Goal: Task Accomplishment & Management: Manage account settings

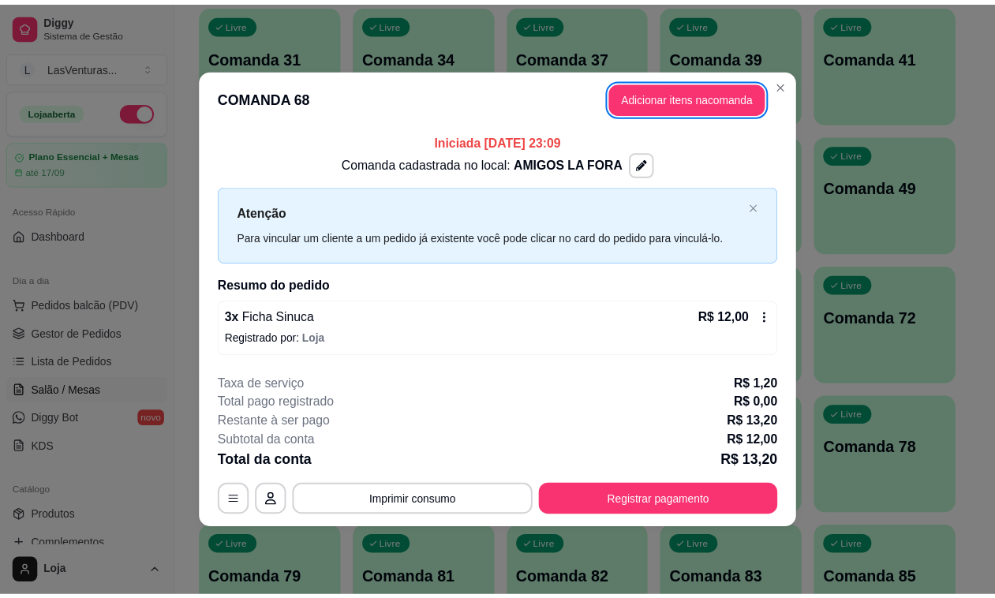
scroll to position [296, 0]
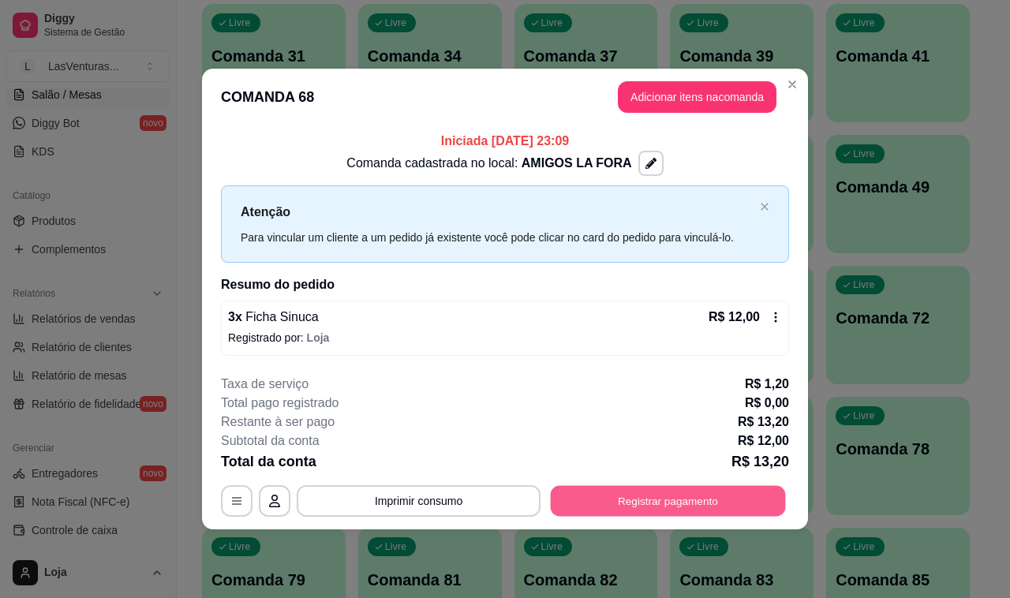
click at [681, 495] on button "Registrar pagamento" at bounding box center [668, 500] width 235 height 31
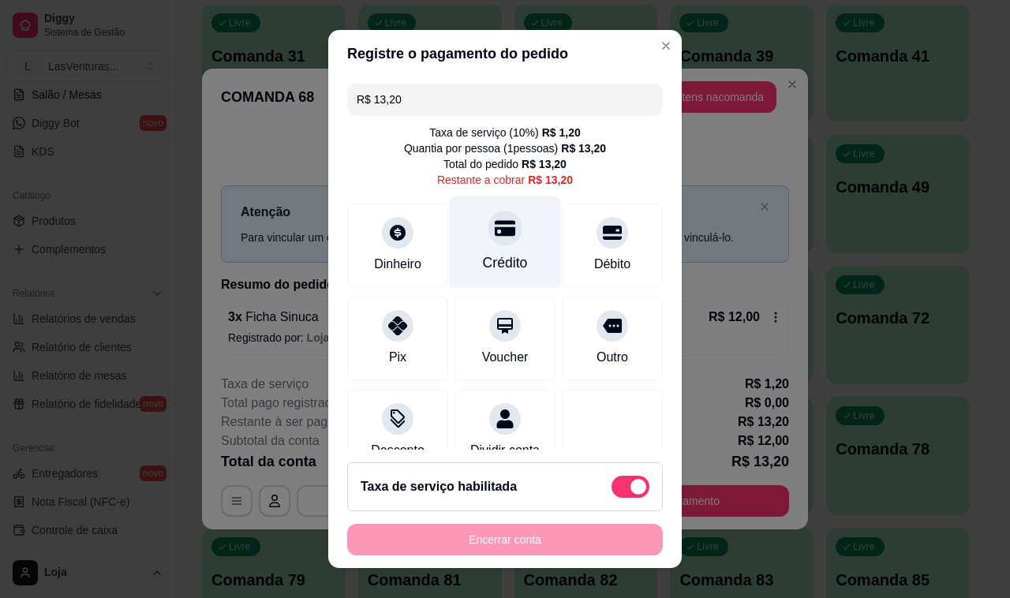
click at [495, 225] on icon at bounding box center [505, 228] width 21 height 21
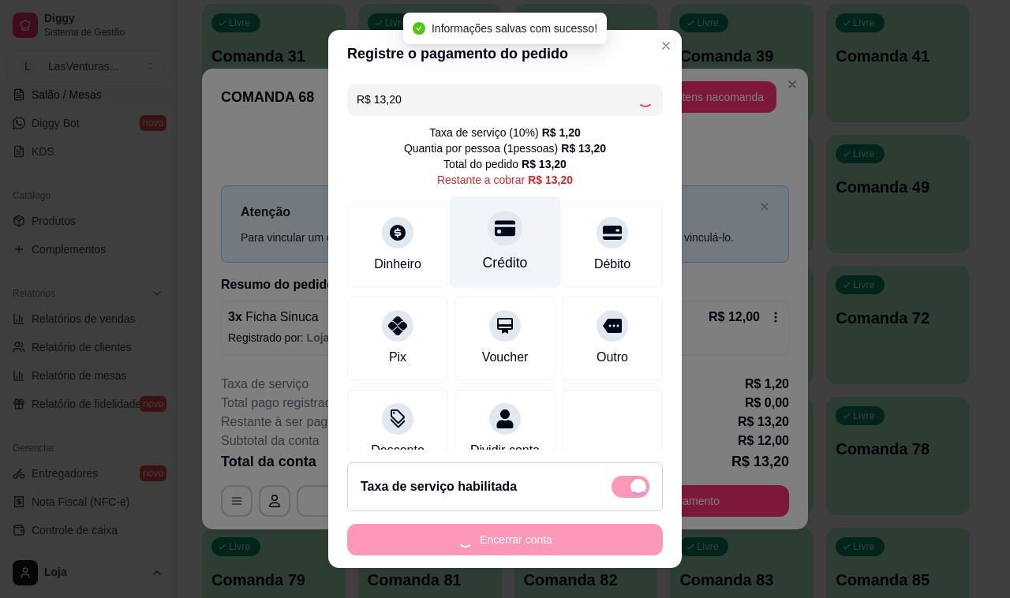
type input "R$ 0,00"
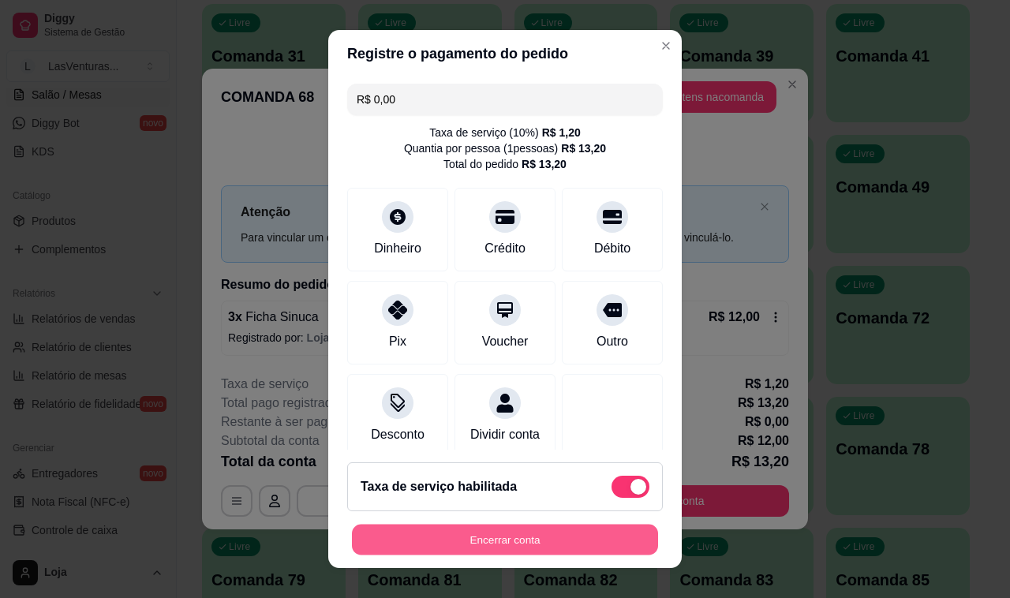
click at [535, 535] on button "Encerrar conta" at bounding box center [505, 540] width 306 height 31
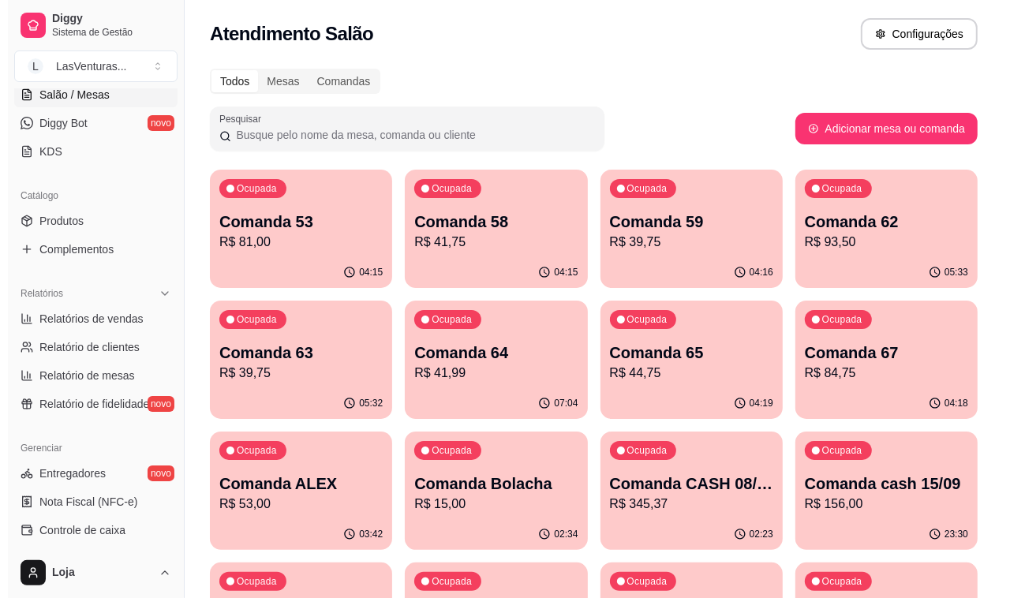
scroll to position [0, 0]
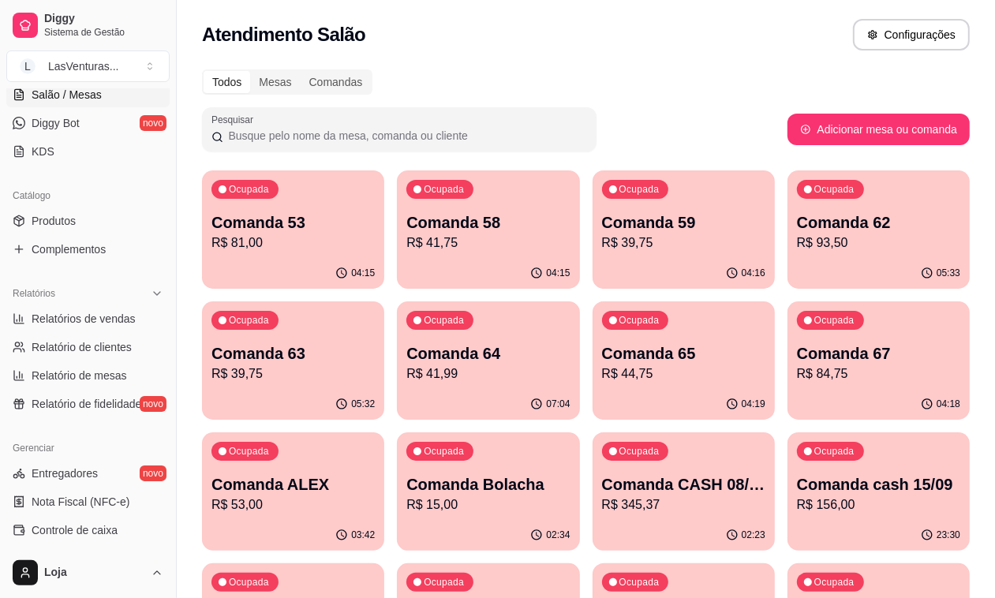
click at [335, 267] on icon "button" at bounding box center [341, 273] width 13 height 13
click at [415, 257] on div "Ocupada Comanda 58 R$ 41,75" at bounding box center [488, 214] width 182 height 88
click at [409, 245] on p "R$ 41,75" at bounding box center [488, 242] width 159 height 18
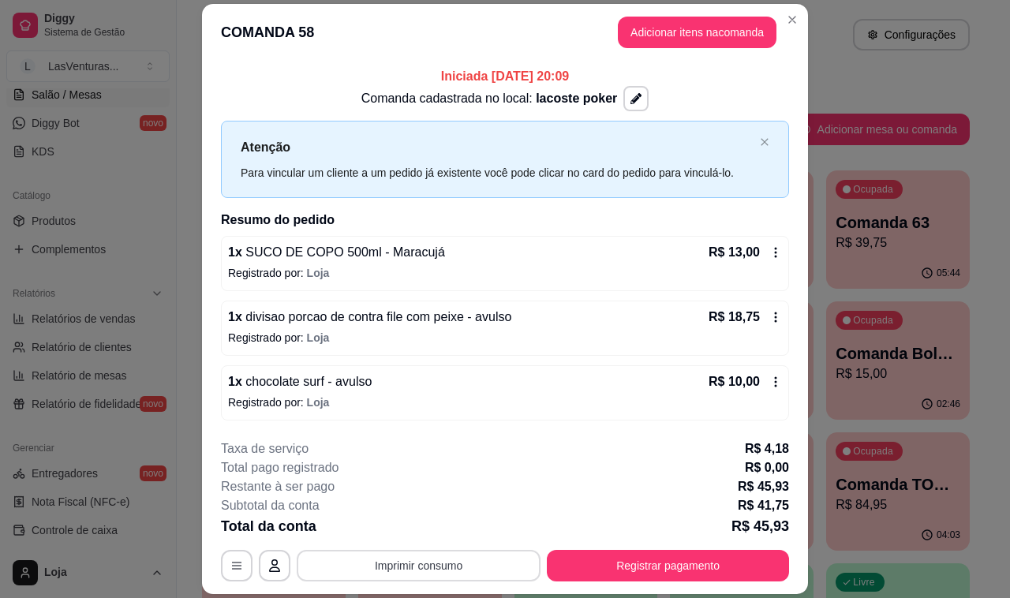
click at [400, 572] on button "Imprimir consumo" at bounding box center [419, 566] width 244 height 32
click at [400, 532] on button "IMPRESSORA" at bounding box center [416, 529] width 114 height 25
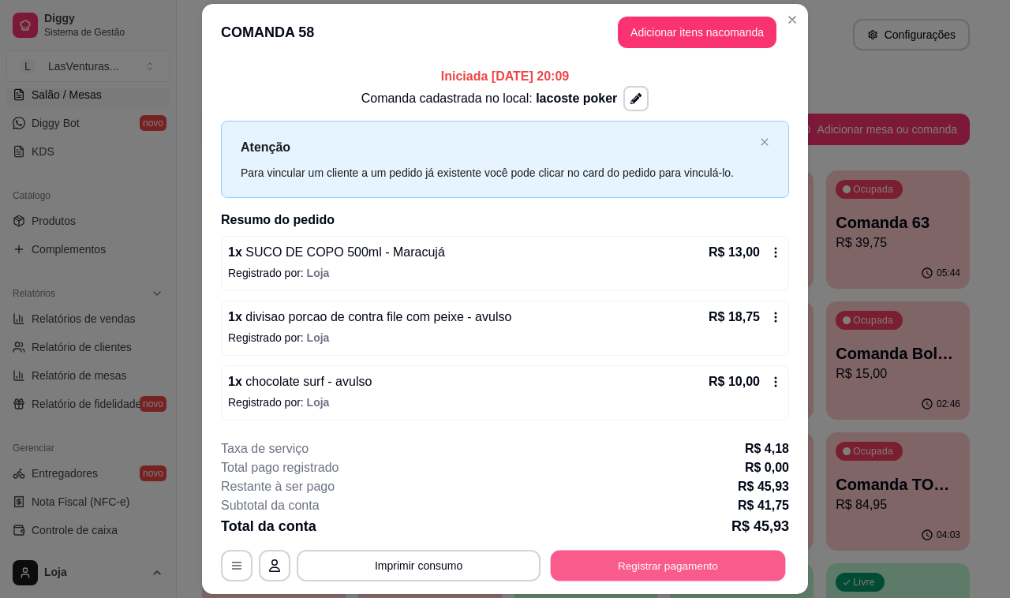
click at [637, 574] on button "Registrar pagamento" at bounding box center [668, 565] width 235 height 31
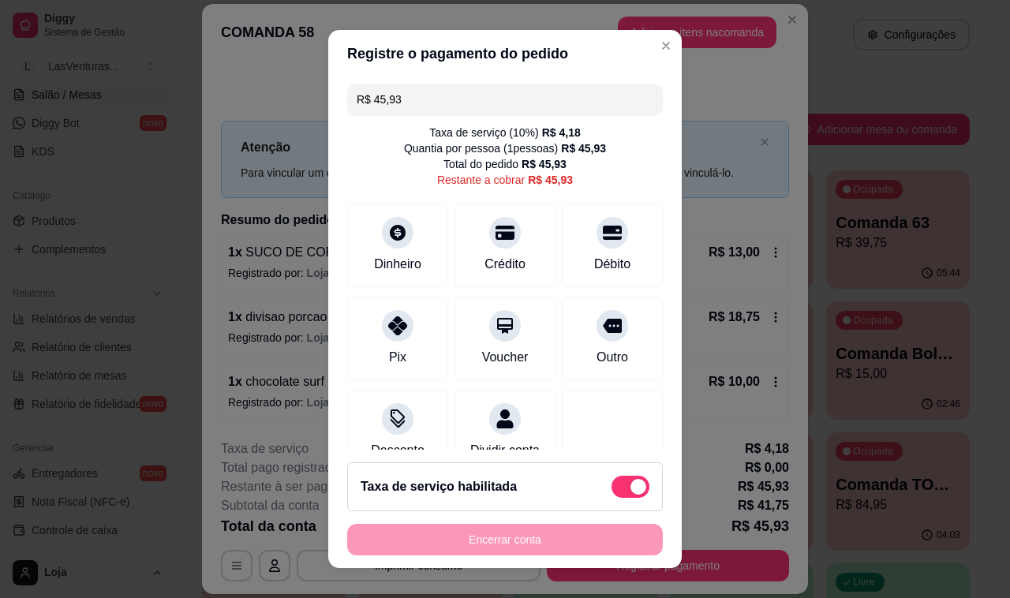
click at [454, 99] on input "R$ 45,93" at bounding box center [505, 100] width 297 height 32
click at [495, 237] on icon at bounding box center [505, 228] width 21 height 21
click at [602, 237] on icon at bounding box center [612, 228] width 21 height 21
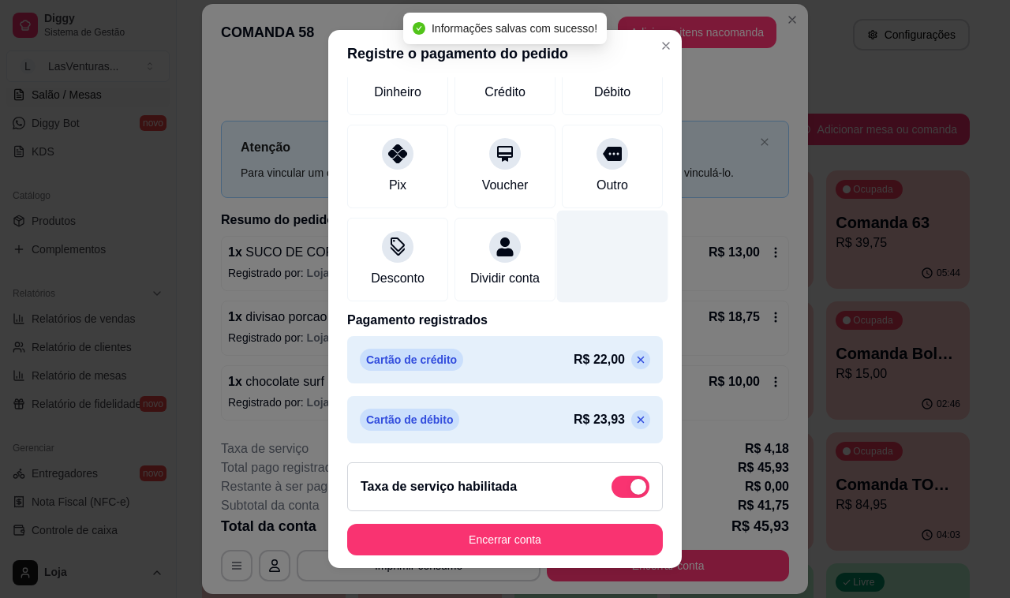
scroll to position [21, 0]
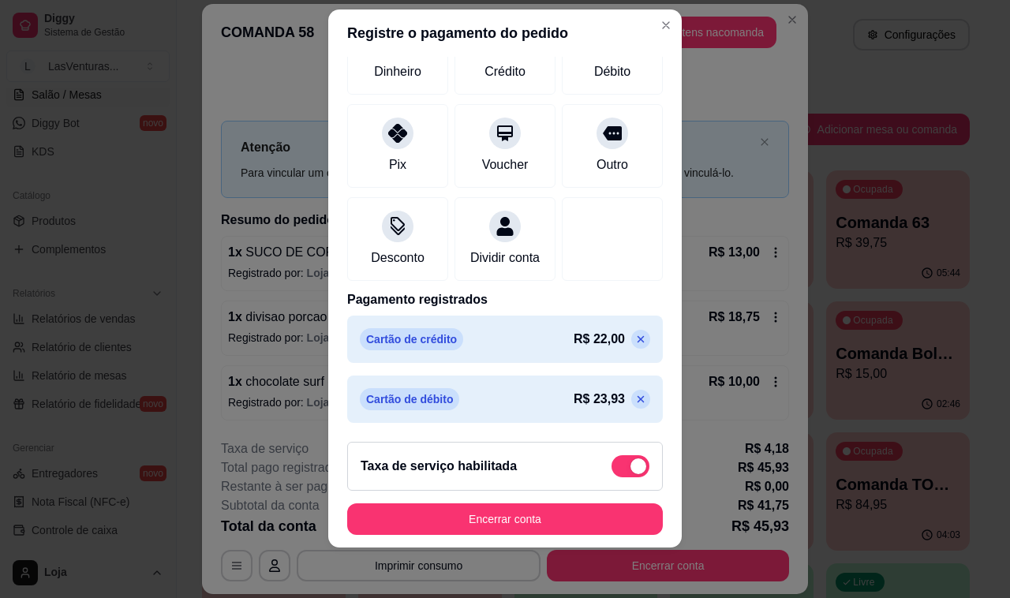
click at [634, 340] on icon at bounding box center [640, 339] width 13 height 13
click at [637, 340] on icon at bounding box center [640, 339] width 7 height 7
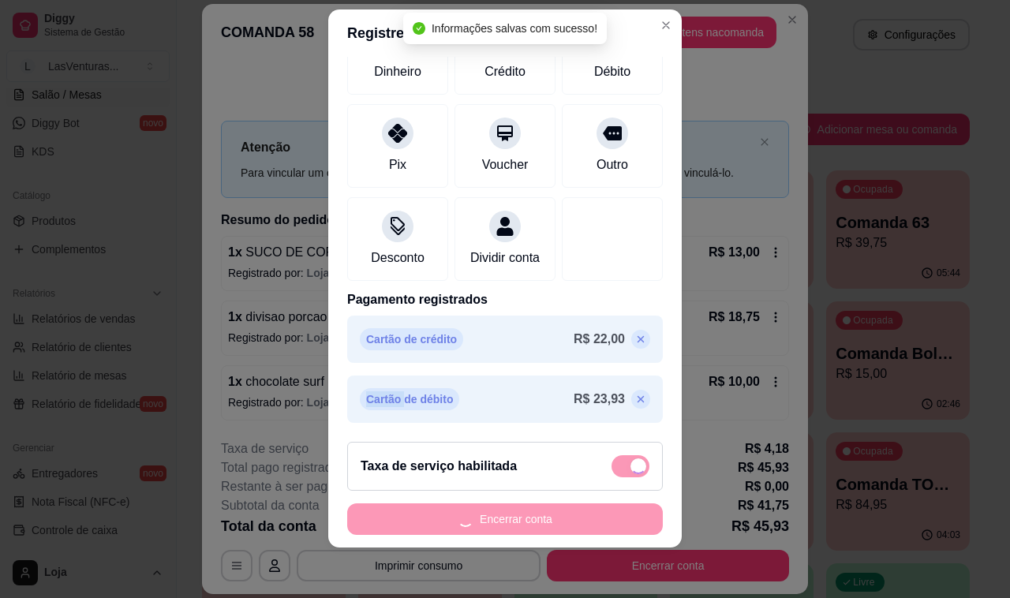
scroll to position [131, 0]
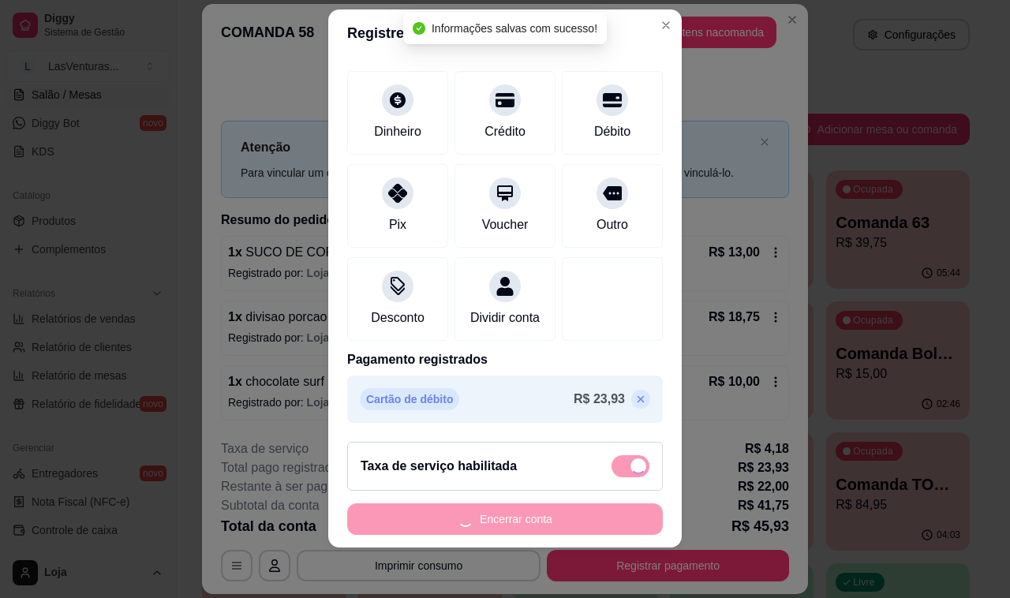
click at [634, 396] on icon at bounding box center [640, 399] width 13 height 13
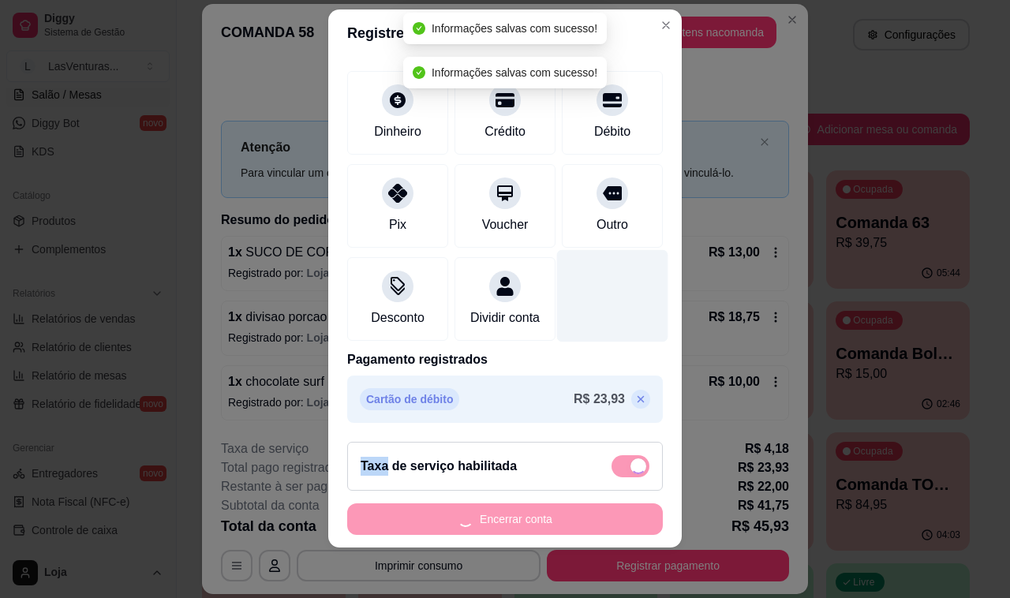
type input "R$ 45,93"
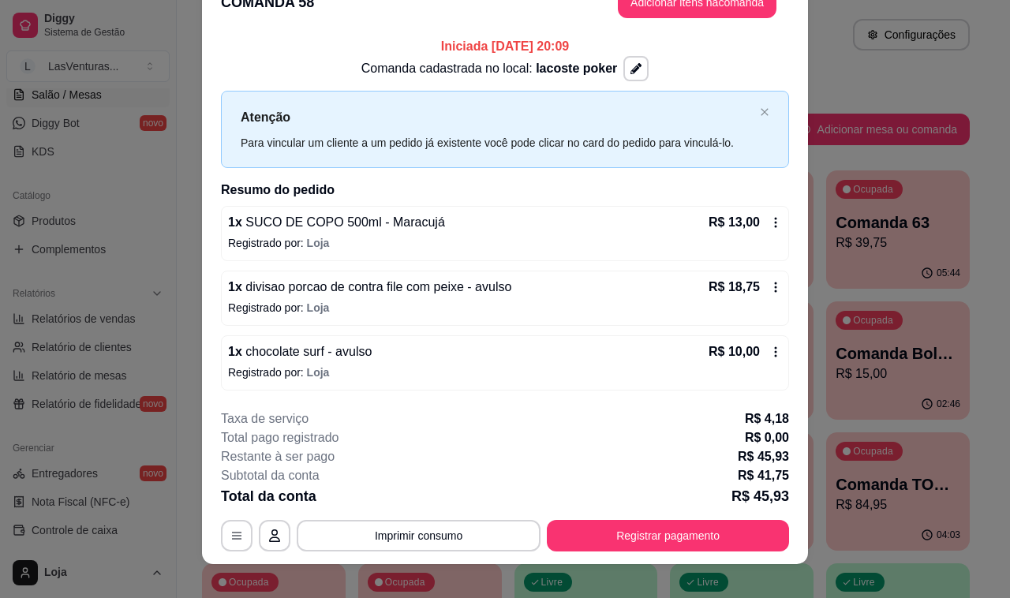
scroll to position [46, 0]
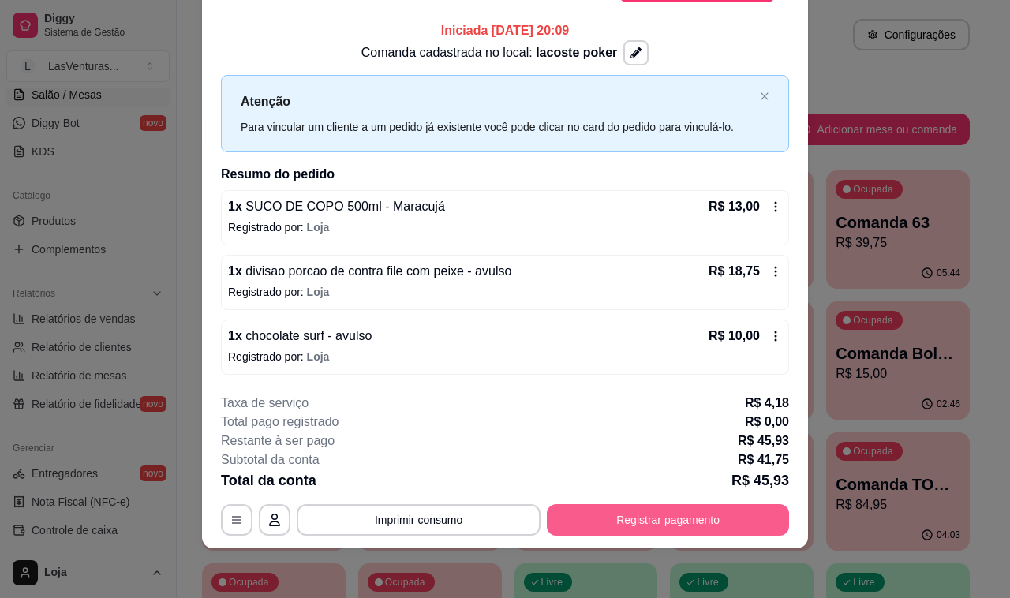
click at [614, 517] on button "Registrar pagamento" at bounding box center [668, 520] width 242 height 32
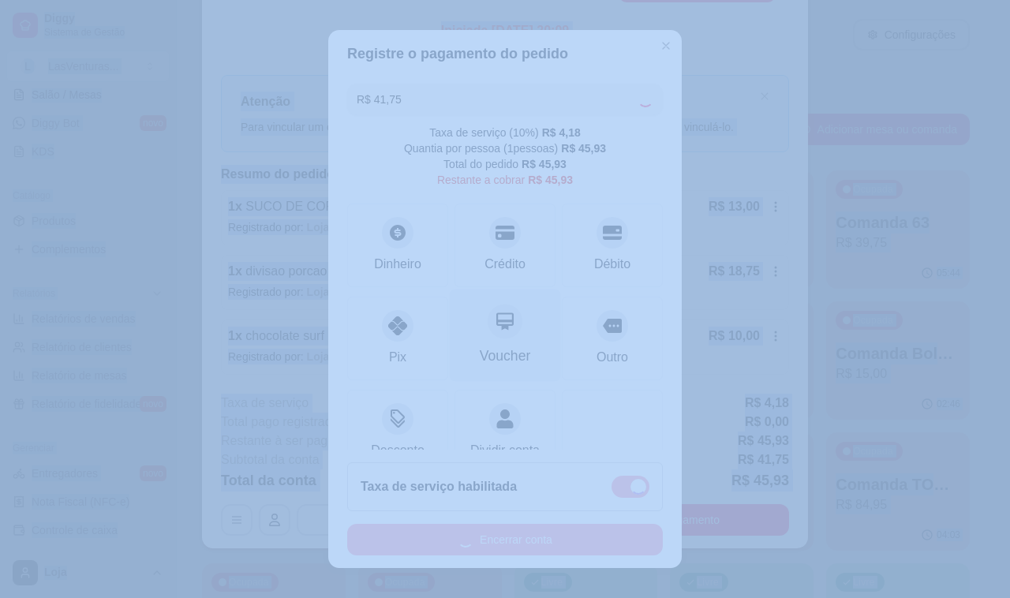
scroll to position [49, 0]
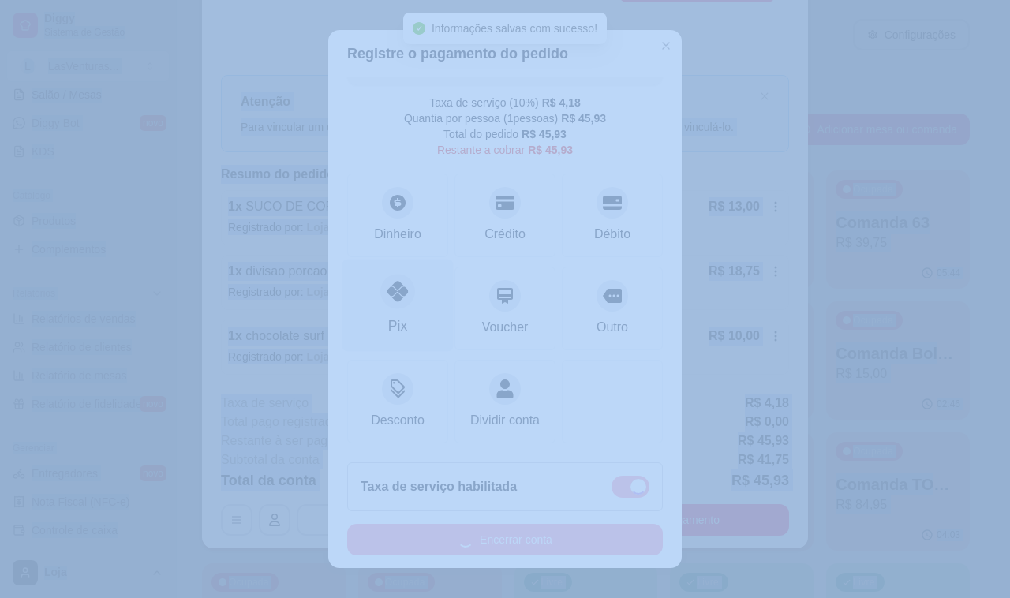
checkbox input "false"
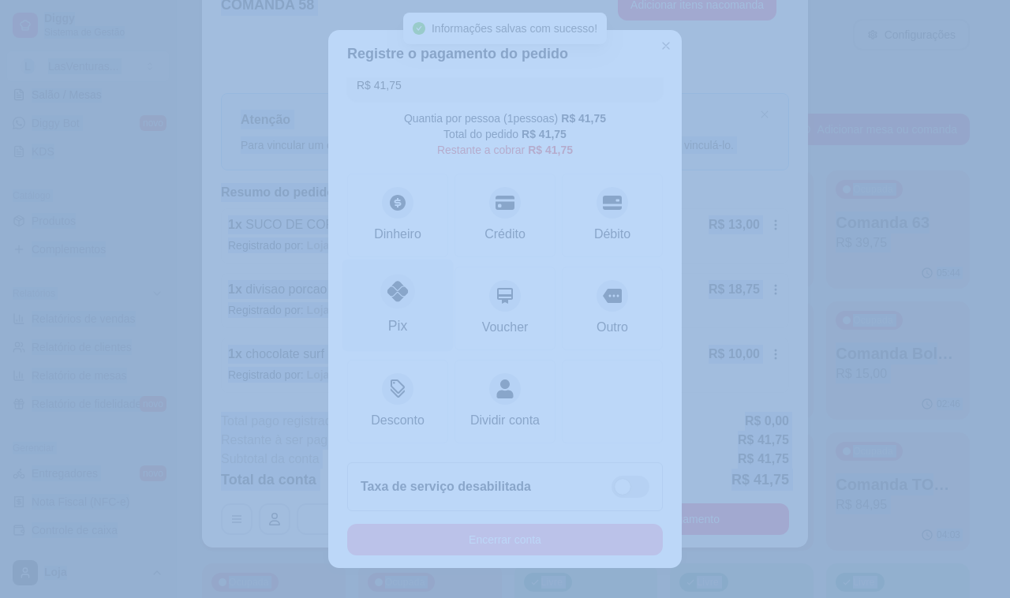
scroll to position [33, 0]
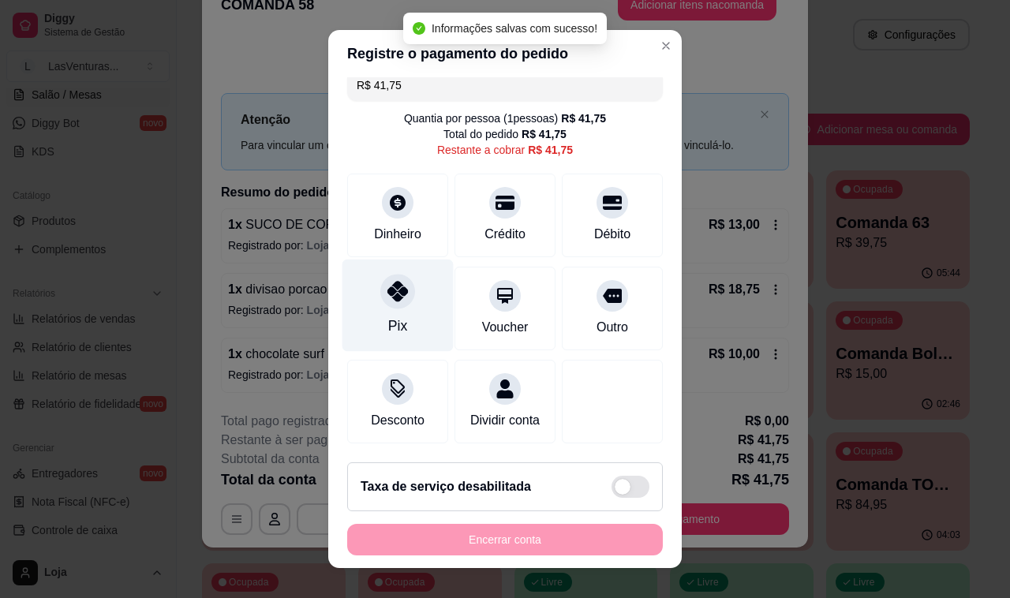
click at [387, 281] on icon at bounding box center [397, 291] width 21 height 21
type input "R$ 0,00"
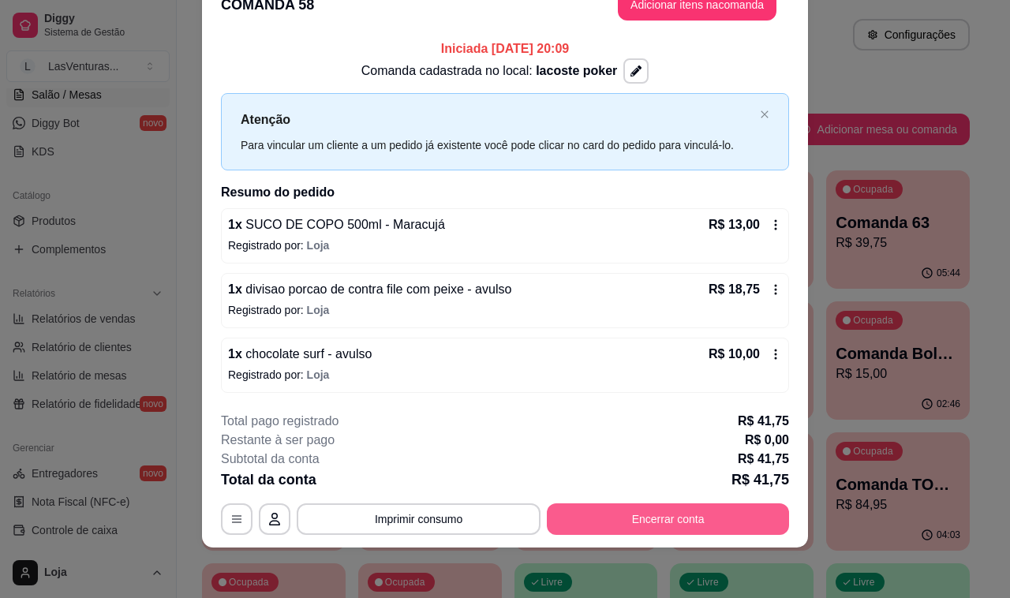
click at [715, 518] on button "Encerrar conta" at bounding box center [668, 519] width 242 height 32
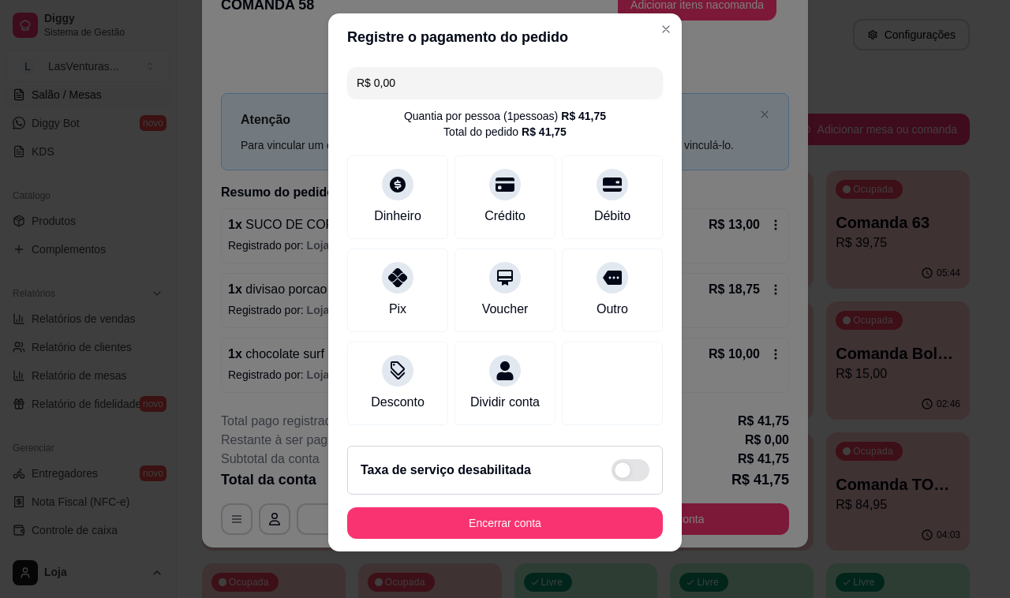
scroll to position [21, 0]
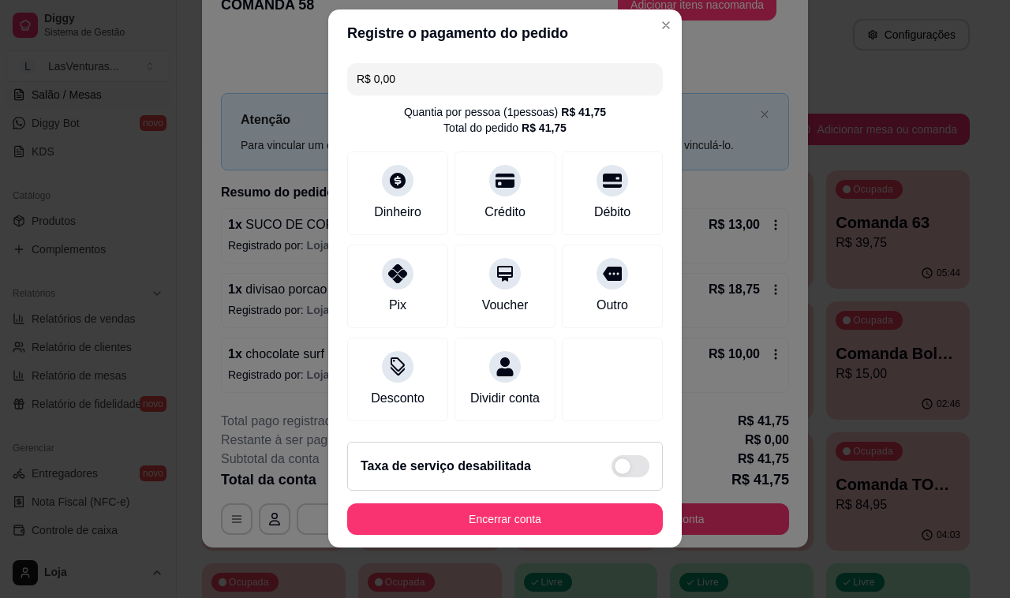
click at [618, 471] on span at bounding box center [630, 466] width 38 height 22
click at [618, 471] on input "checkbox" at bounding box center [616, 474] width 10 height 10
checkbox input "false"
type input "R$ 4,18"
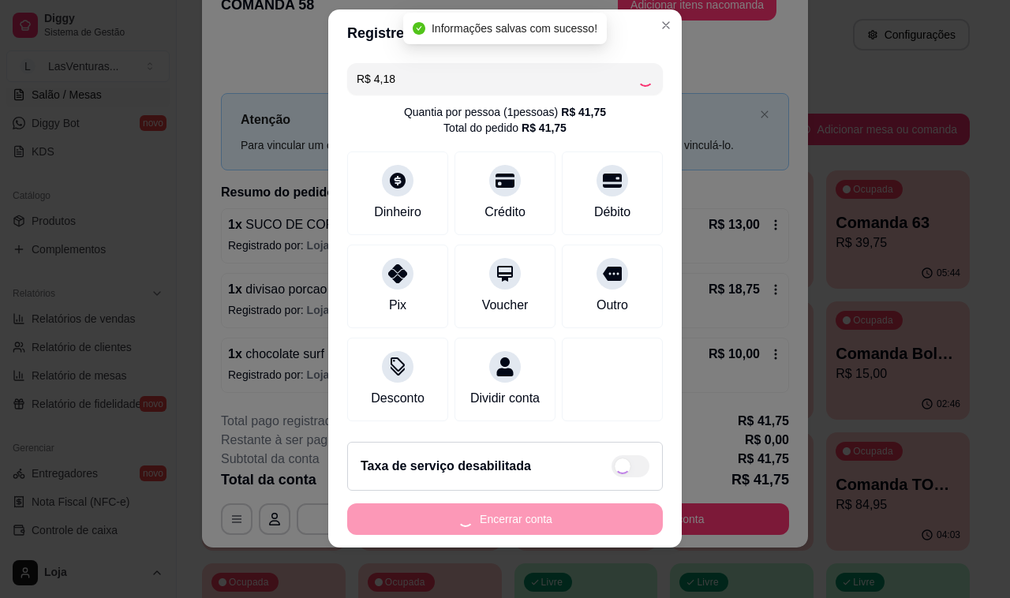
checkbox input "true"
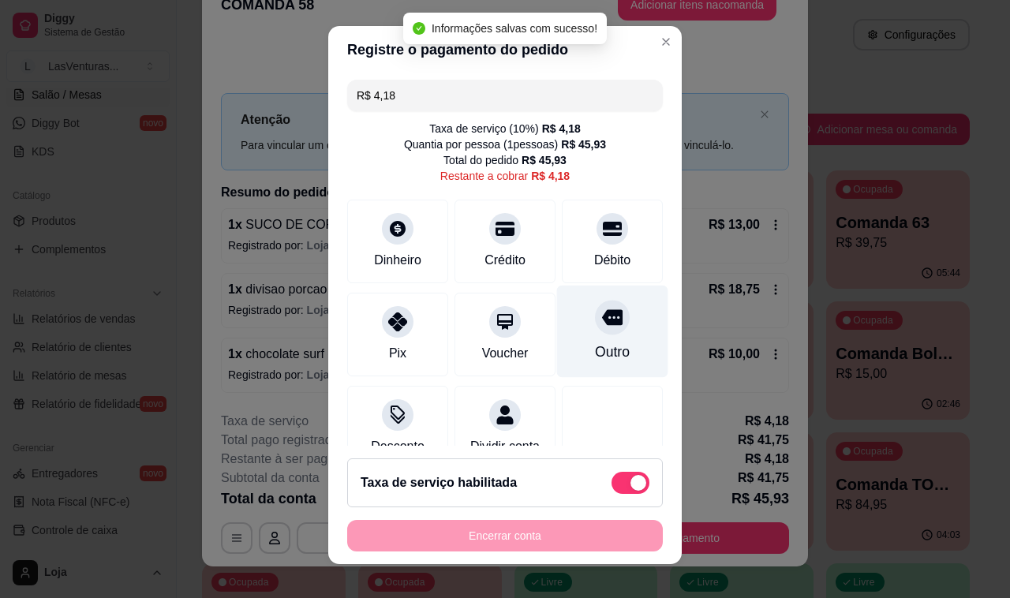
scroll to position [0, 0]
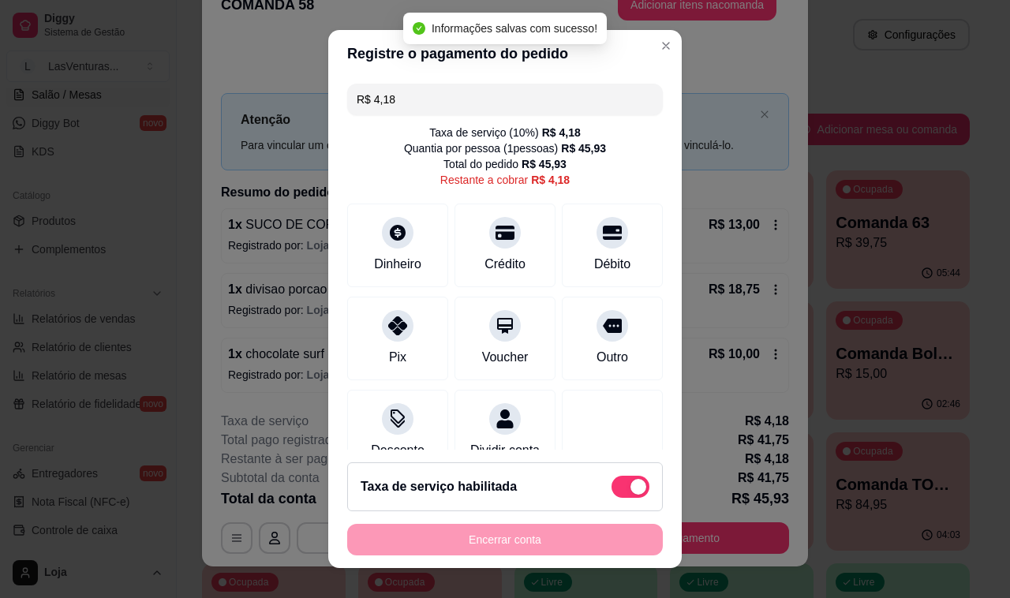
click at [447, 91] on input "R$ 4,18" at bounding box center [505, 100] width 297 height 32
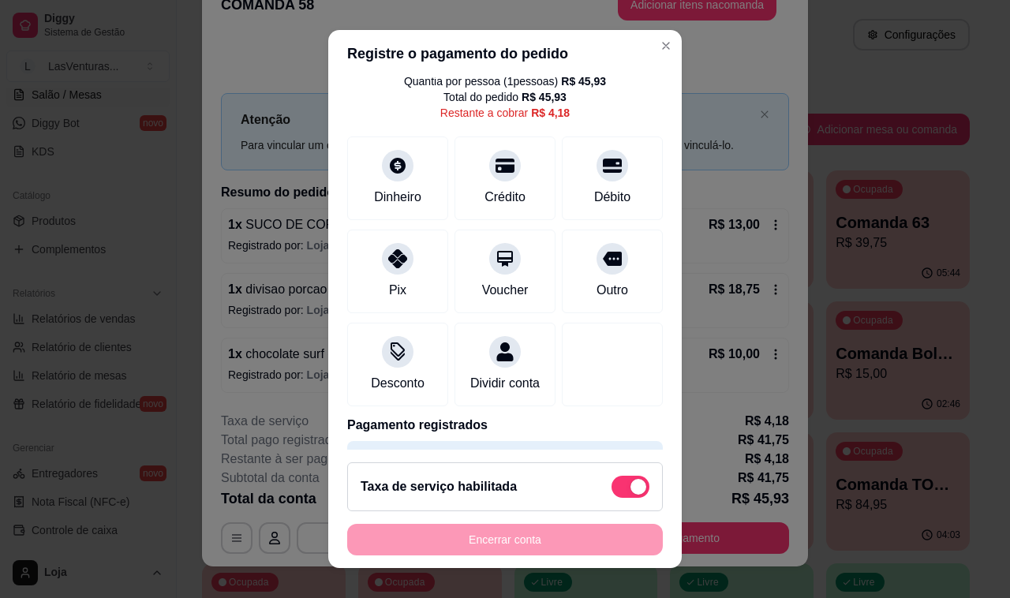
scroll to position [131, 0]
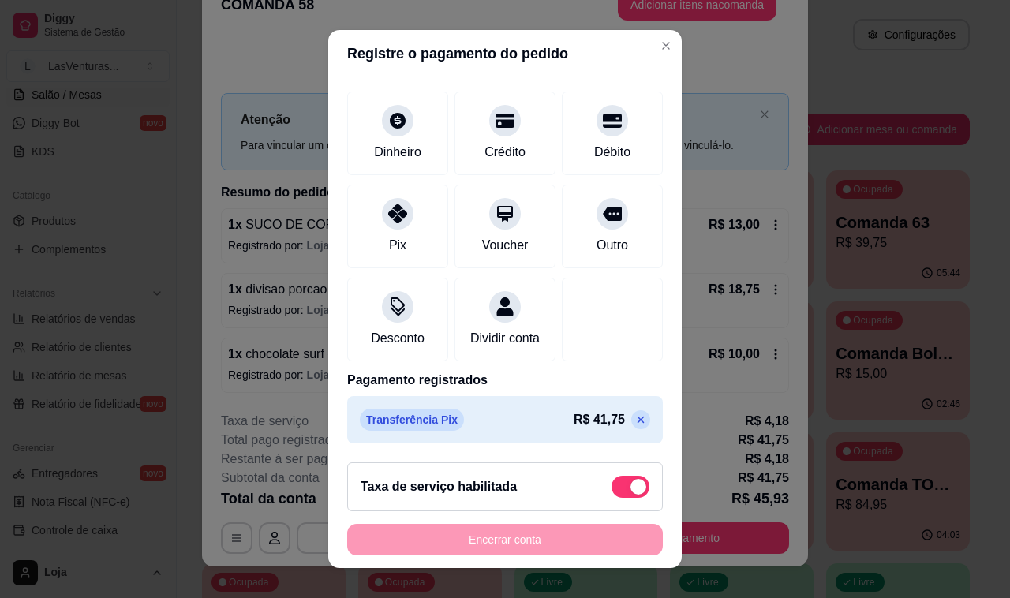
click at [637, 420] on icon at bounding box center [640, 419] width 7 height 7
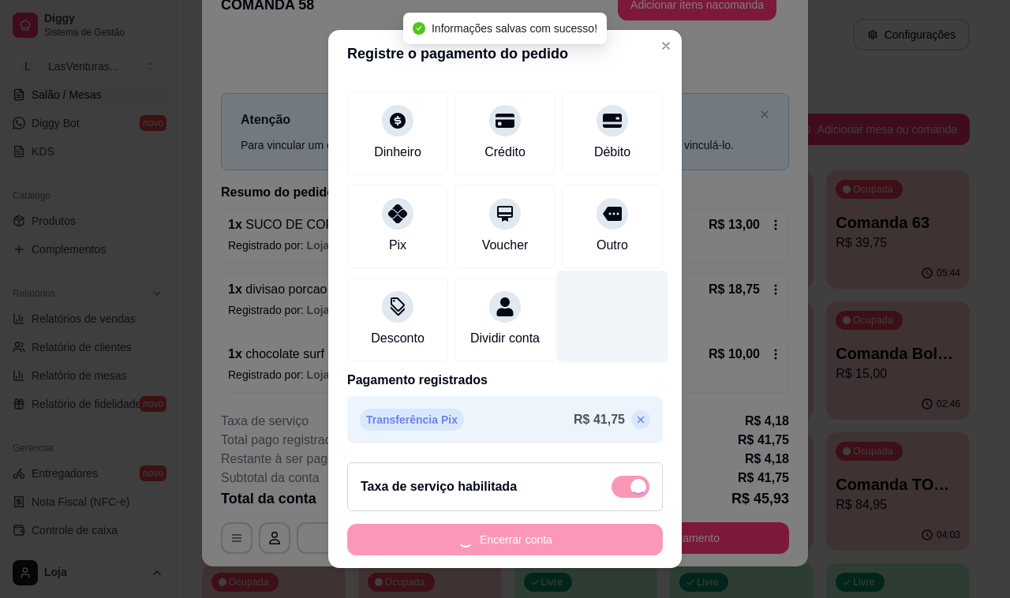
scroll to position [49, 0]
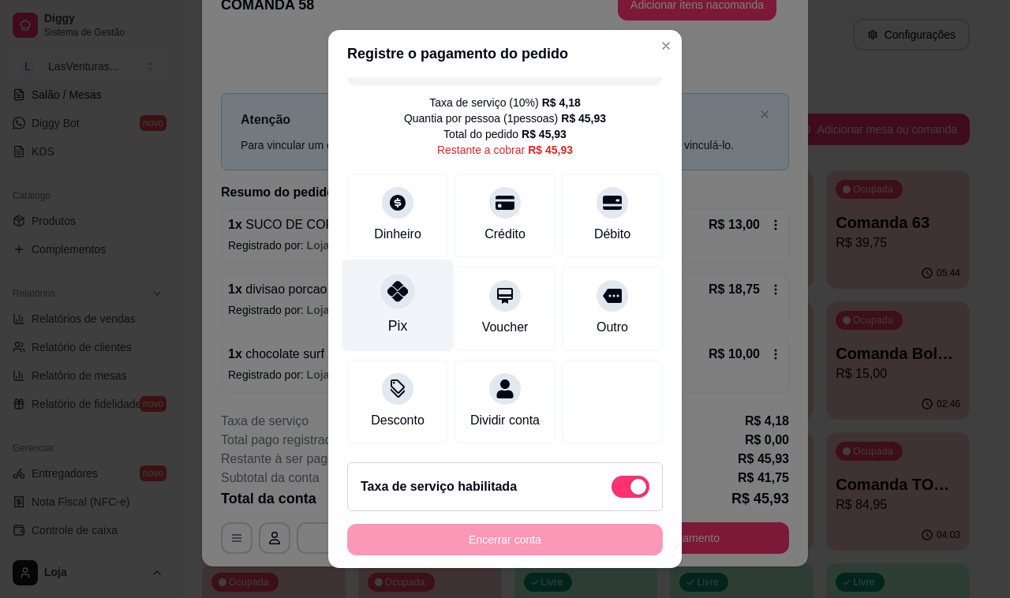
click at [387, 281] on icon at bounding box center [397, 291] width 21 height 21
type input "R$ 0,00"
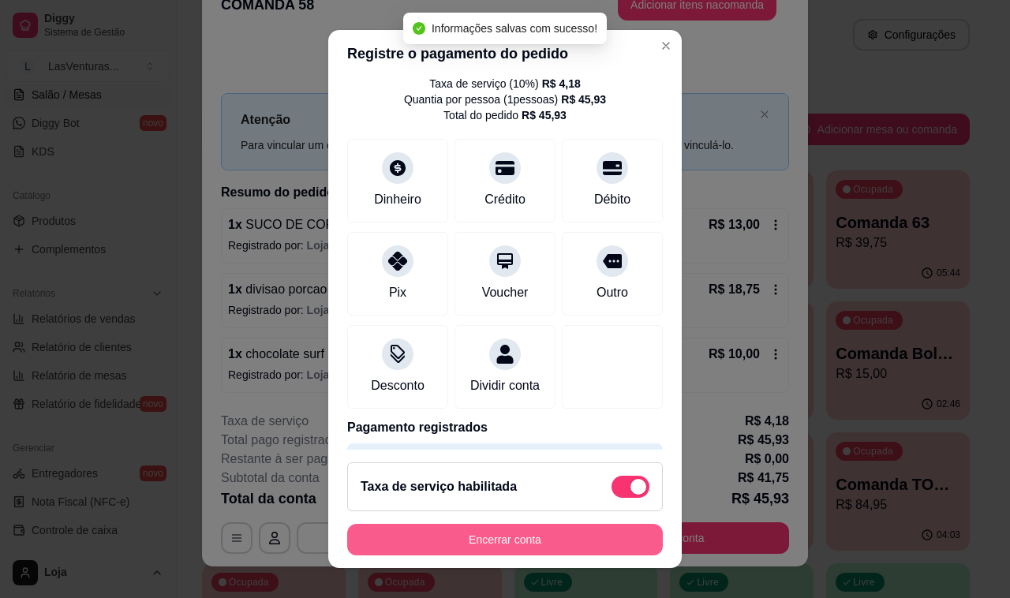
click at [462, 542] on button "Encerrar conta" at bounding box center [505, 540] width 316 height 32
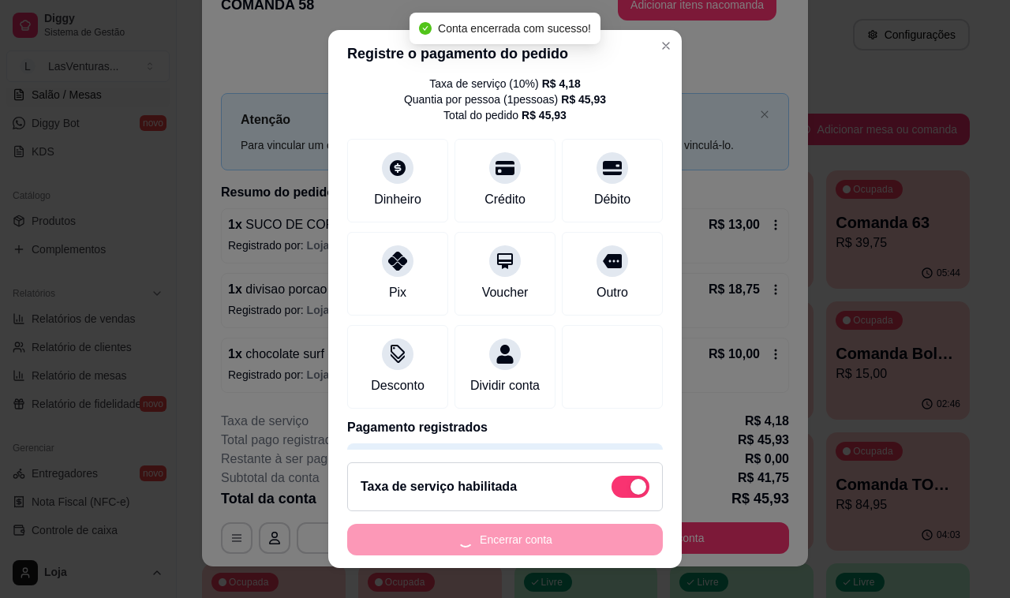
scroll to position [0, 0]
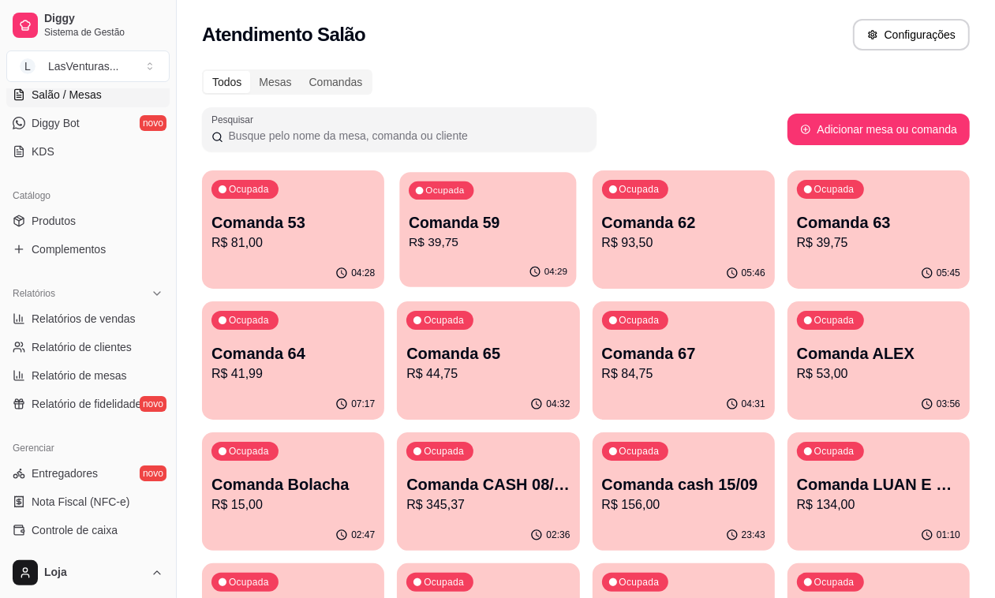
click at [439, 251] on p "R$ 39,75" at bounding box center [488, 242] width 159 height 18
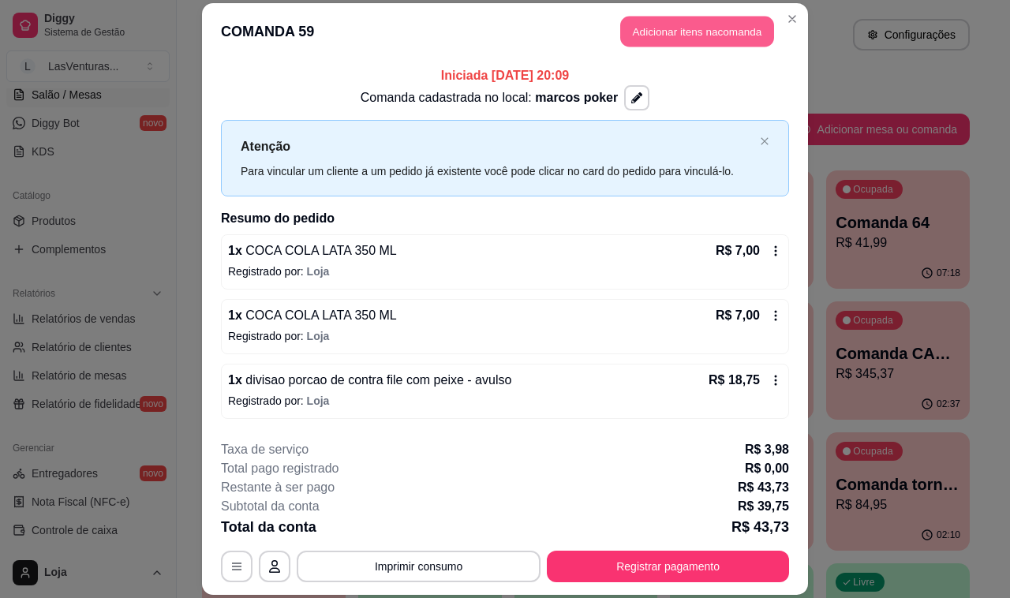
click at [710, 28] on button "Adicionar itens na comanda" at bounding box center [697, 31] width 154 height 31
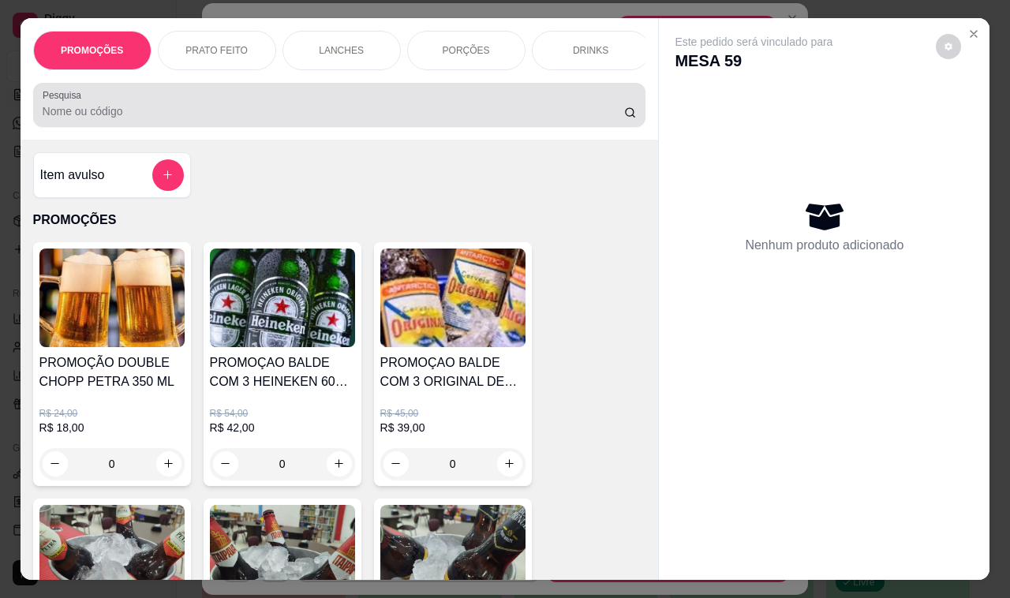
click at [343, 119] on input "Pesquisa" at bounding box center [333, 111] width 581 height 16
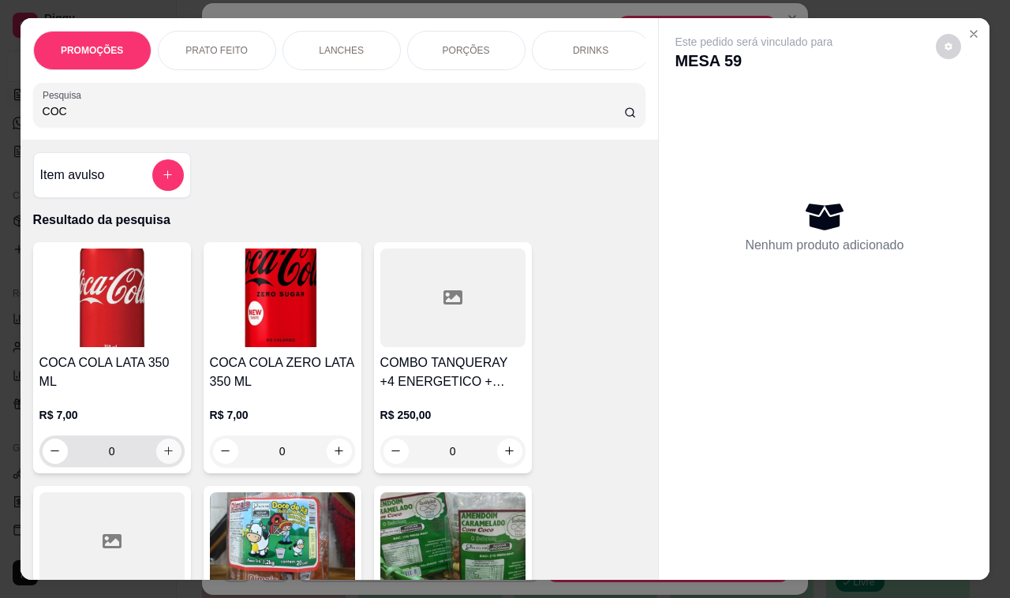
type input "COC"
click at [162, 445] on icon "increase-product-quantity" at bounding box center [168, 451] width 12 height 12
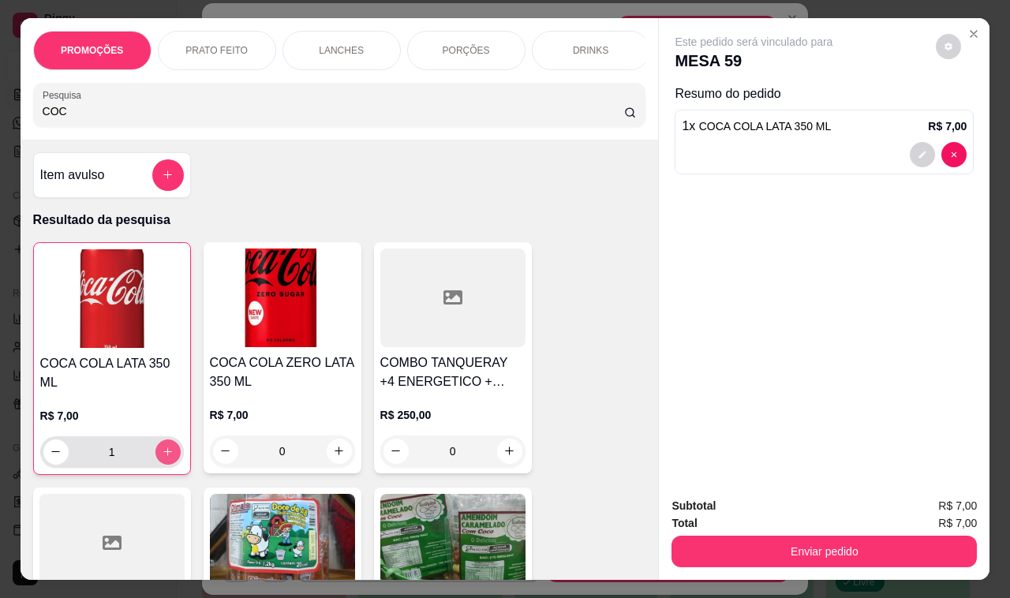
type input "1"
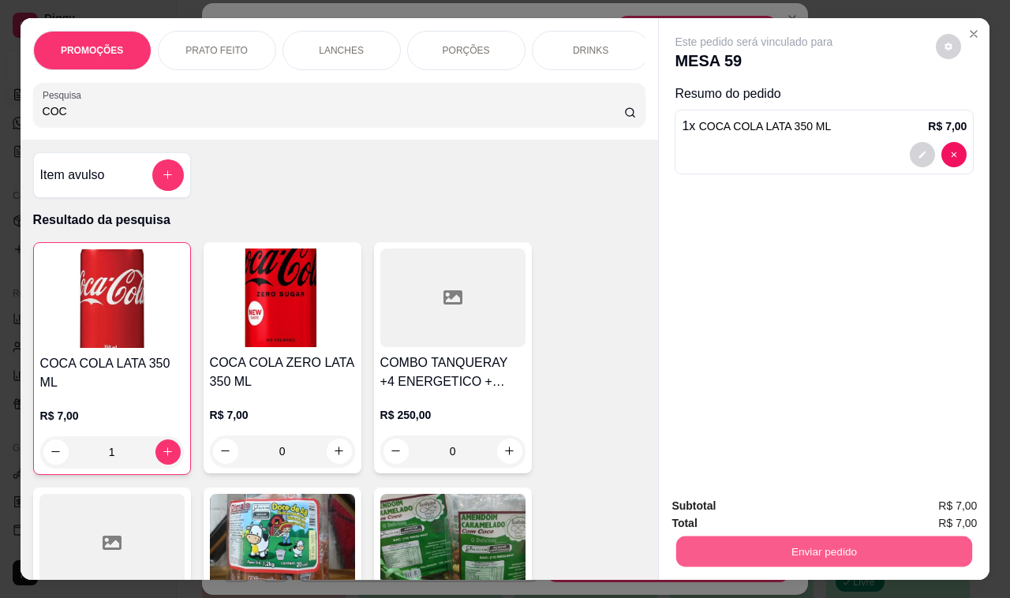
click at [714, 549] on button "Enviar pedido" at bounding box center [824, 551] width 296 height 31
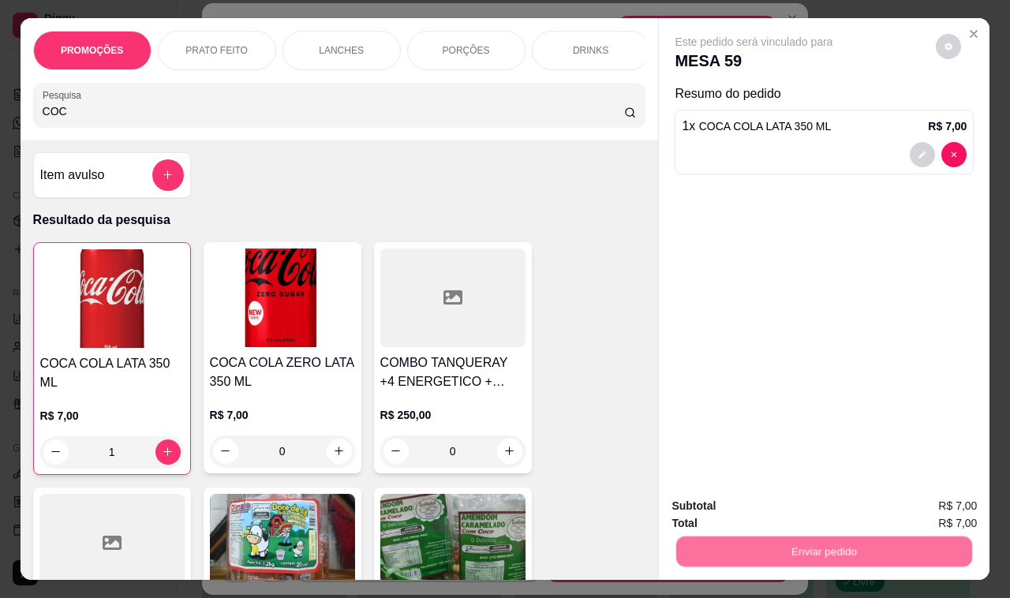
click at [724, 501] on button "Não registrar e enviar pedido" at bounding box center [771, 506] width 164 height 30
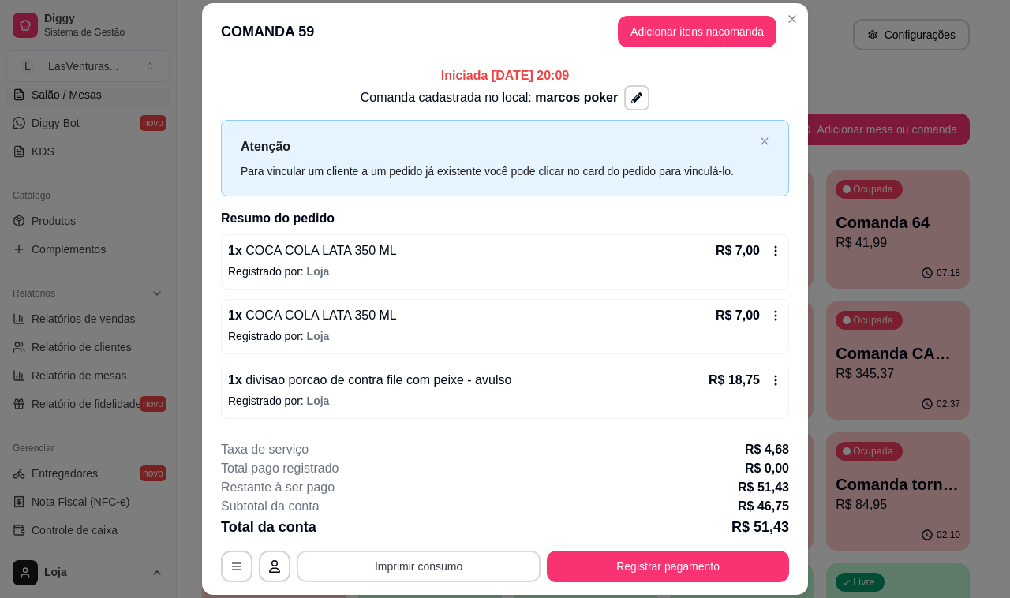
click at [464, 568] on button "Imprimir consumo" at bounding box center [419, 567] width 244 height 32
click at [450, 528] on button "IMPRESSORA" at bounding box center [415, 530] width 110 height 24
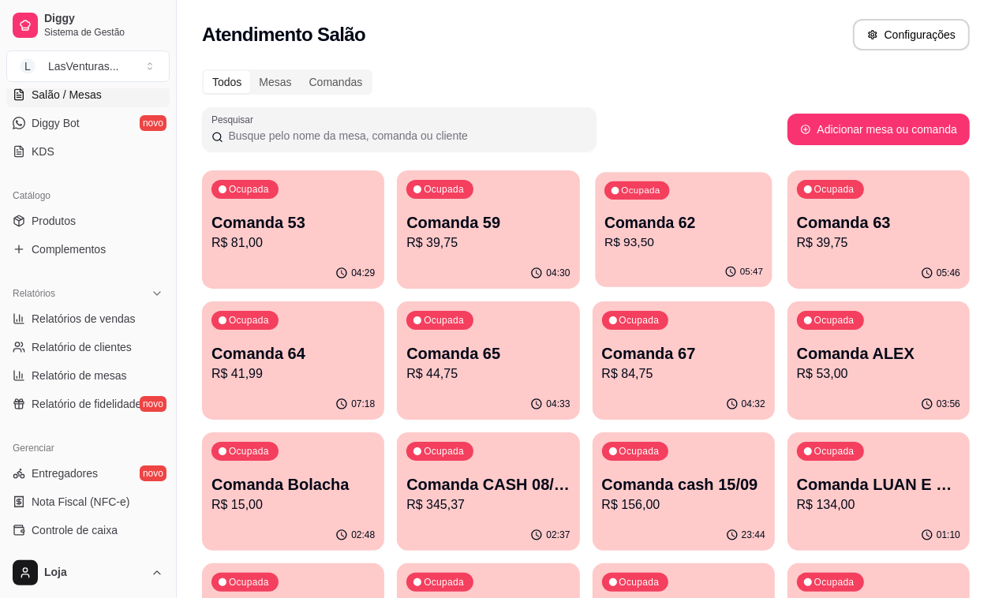
click at [604, 233] on p "R$ 93,50" at bounding box center [683, 242] width 159 height 18
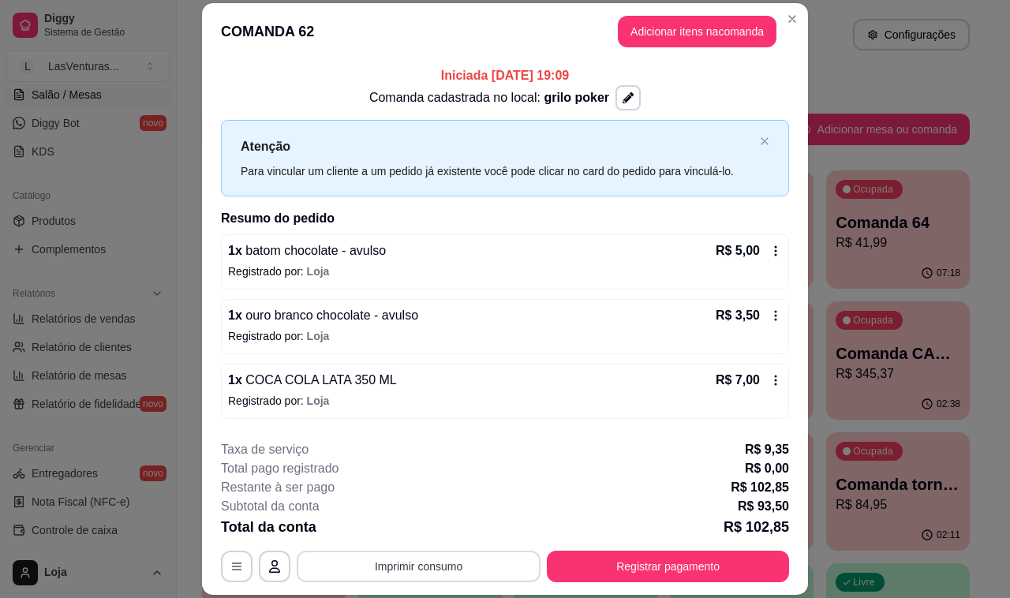
click at [385, 566] on button "Imprimir consumo" at bounding box center [419, 567] width 244 height 32
click at [395, 531] on button "IMPRESSORA" at bounding box center [415, 534] width 91 height 21
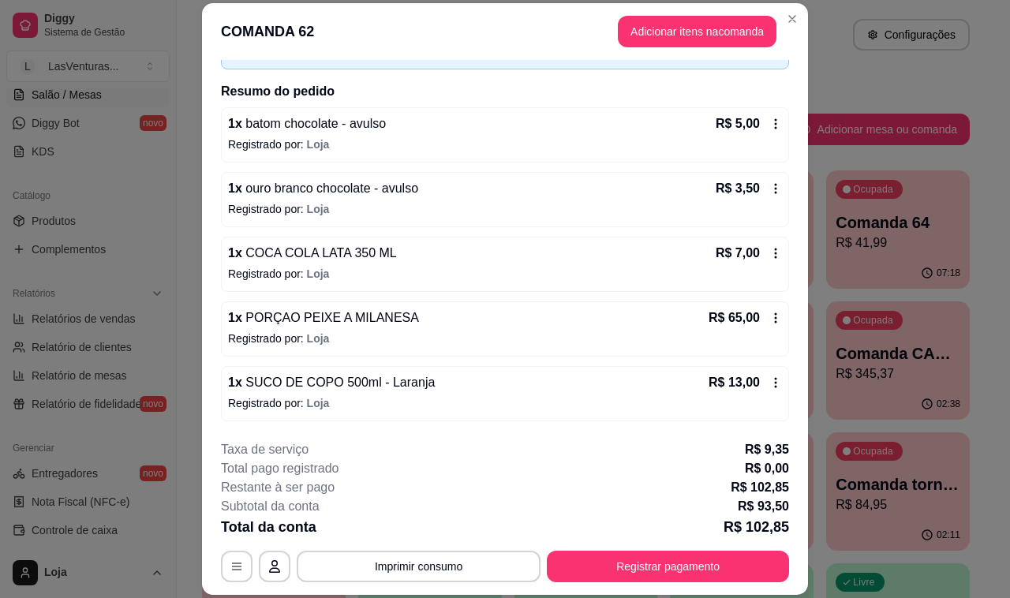
scroll to position [29, 0]
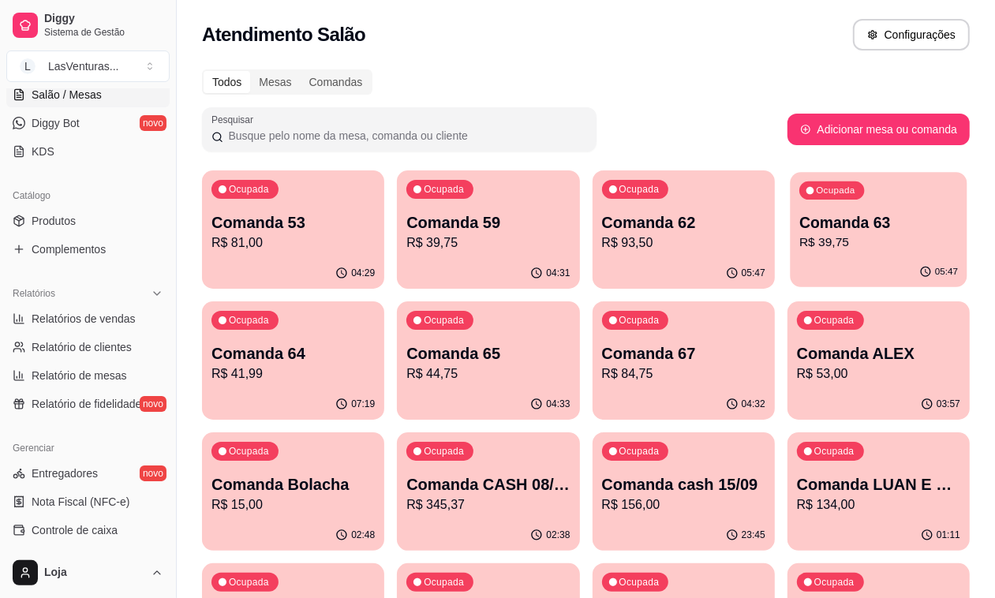
click at [790, 268] on div "05:47" at bounding box center [878, 272] width 177 height 30
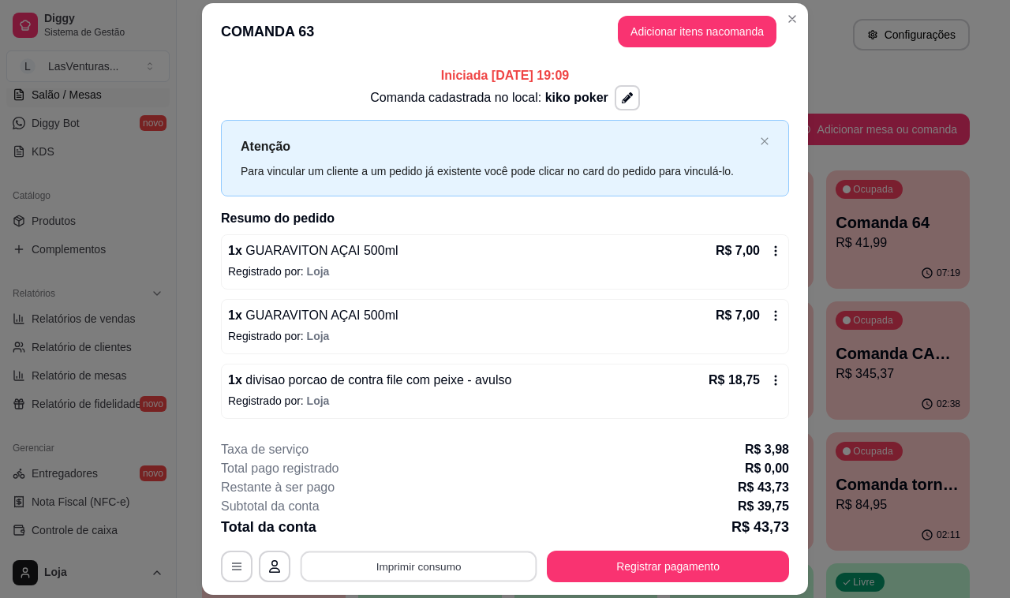
click at [450, 570] on button "Imprimir consumo" at bounding box center [419, 566] width 237 height 31
click at [383, 517] on div "Escolha a impressora IMPRESSORA" at bounding box center [416, 520] width 130 height 54
click at [400, 530] on button "IMPRESSORA" at bounding box center [415, 530] width 110 height 24
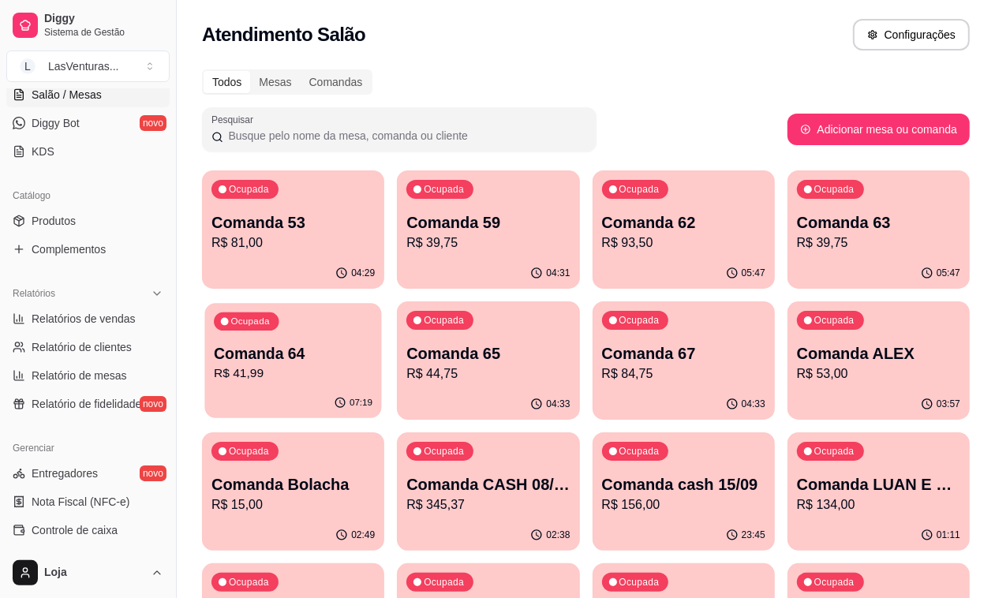
click at [372, 343] on p "Comanda 64" at bounding box center [293, 353] width 159 height 21
click at [406, 353] on p "Comanda 65" at bounding box center [487, 353] width 163 height 22
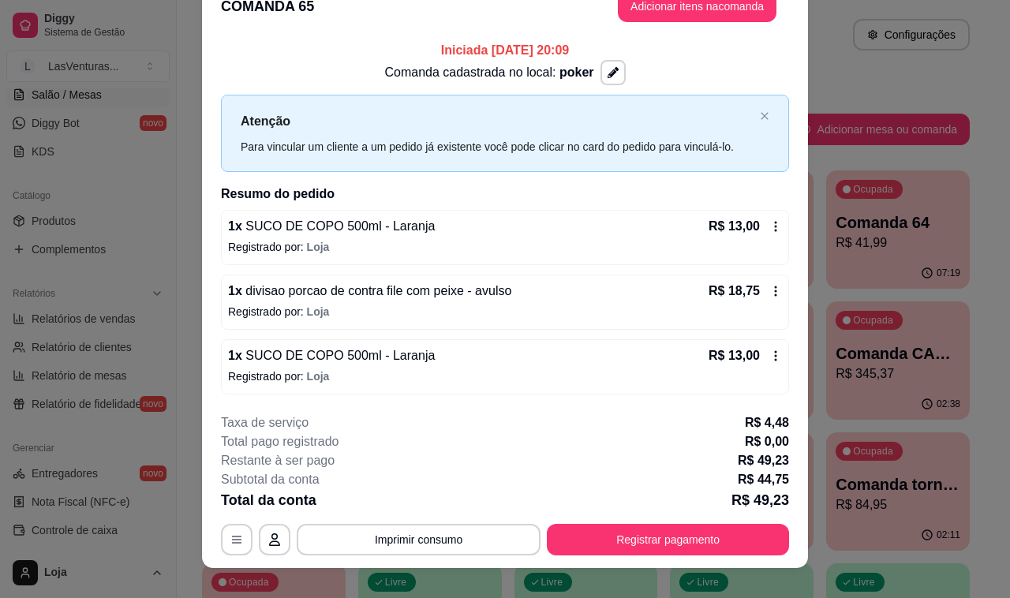
scroll to position [46, 0]
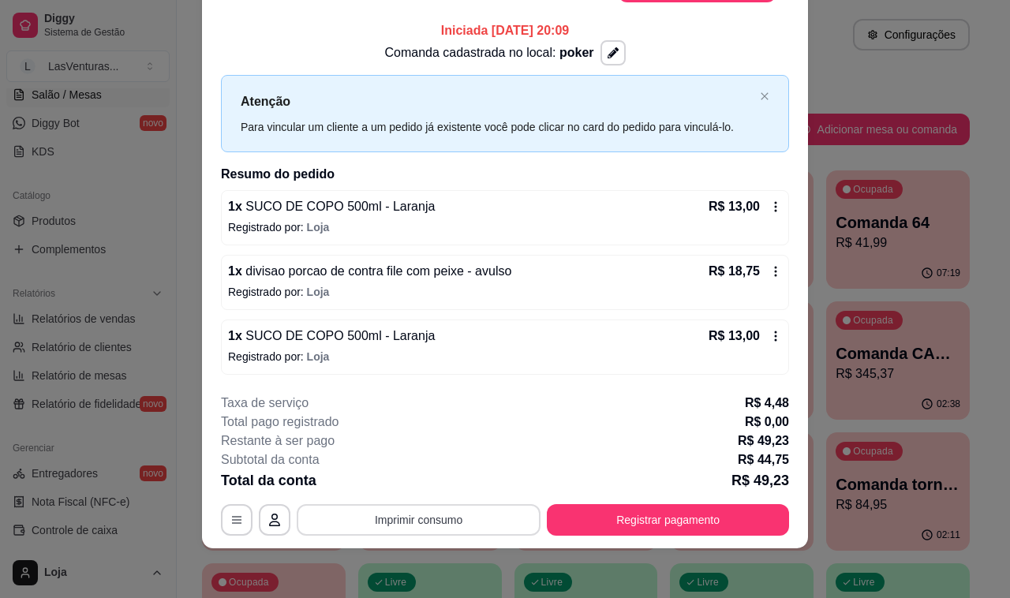
click at [435, 525] on button "Imprimir consumo" at bounding box center [419, 520] width 244 height 32
click at [448, 491] on button "IMPRESSORA" at bounding box center [416, 483] width 114 height 25
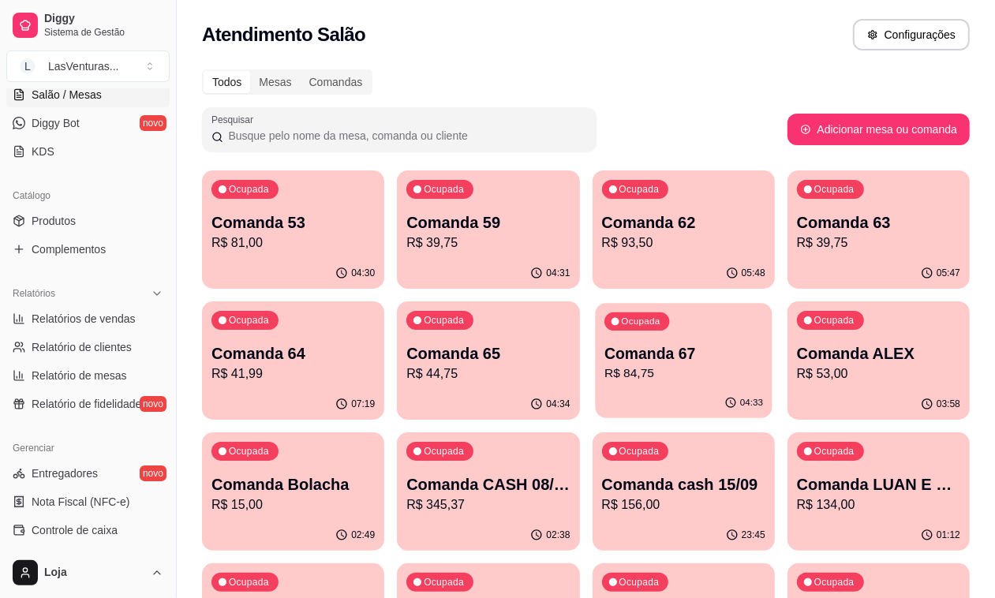
click at [595, 415] on div "04:33" at bounding box center [683, 403] width 177 height 30
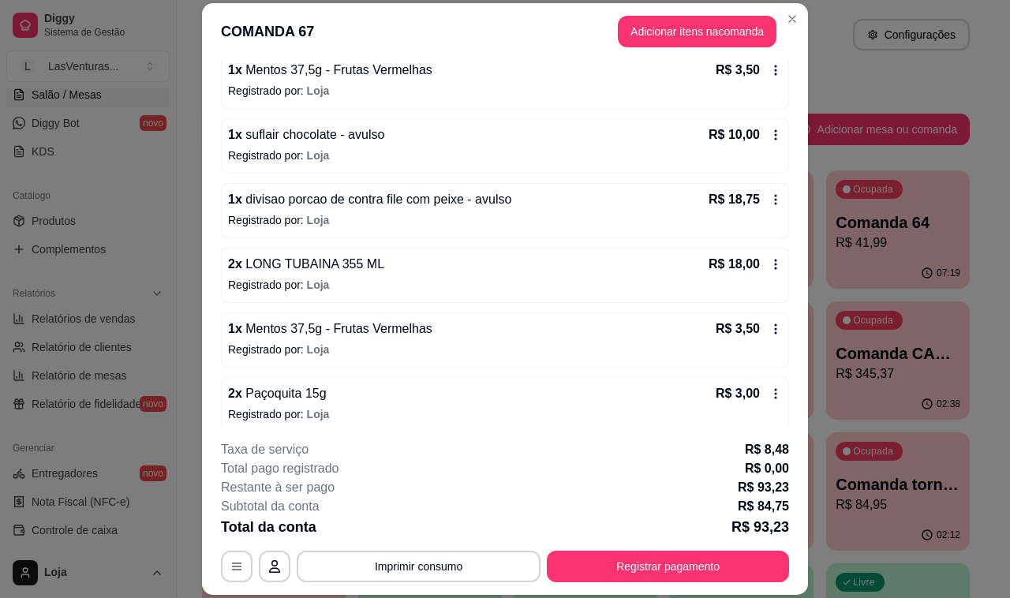
scroll to position [289, 0]
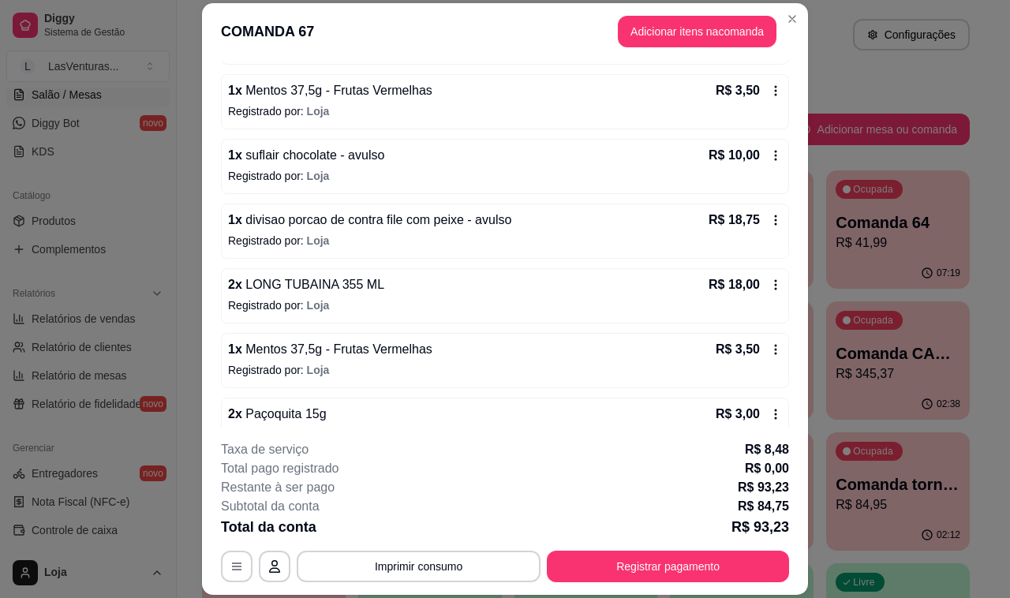
drag, startPoint x: 379, startPoint y: 226, endPoint x: 347, endPoint y: 234, distance: 33.5
click at [347, 234] on p "Registrado por: [PERSON_NAME]" at bounding box center [505, 241] width 554 height 16
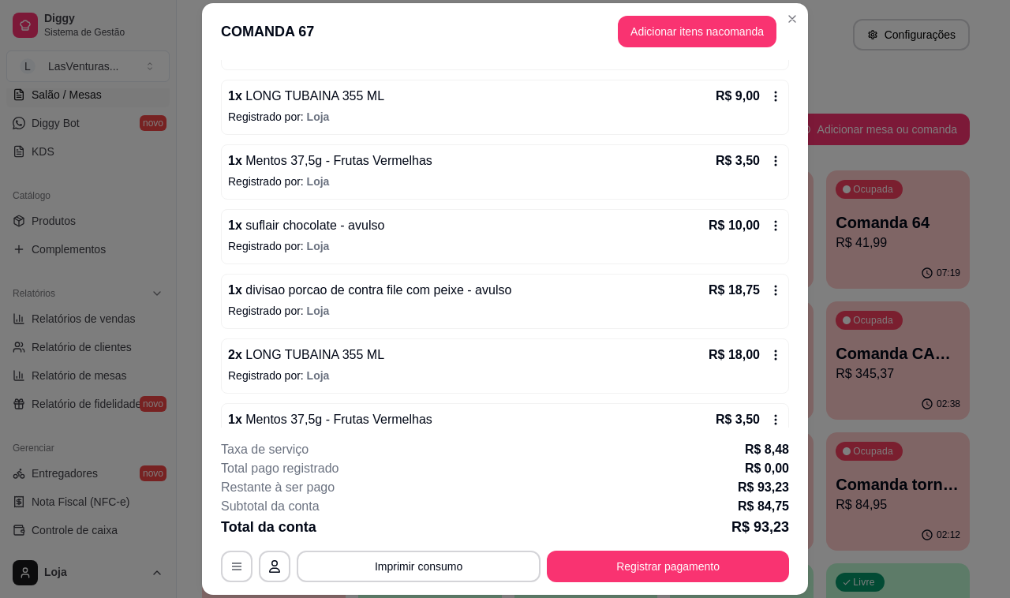
scroll to position [0, 0]
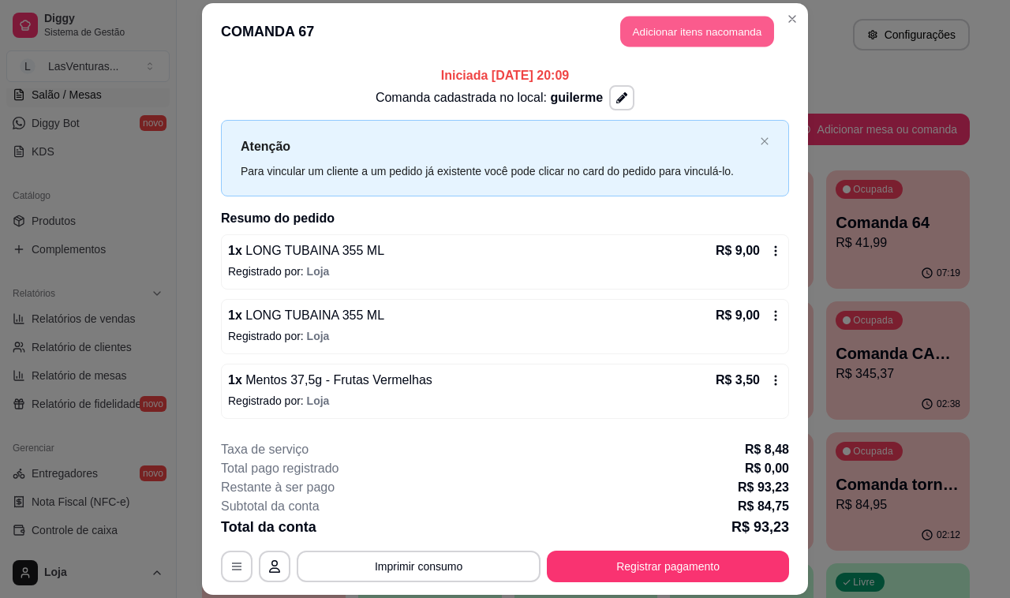
click at [653, 20] on button "Adicionar itens na comanda" at bounding box center [697, 31] width 154 height 31
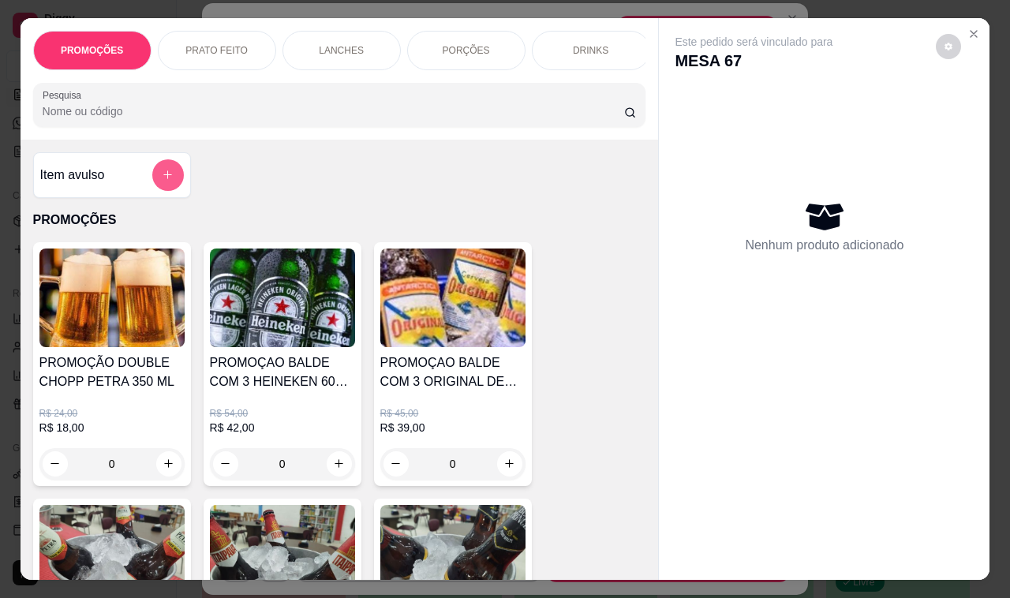
click at [162, 181] on icon "add-separate-item" at bounding box center [168, 175] width 12 height 12
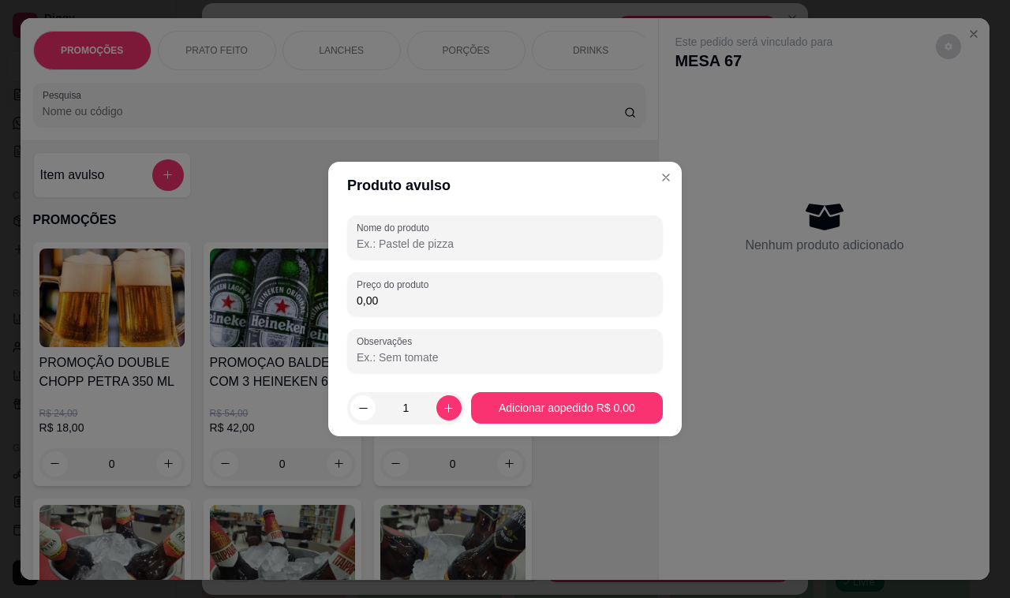
click at [411, 237] on input "Nome do produto" at bounding box center [505, 244] width 297 height 16
type input "D"
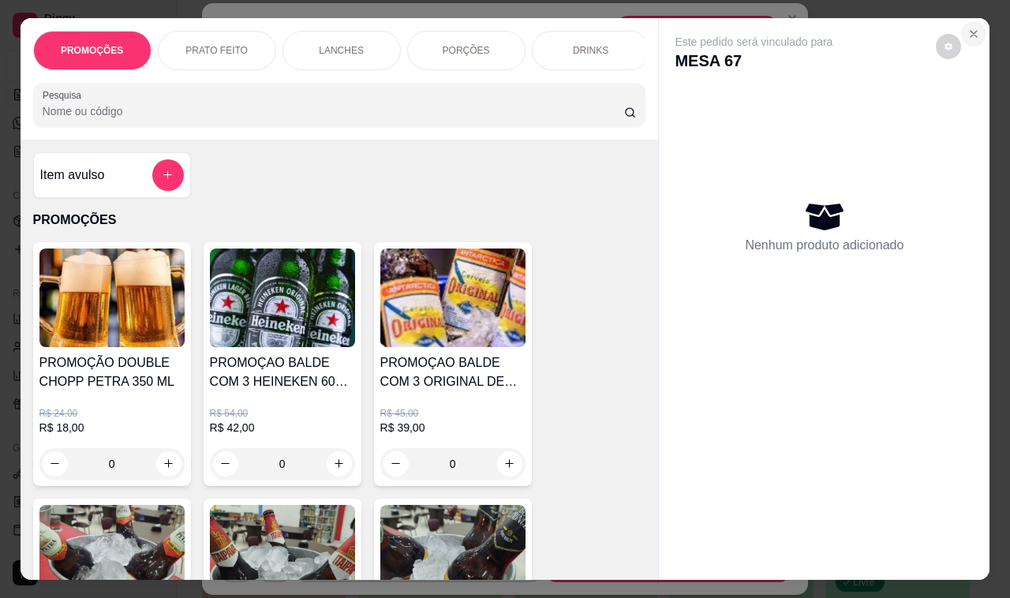
click at [967, 28] on icon "Close" at bounding box center [973, 34] width 13 height 13
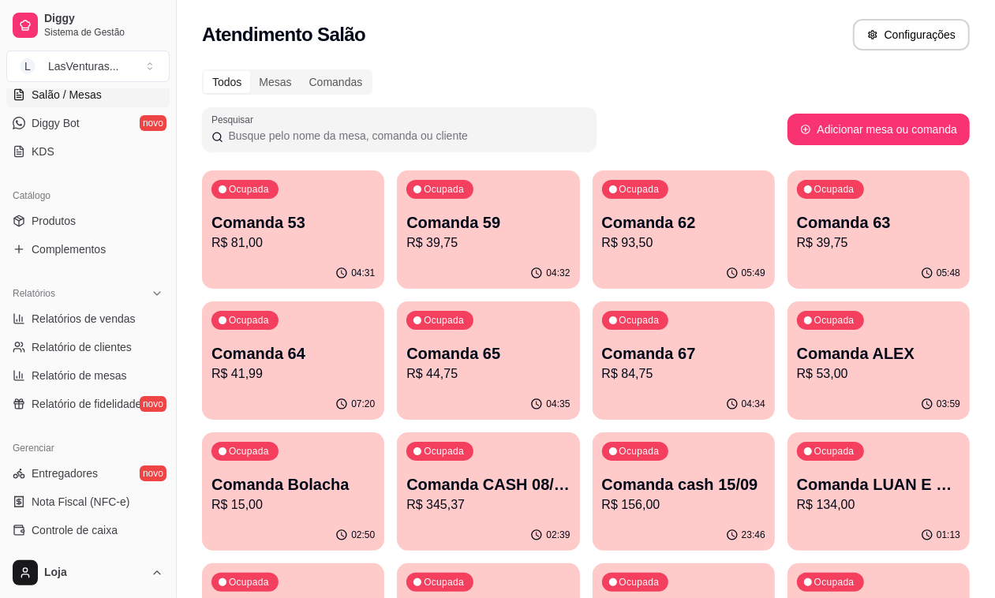
click at [426, 259] on div "04:32" at bounding box center [488, 273] width 182 height 31
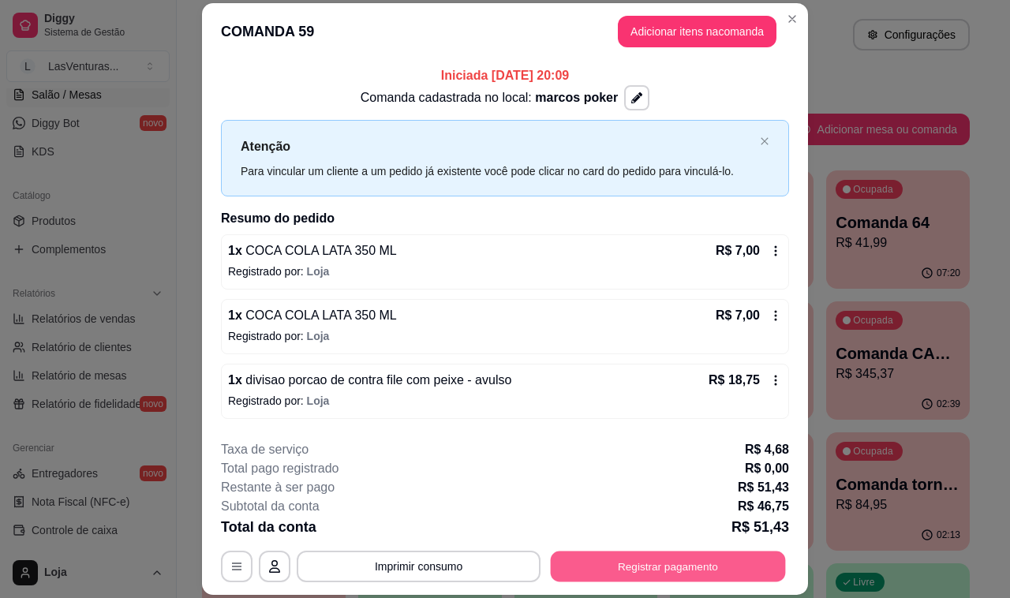
click at [629, 565] on button "Registrar pagamento" at bounding box center [668, 566] width 235 height 31
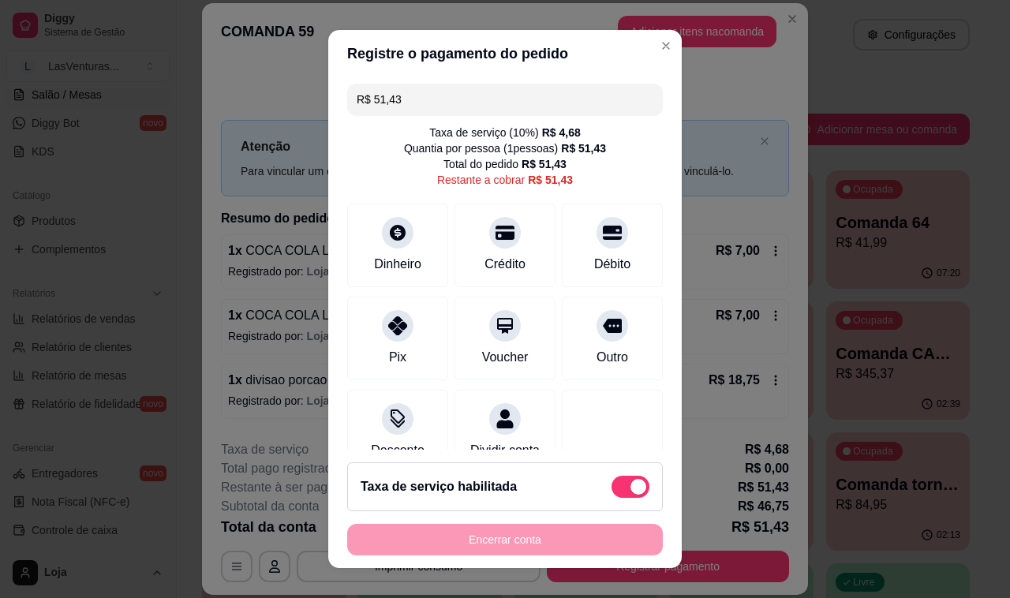
click at [611, 480] on span at bounding box center [630, 487] width 38 height 22
click at [611, 490] on input "checkbox" at bounding box center [616, 495] width 10 height 10
checkbox input "true"
type input "R$ 46,75"
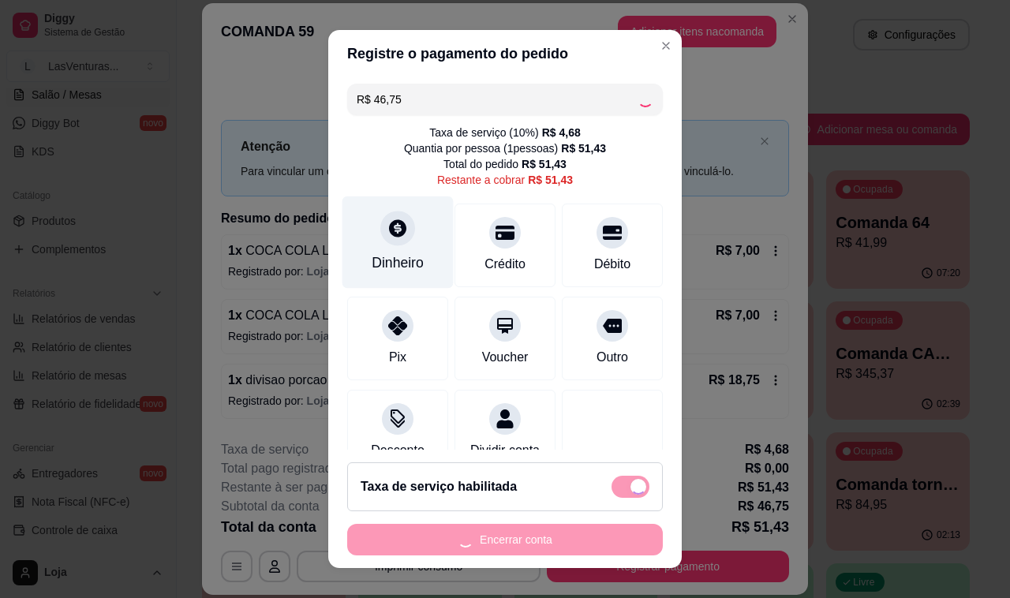
checkbox input "false"
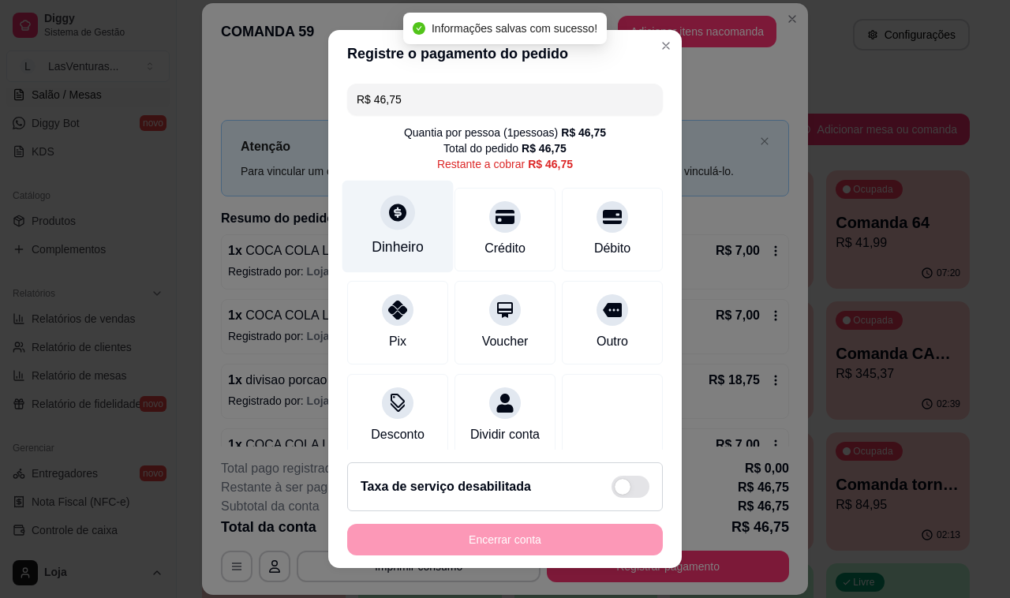
click at [379, 229] on div "Dinheiro" at bounding box center [397, 227] width 111 height 92
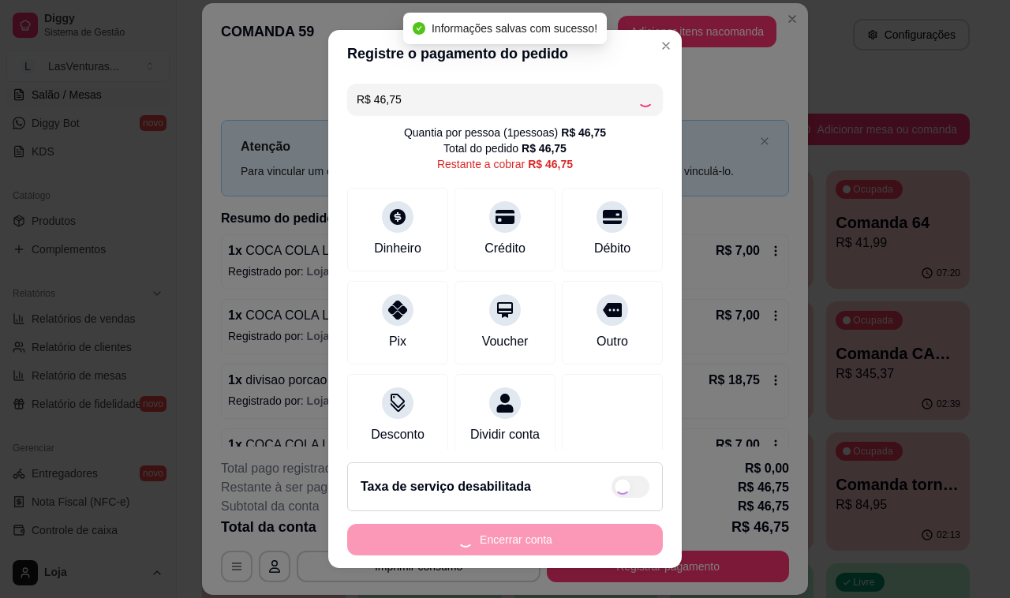
type input "R$ 0,00"
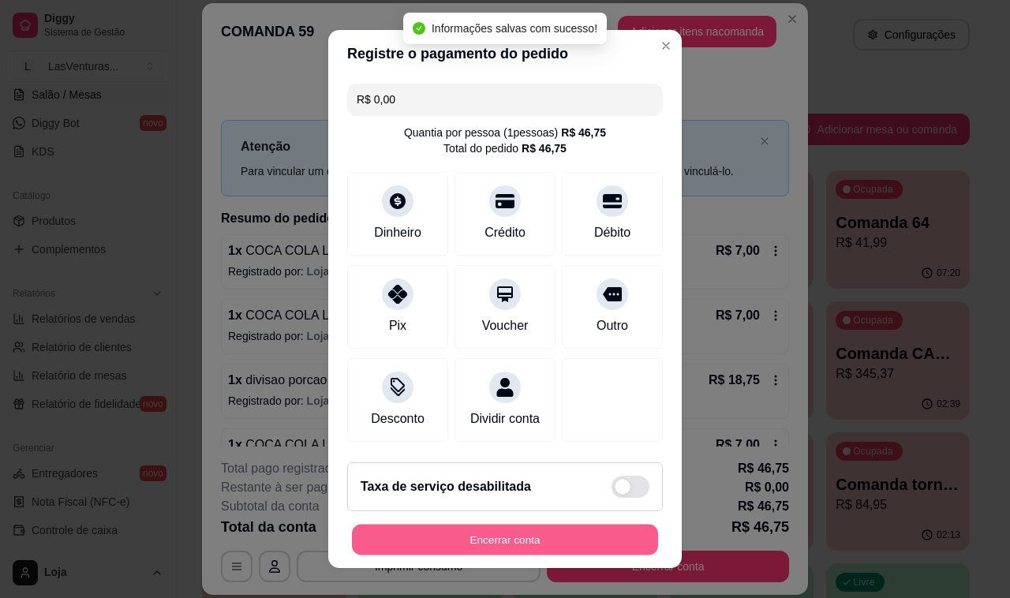
click at [558, 545] on button "Encerrar conta" at bounding box center [505, 540] width 306 height 31
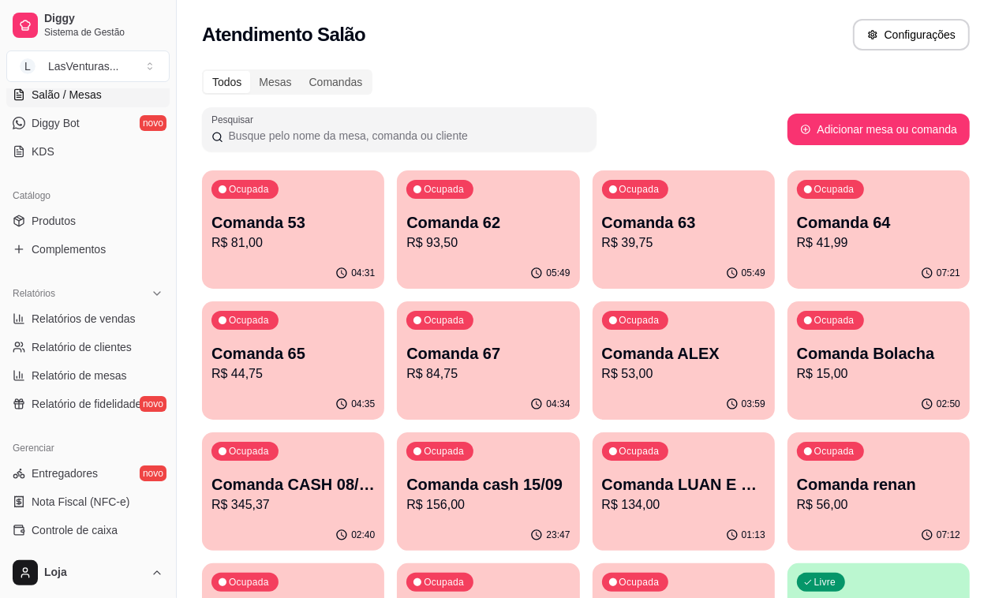
click at [406, 375] on p "R$ 84,75" at bounding box center [487, 373] width 163 height 19
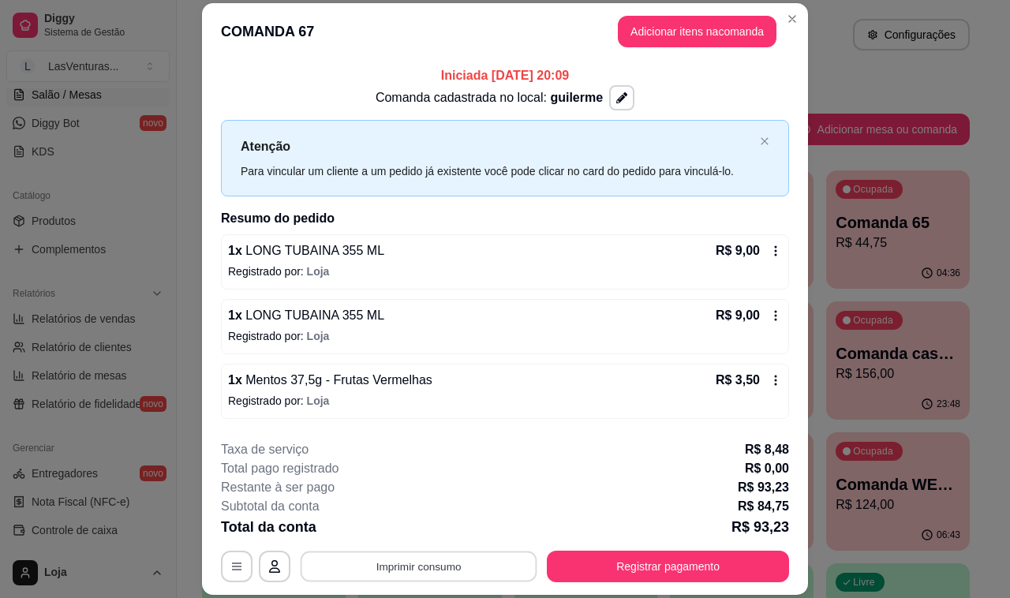
click at [456, 561] on button "Imprimir consumo" at bounding box center [419, 566] width 237 height 31
click at [440, 535] on button "IMPRESSORA" at bounding box center [415, 530] width 110 height 24
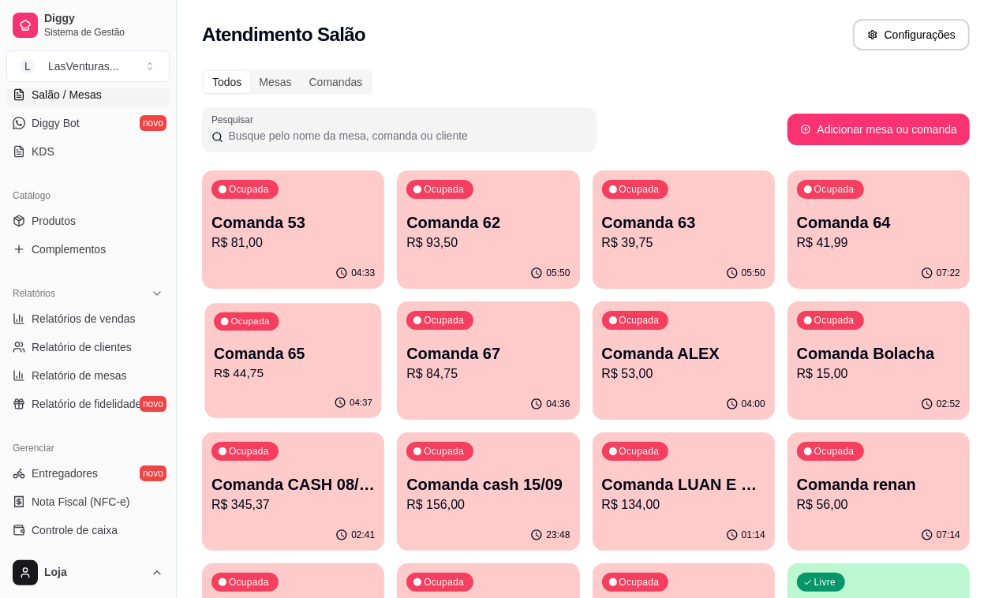
click at [372, 343] on p "Comanda 65" at bounding box center [293, 353] width 159 height 21
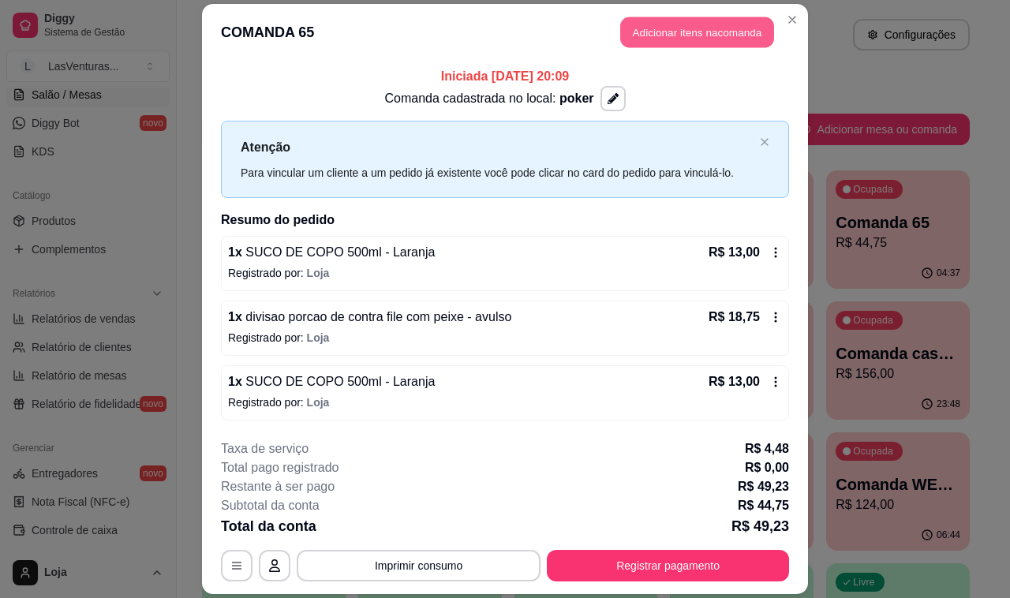
click at [695, 38] on button "Adicionar itens na comanda" at bounding box center [697, 32] width 154 height 31
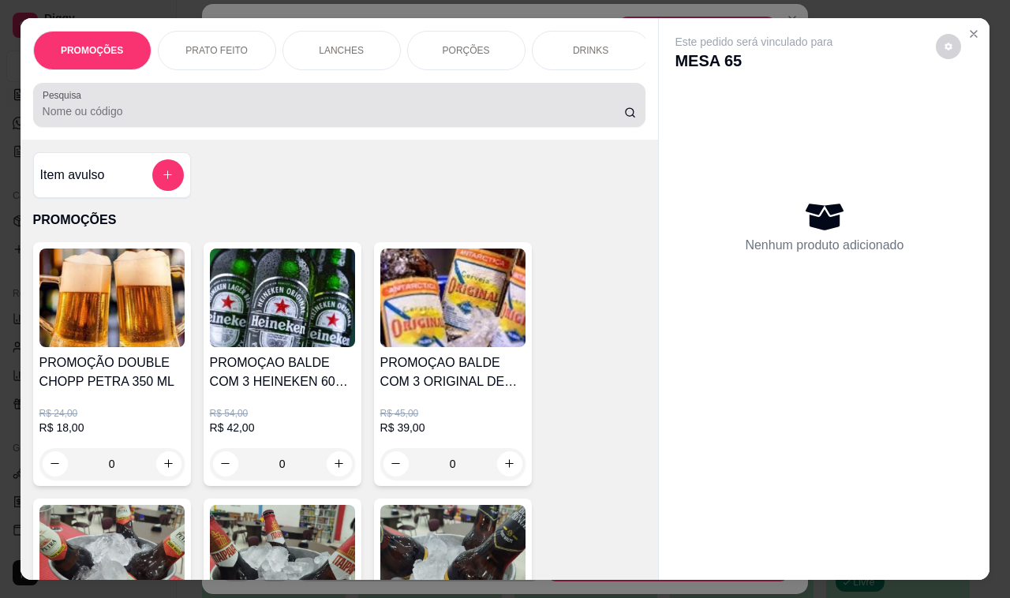
click at [398, 119] on input "Pesquisa" at bounding box center [333, 111] width 581 height 16
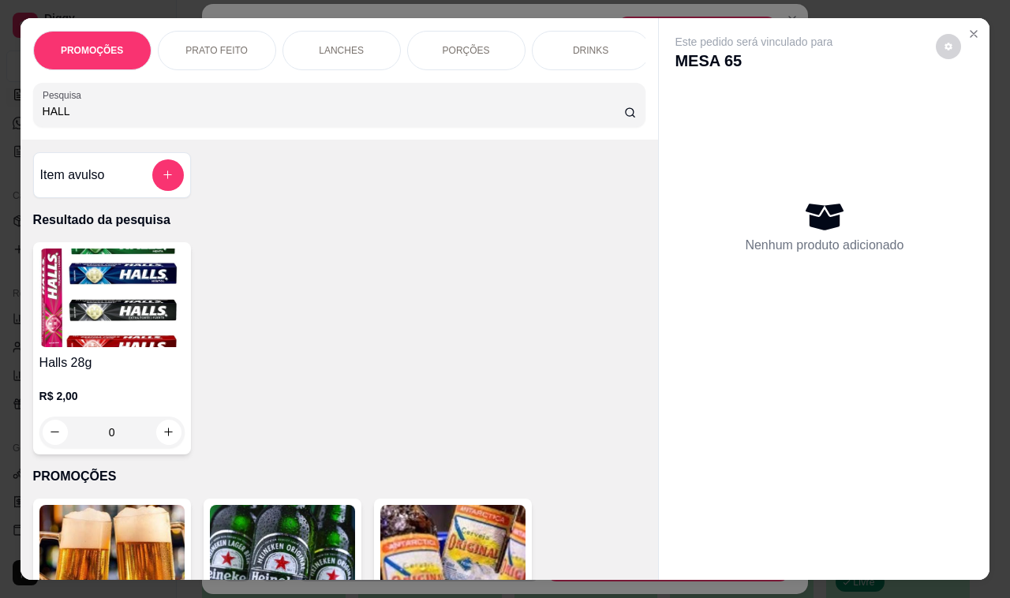
type input "HALL"
click at [159, 436] on div "0" at bounding box center [111, 432] width 145 height 32
click at [166, 435] on div "0" at bounding box center [111, 432] width 145 height 32
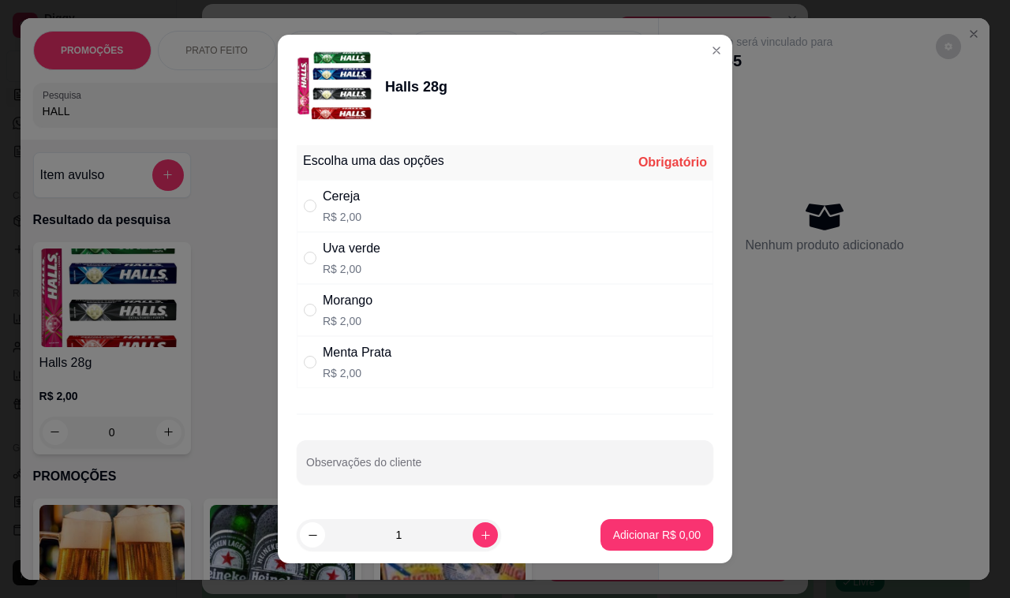
click at [357, 361] on div "Menta Prata" at bounding box center [357, 352] width 69 height 19
radio input "true"
click at [472, 526] on button "increase-product-quantity" at bounding box center [484, 534] width 24 height 24
type input "2"
click at [643, 541] on p "Adicionar R$ 4,00" at bounding box center [656, 534] width 85 height 15
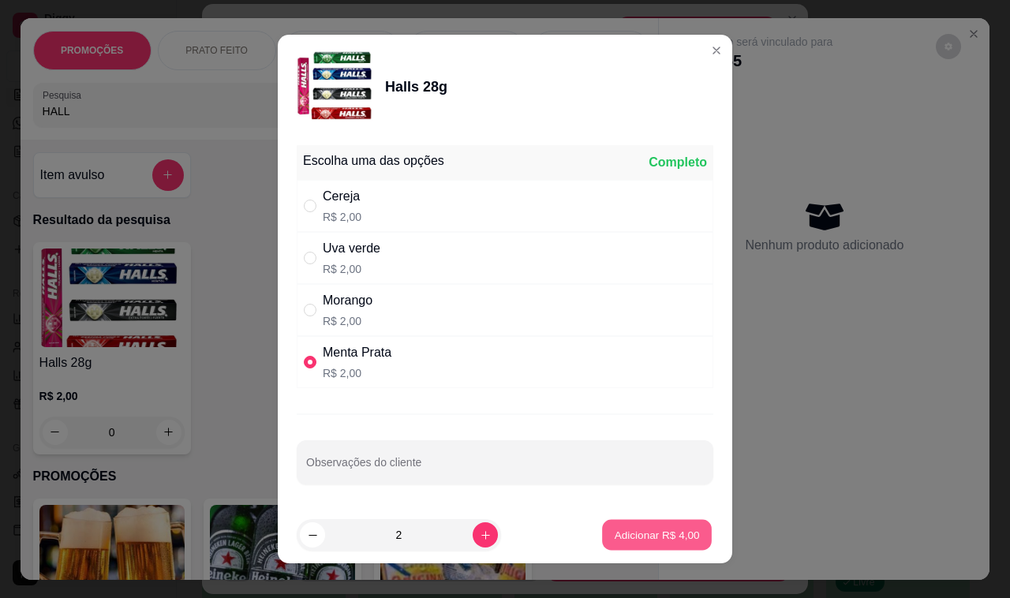
type input "2"
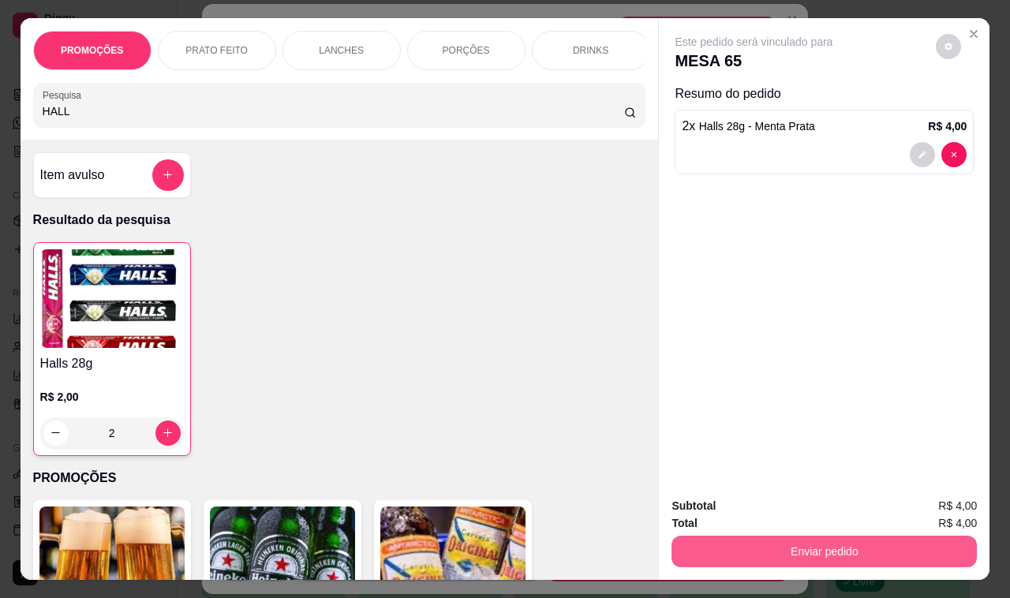
click at [801, 548] on button "Enviar pedido" at bounding box center [823, 552] width 305 height 32
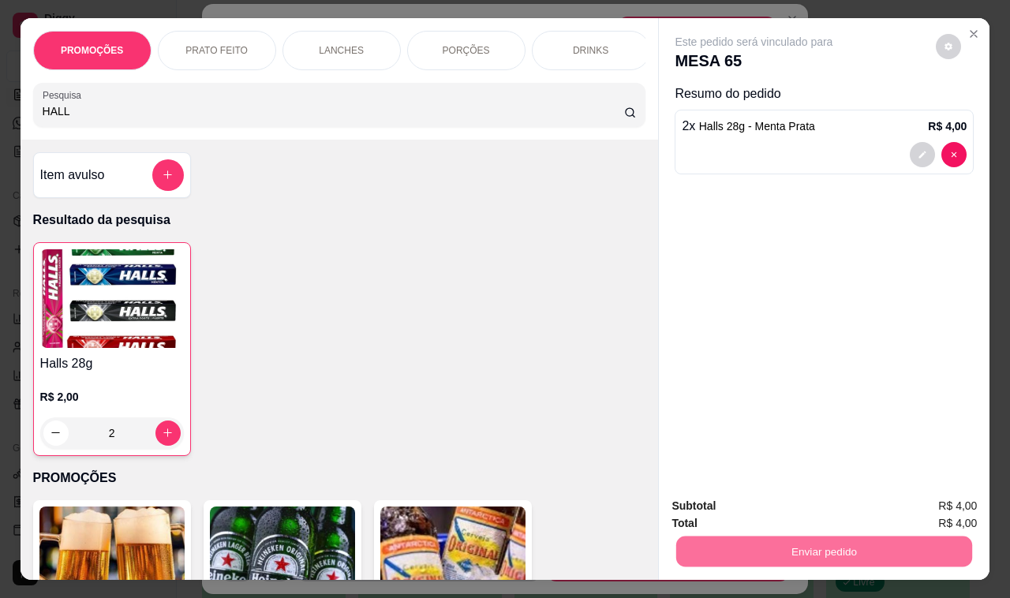
click at [791, 502] on button "Não registrar e enviar pedido" at bounding box center [771, 506] width 164 height 30
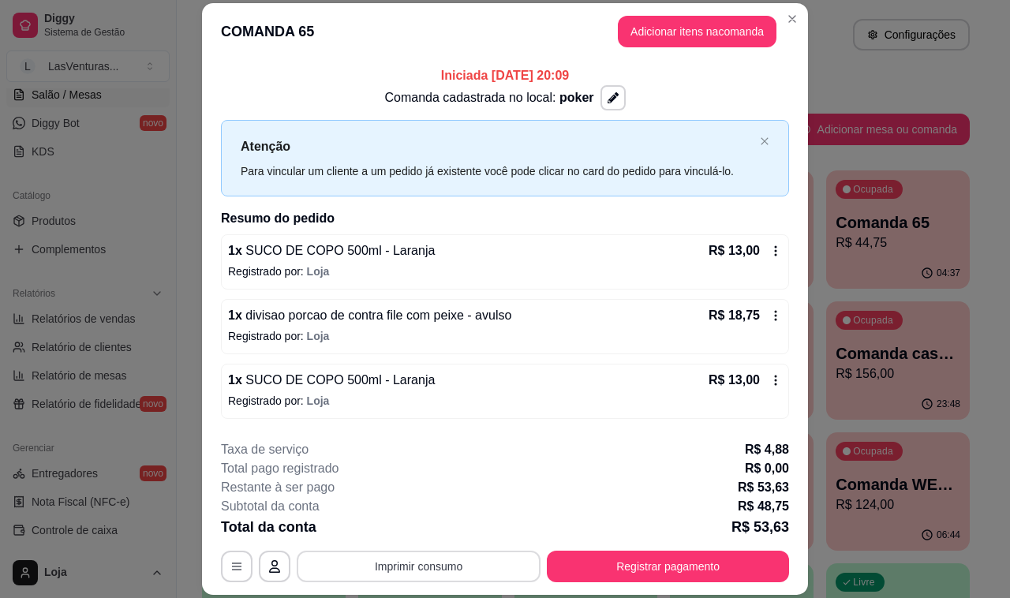
click at [439, 560] on button "Imprimir consumo" at bounding box center [419, 567] width 244 height 32
click at [431, 538] on button "IMPRESSORA" at bounding box center [416, 530] width 114 height 25
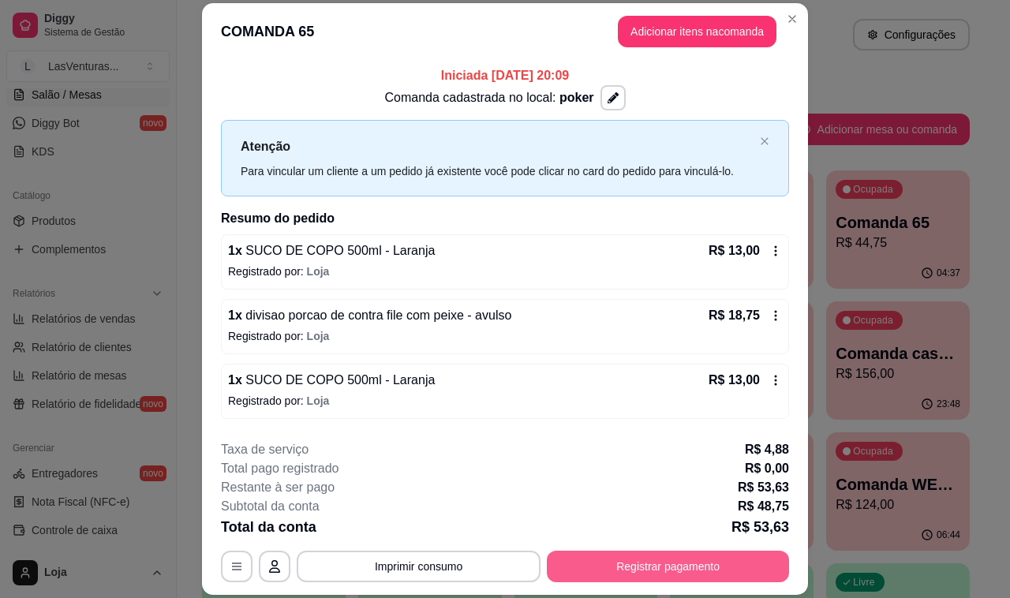
click at [663, 568] on button "Registrar pagamento" at bounding box center [668, 567] width 242 height 32
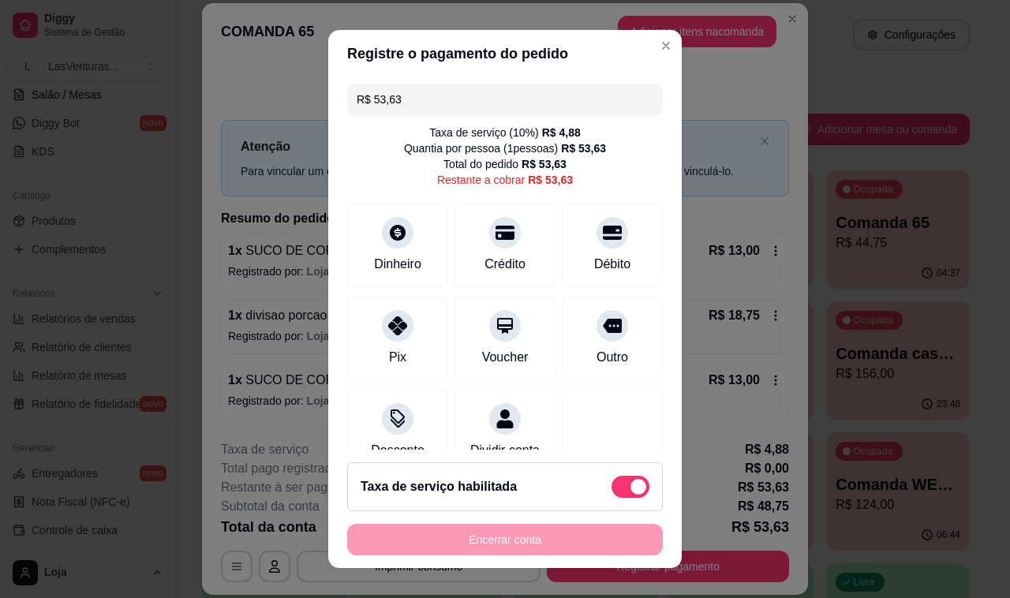
click at [620, 495] on span at bounding box center [630, 487] width 38 height 22
click at [620, 495] on input "checkbox" at bounding box center [616, 495] width 10 height 10
checkbox input "true"
type input "R$ 48,75"
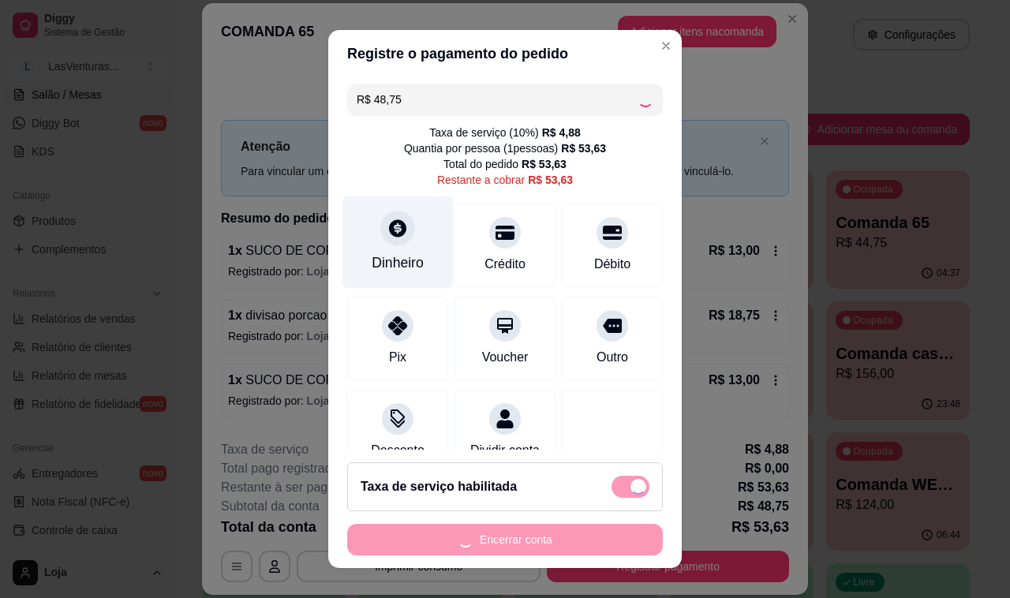
checkbox input "false"
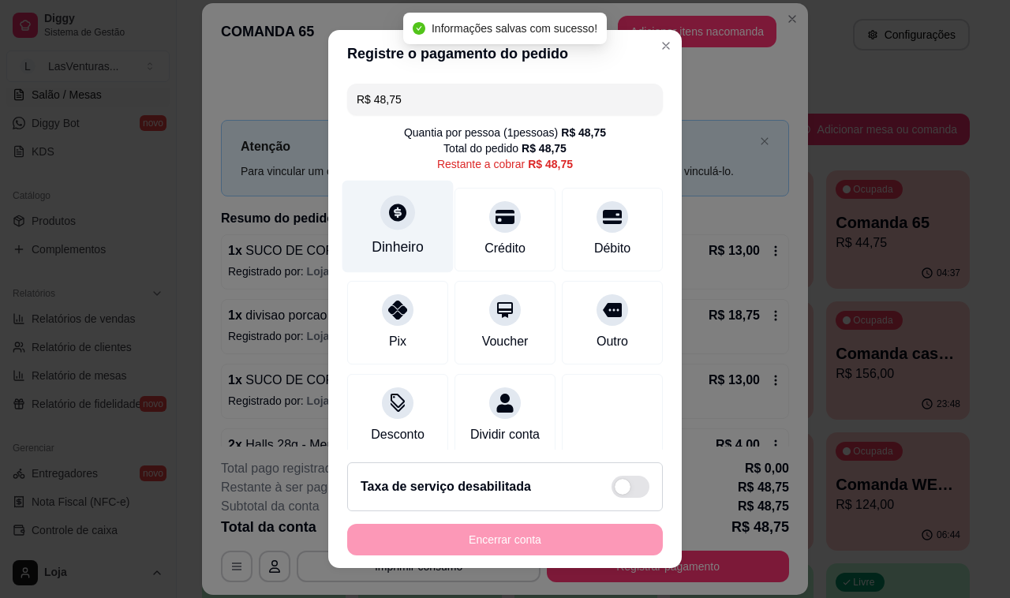
click at [387, 230] on div "Dinheiro" at bounding box center [397, 227] width 111 height 92
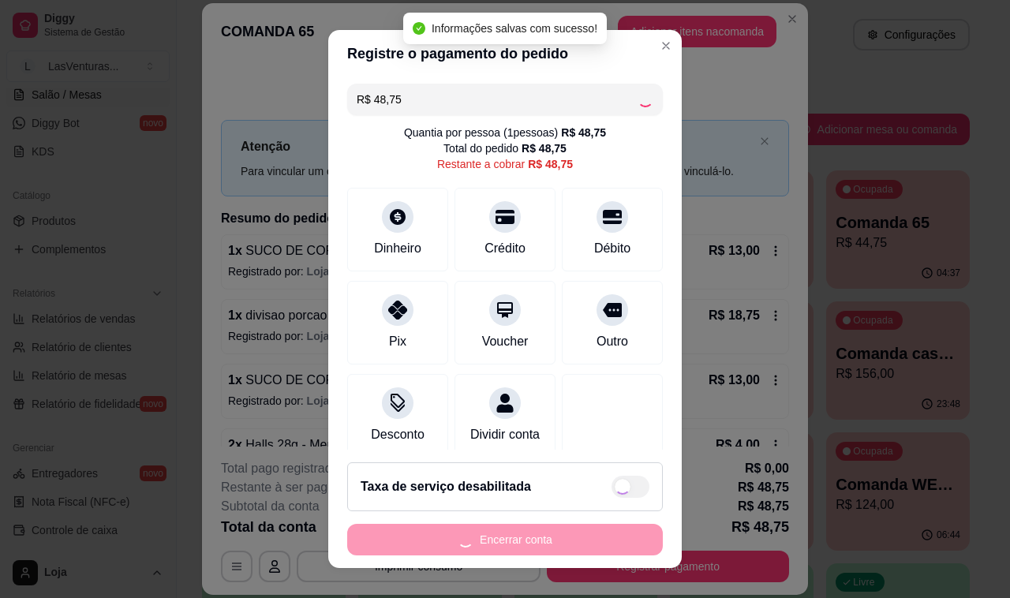
type input "R$ 0,00"
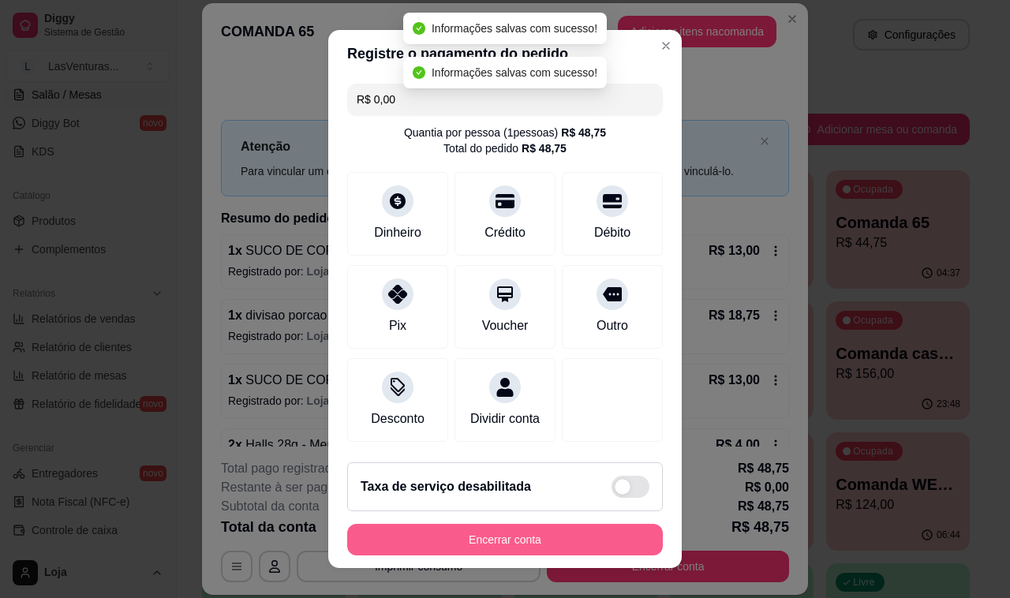
click at [574, 534] on button "Encerrar conta" at bounding box center [505, 540] width 316 height 32
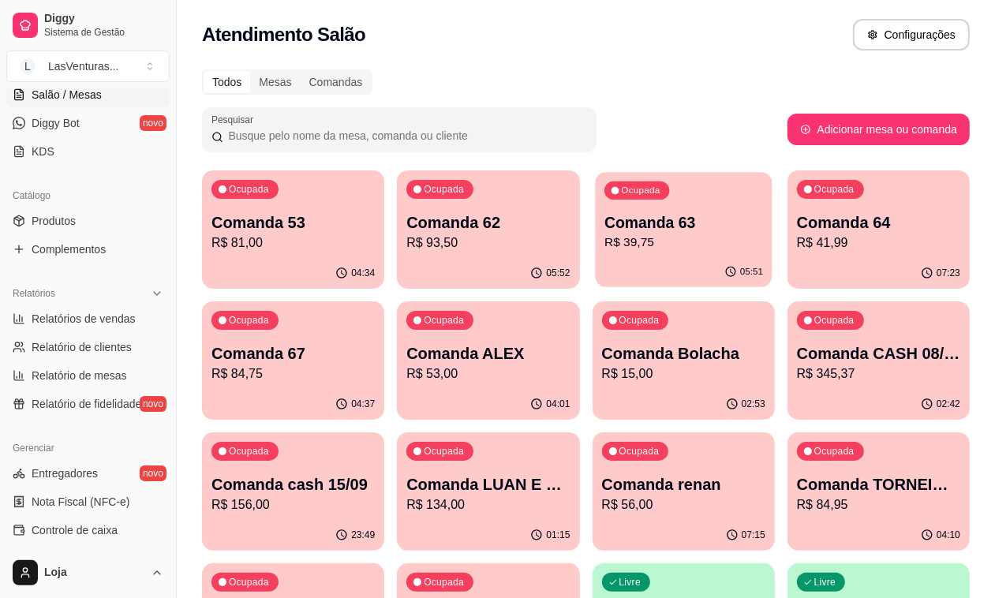
click at [604, 238] on p "R$ 39,75" at bounding box center [683, 242] width 159 height 18
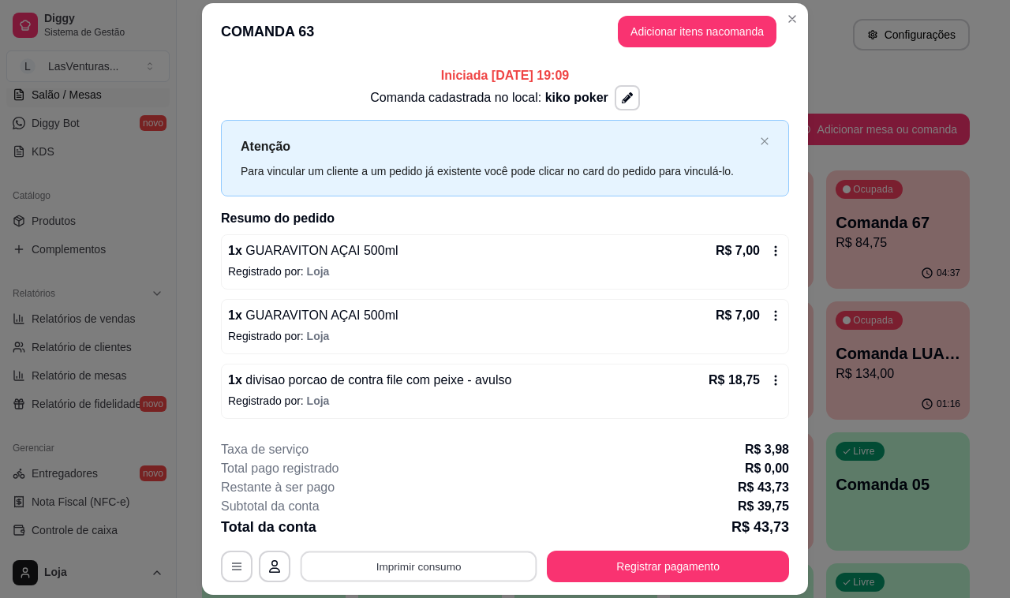
click at [435, 576] on button "Imprimir consumo" at bounding box center [419, 566] width 237 height 31
click at [432, 537] on button "IMPRESSORA" at bounding box center [416, 530] width 114 height 25
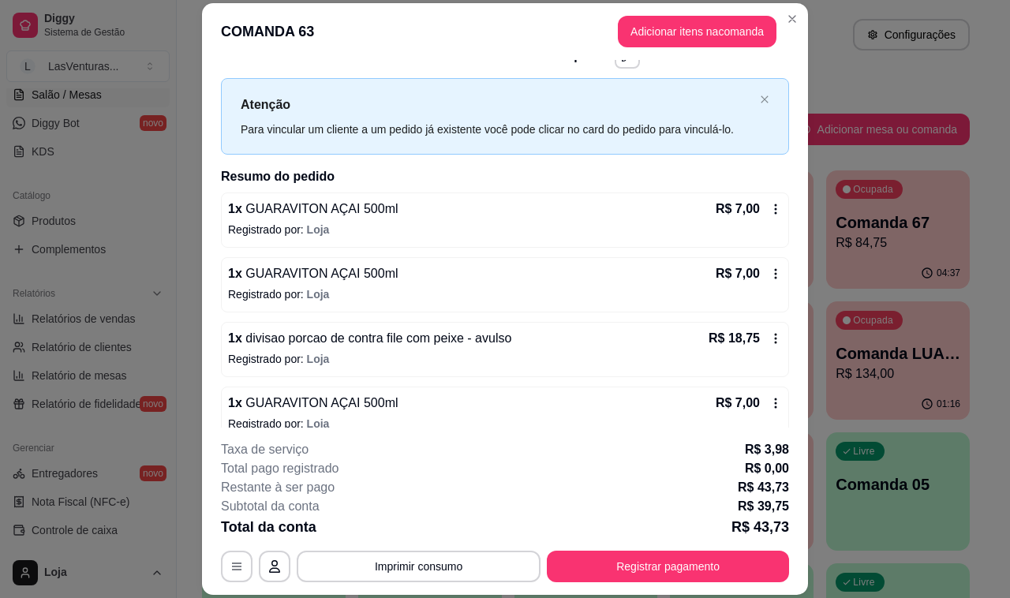
scroll to position [63, 0]
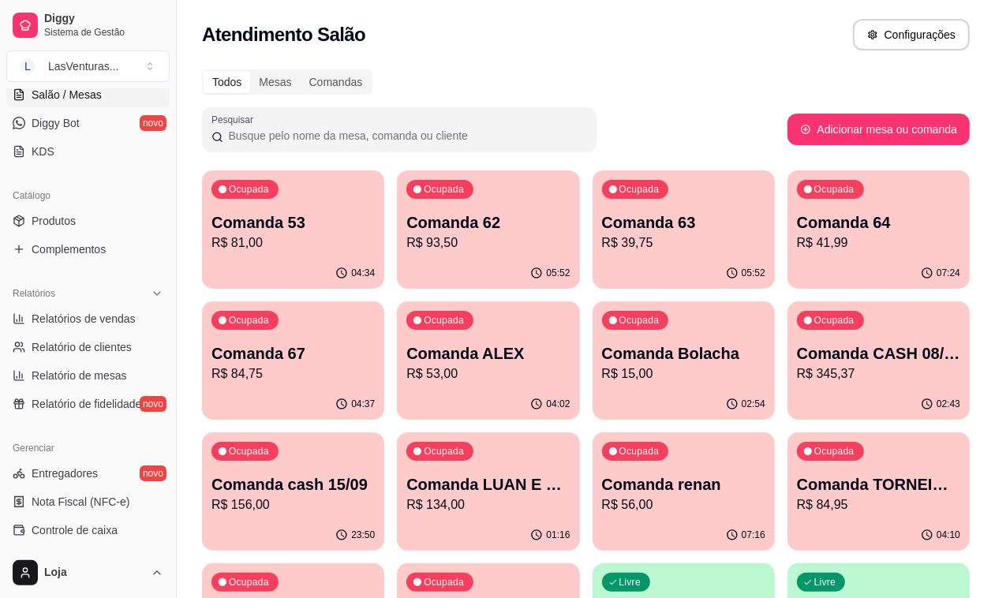
click at [487, 261] on div "05:52" at bounding box center [488, 273] width 182 height 31
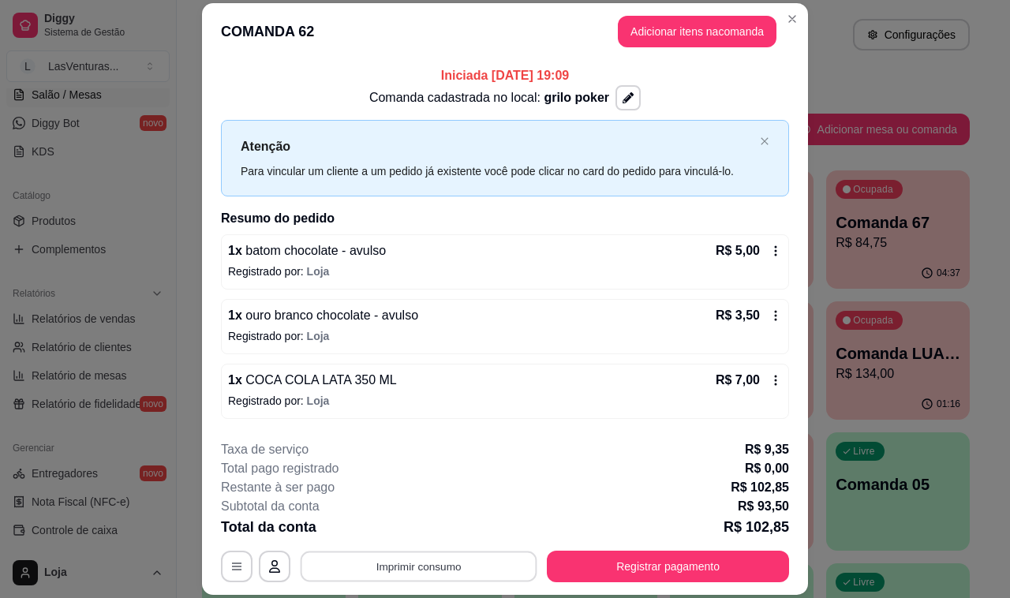
click at [458, 562] on button "Imprimir consumo" at bounding box center [419, 566] width 237 height 31
click at [436, 539] on button "IMPRESSORA" at bounding box center [416, 530] width 114 height 25
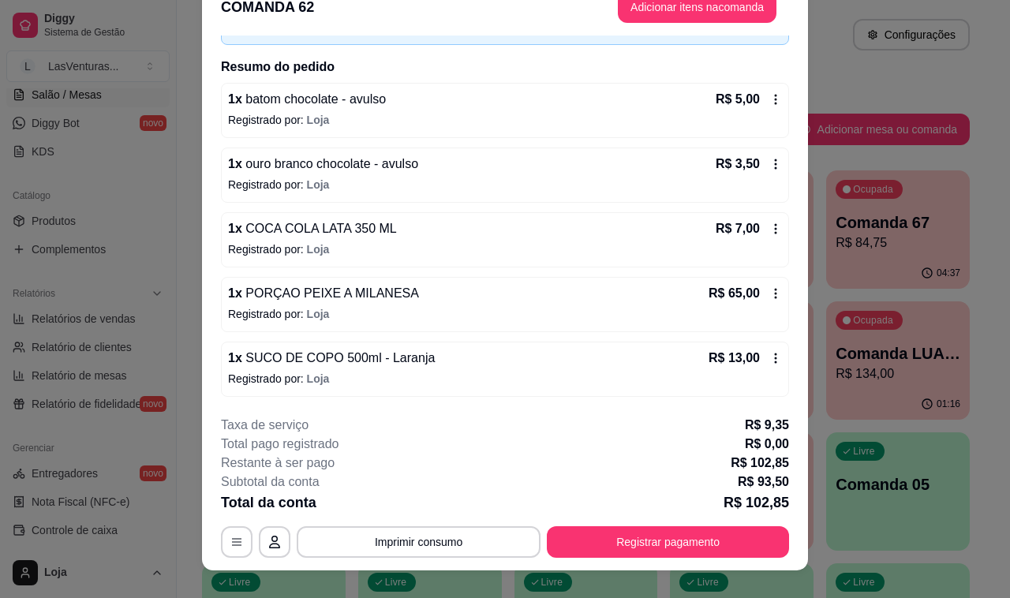
scroll to position [47, 0]
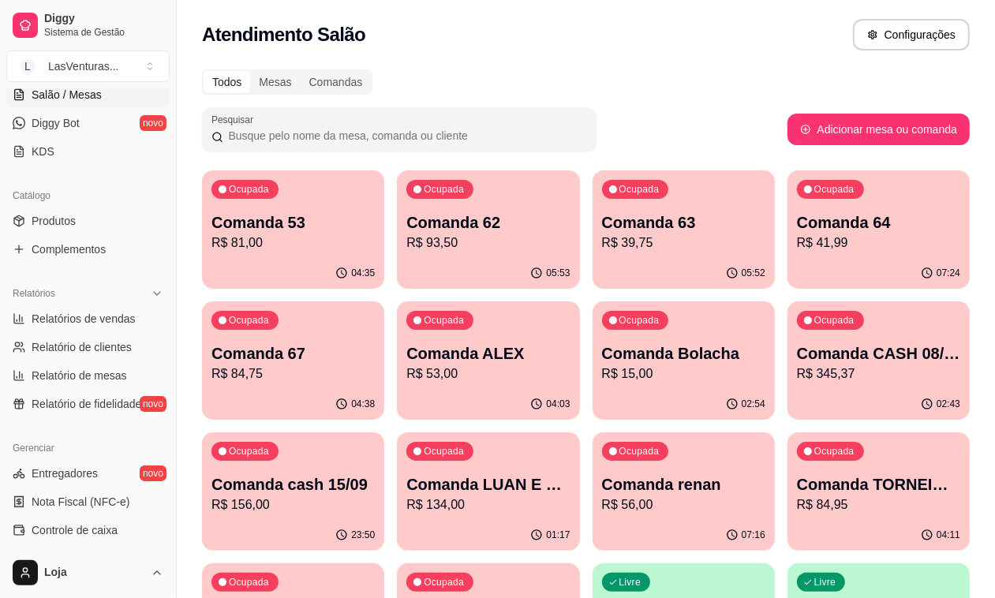
click at [602, 237] on p "R$ 39,75" at bounding box center [683, 242] width 163 height 19
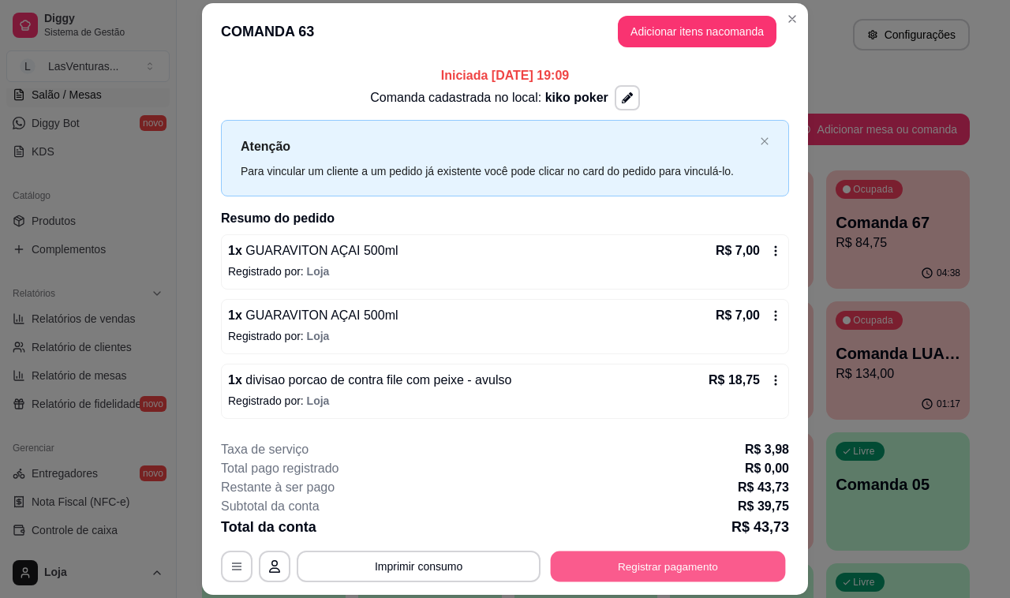
click at [640, 558] on button "Registrar pagamento" at bounding box center [668, 566] width 235 height 31
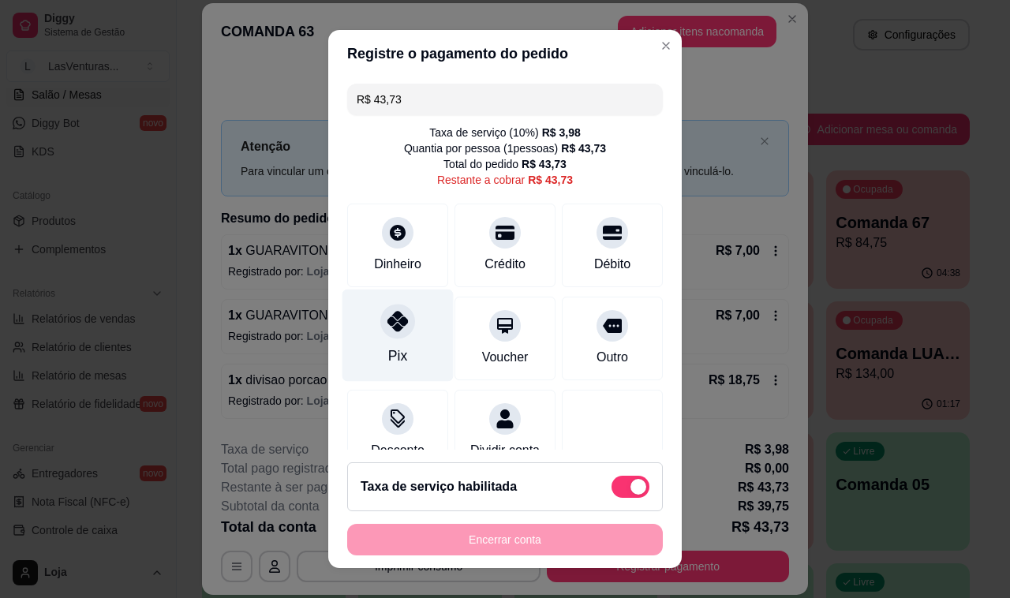
click at [380, 332] on div at bounding box center [397, 321] width 35 height 35
type input "R$ 0,00"
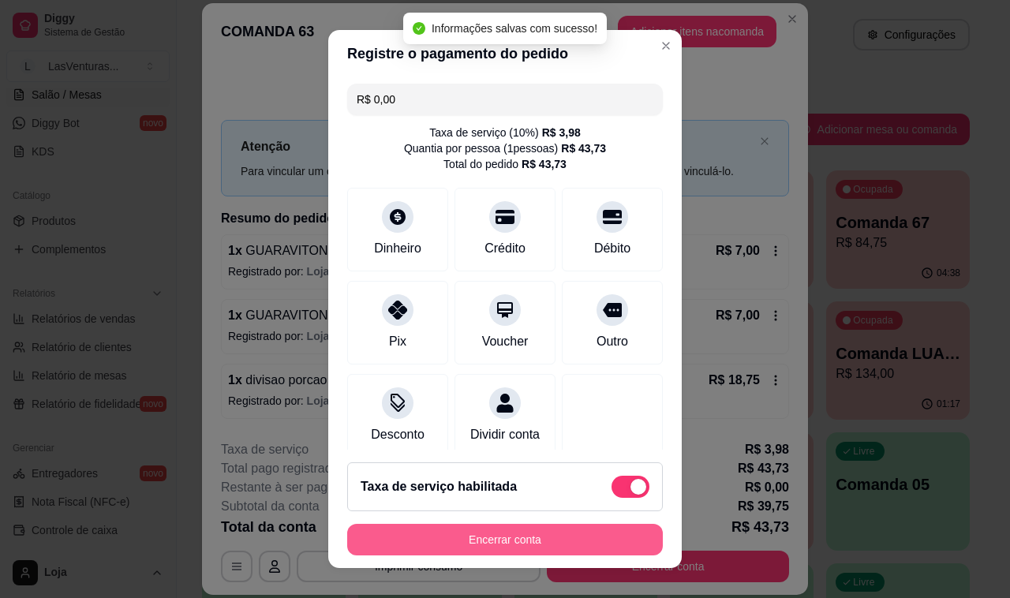
click at [450, 543] on button "Encerrar conta" at bounding box center [505, 540] width 316 height 32
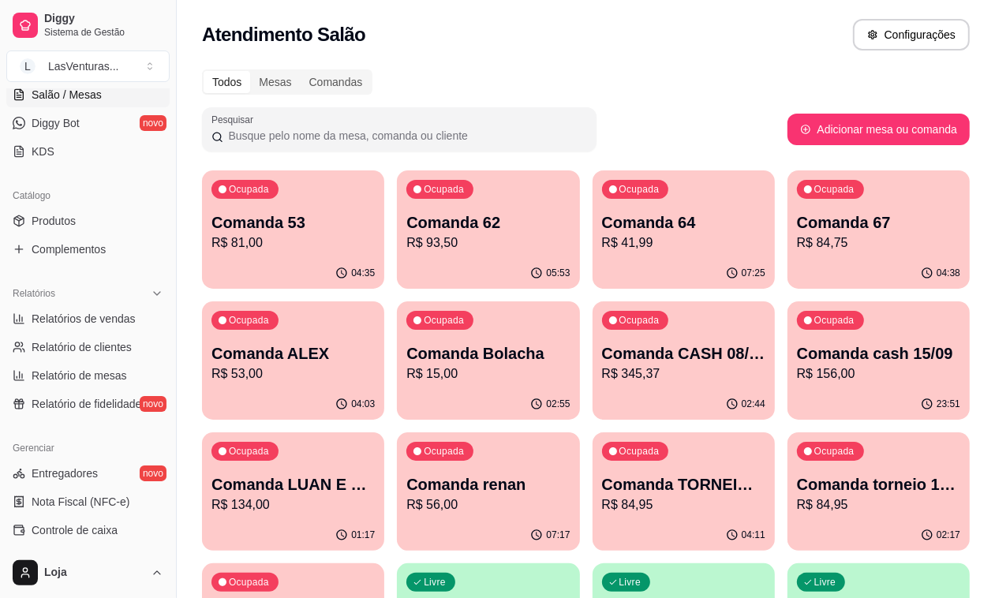
click at [420, 237] on p "R$ 93,50" at bounding box center [487, 242] width 163 height 19
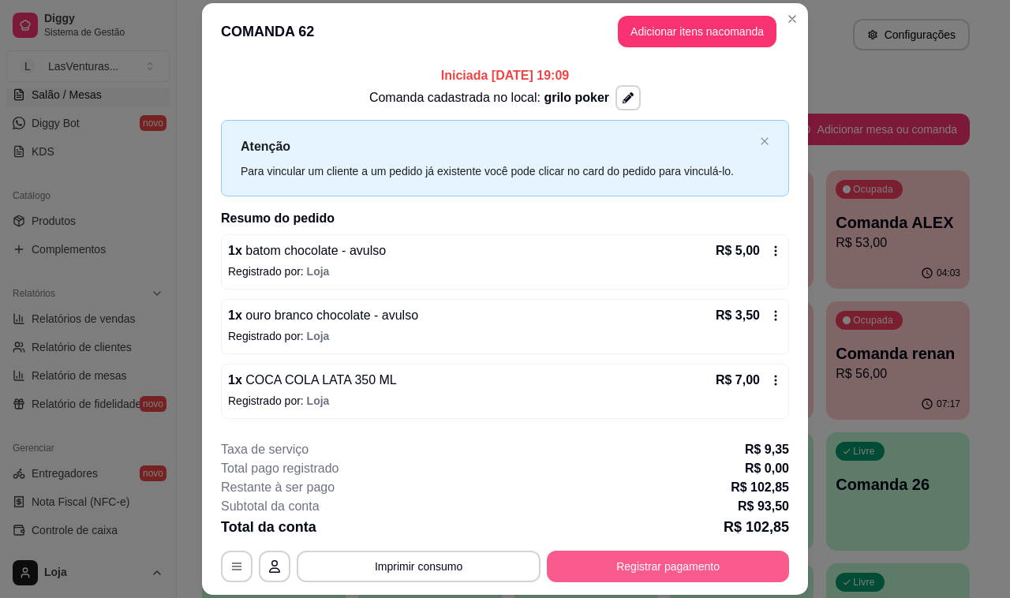
click at [688, 573] on button "Registrar pagamento" at bounding box center [668, 567] width 242 height 32
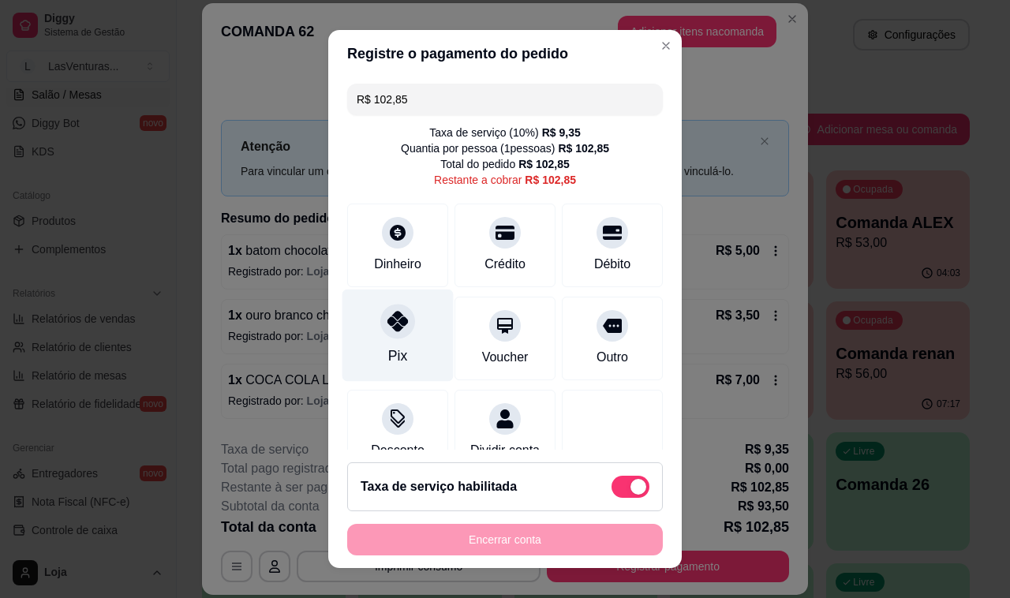
click at [389, 321] on icon at bounding box center [397, 321] width 21 height 21
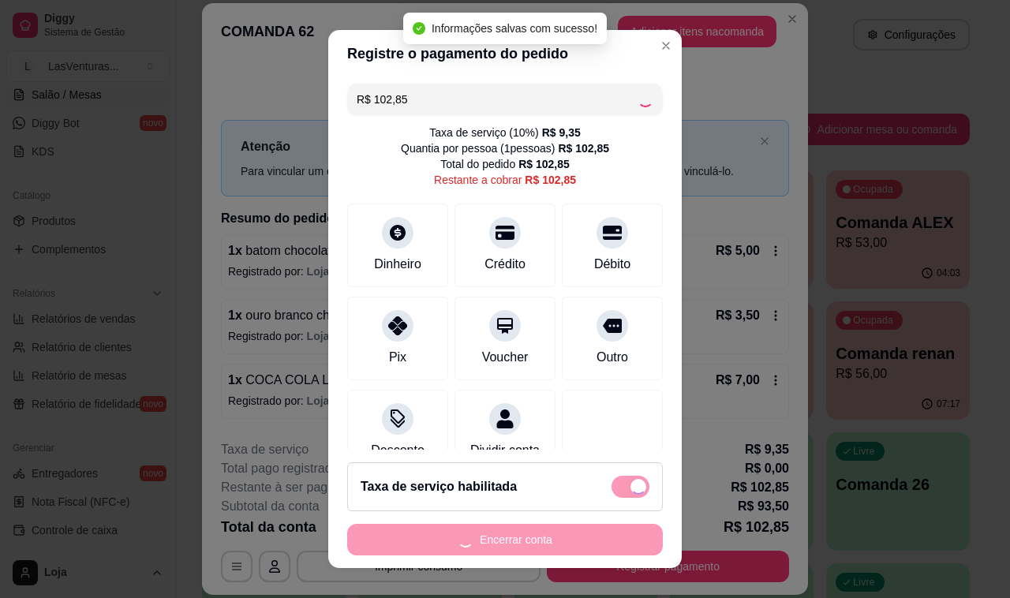
type input "R$ 0,00"
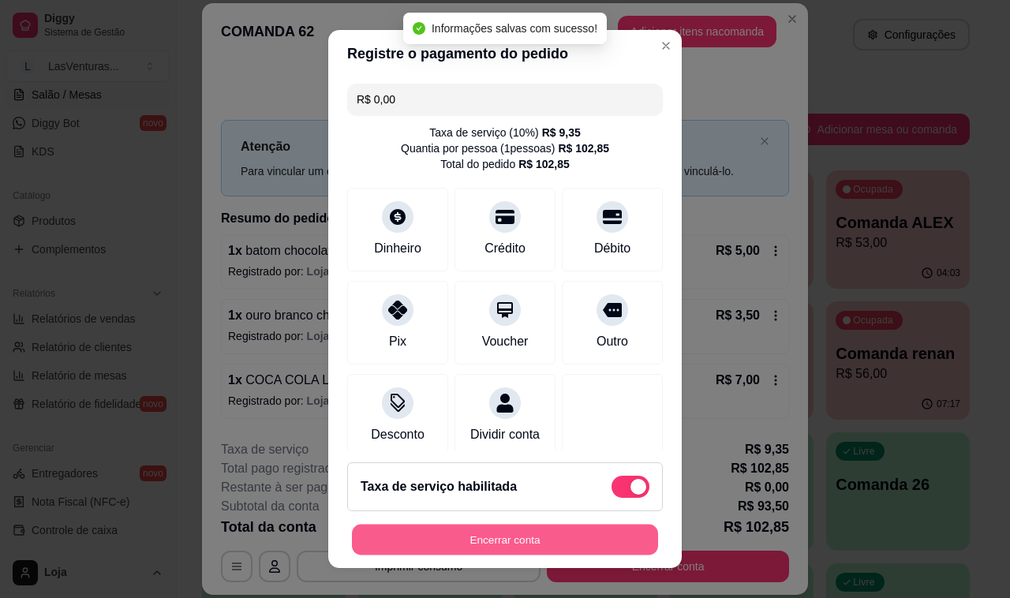
click at [542, 545] on button "Encerrar conta" at bounding box center [505, 540] width 306 height 31
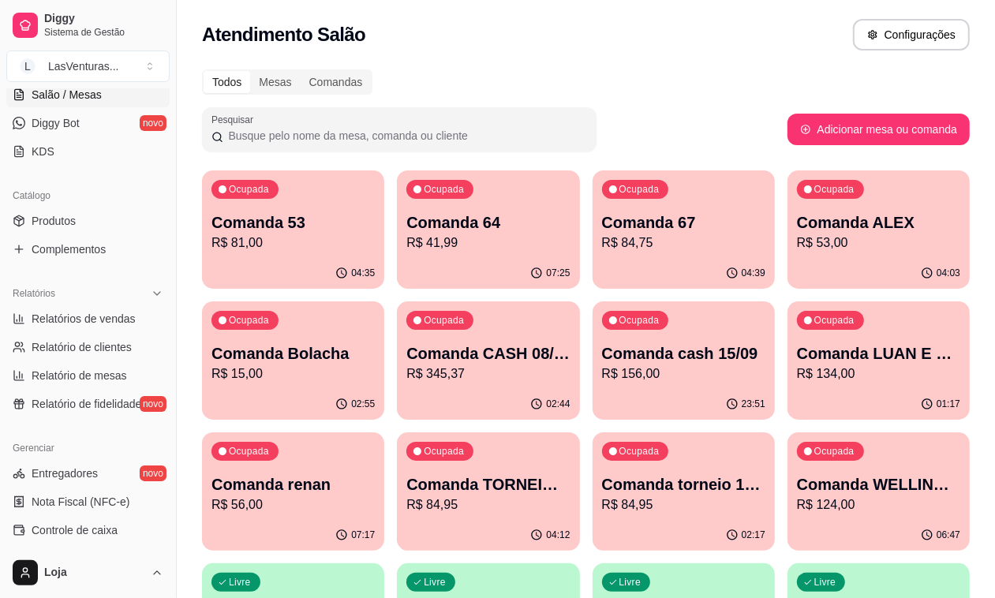
click at [602, 242] on p "R$ 84,75" at bounding box center [683, 242] width 163 height 19
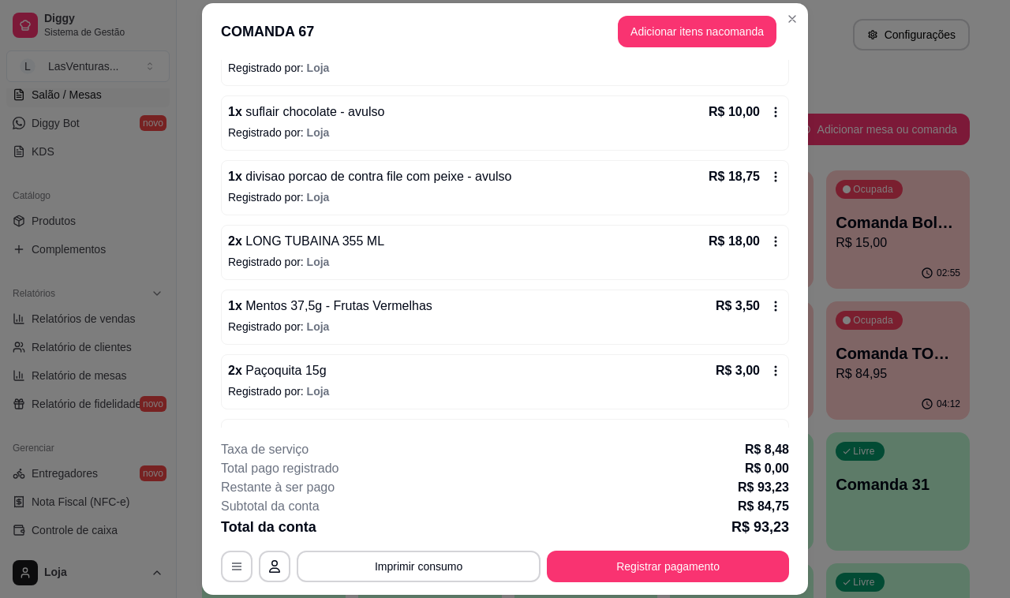
scroll to position [387, 0]
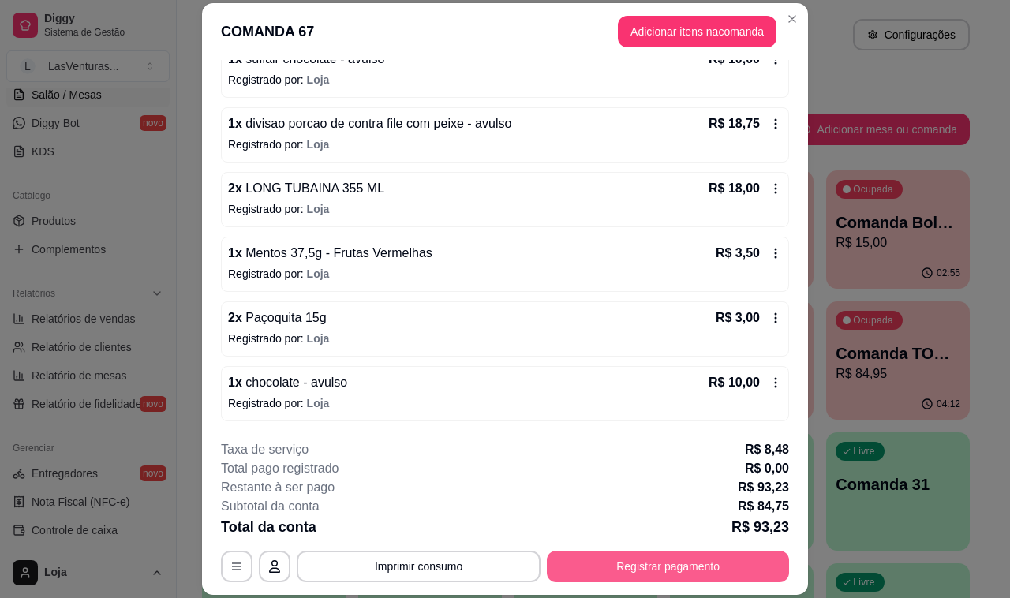
click at [648, 581] on button "Registrar pagamento" at bounding box center [668, 567] width 242 height 32
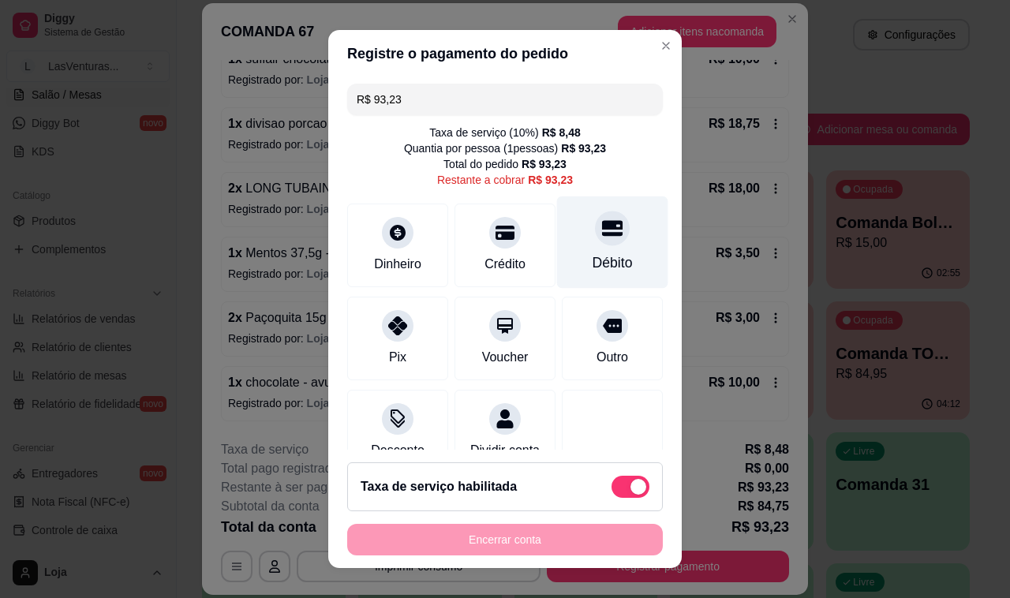
click at [595, 237] on div at bounding box center [612, 228] width 35 height 35
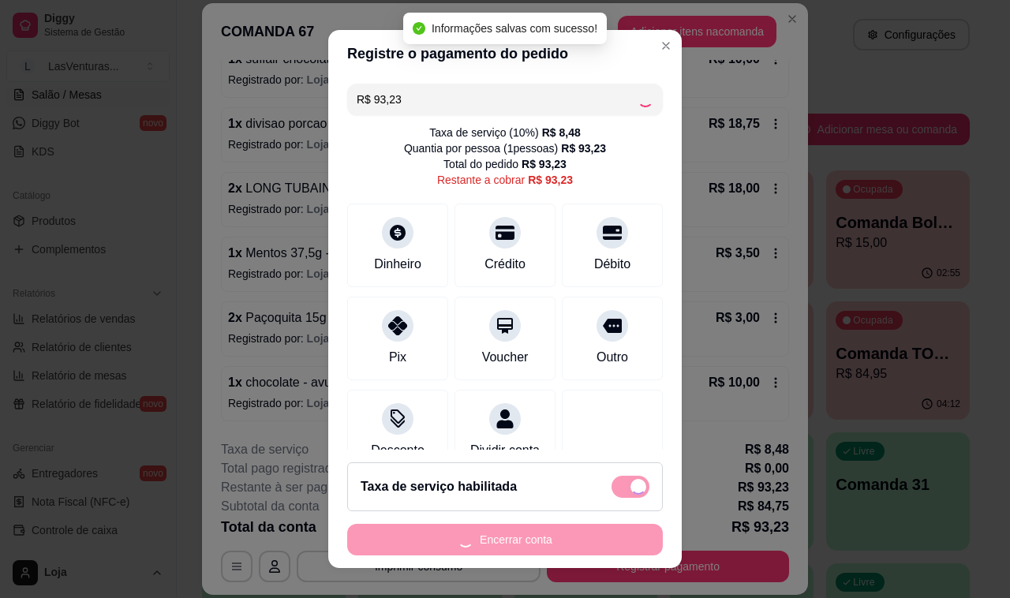
type input "R$ 0,00"
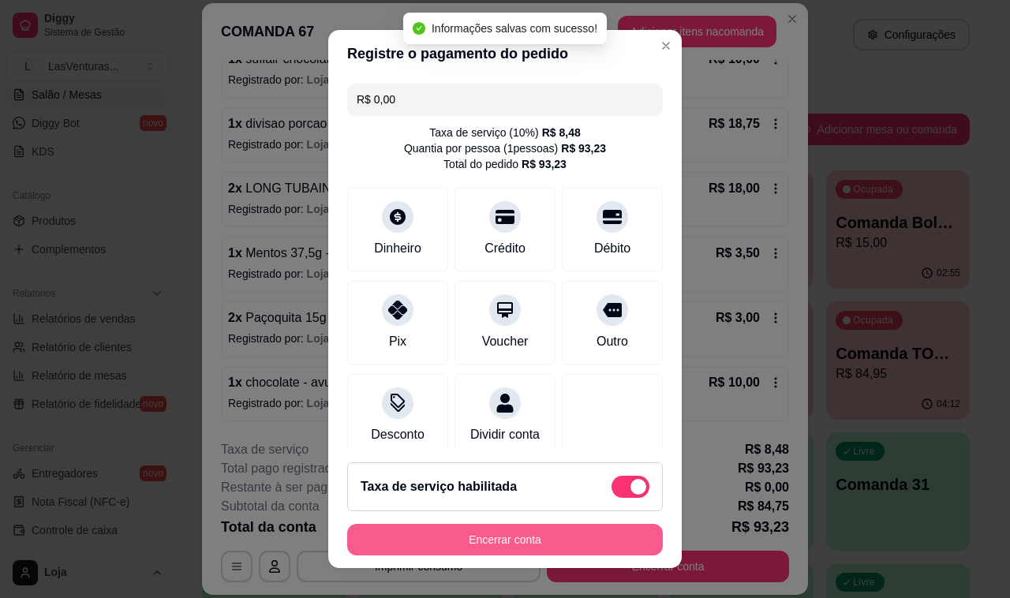
click at [529, 531] on button "Encerrar conta" at bounding box center [505, 540] width 316 height 32
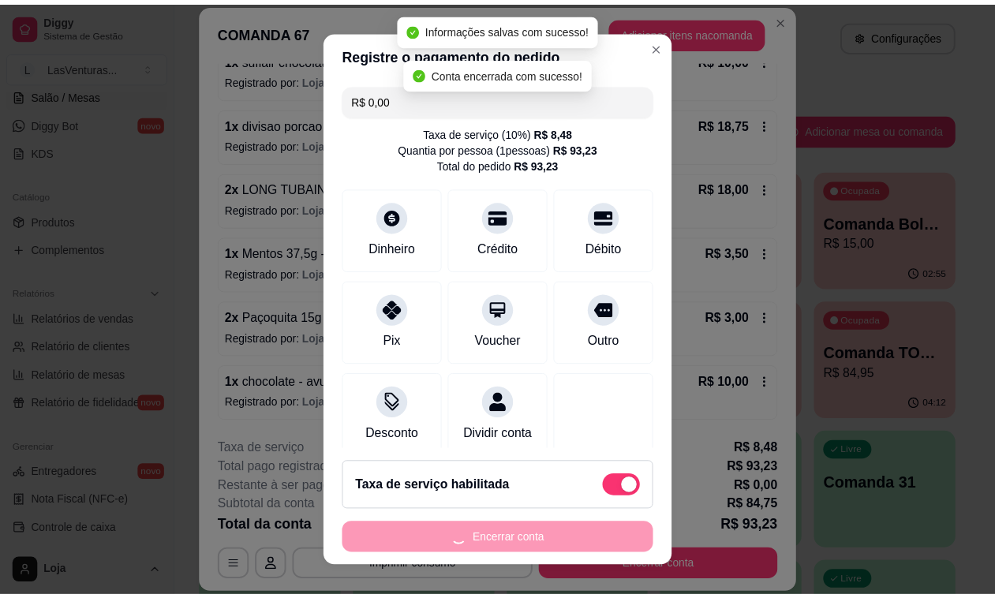
scroll to position [0, 0]
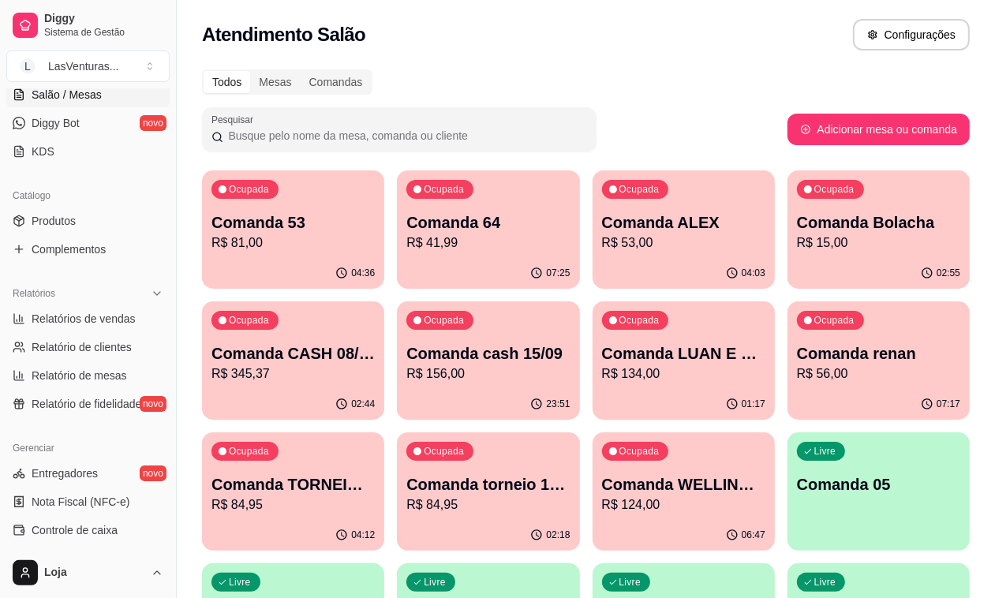
click at [438, 238] on p "R$ 41,99" at bounding box center [487, 242] width 163 height 19
click at [290, 233] on div "Comanda 53 R$ 81,00" at bounding box center [292, 231] width 163 height 41
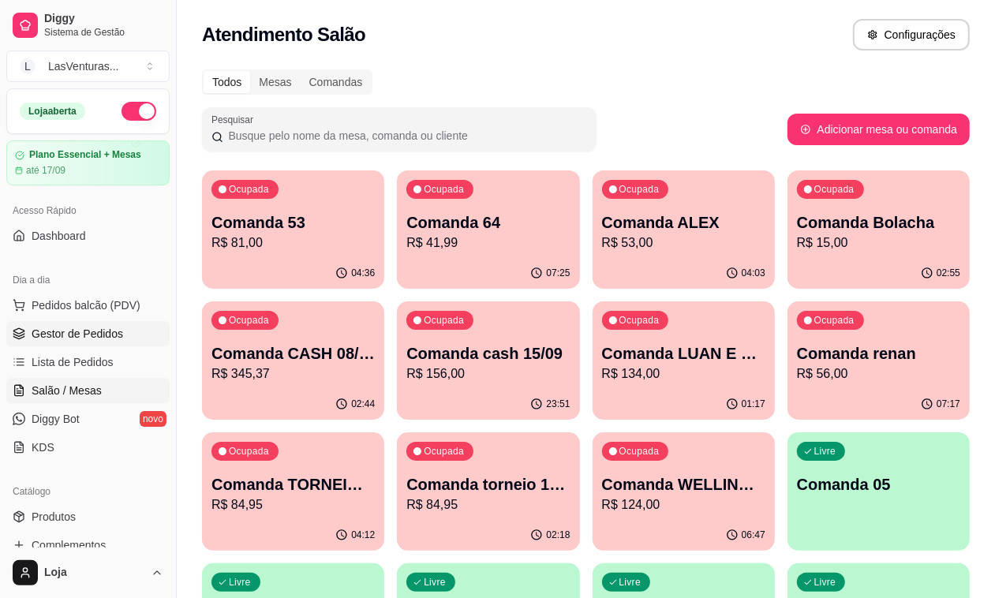
click at [97, 332] on span "Gestor de Pedidos" at bounding box center [77, 334] width 91 height 16
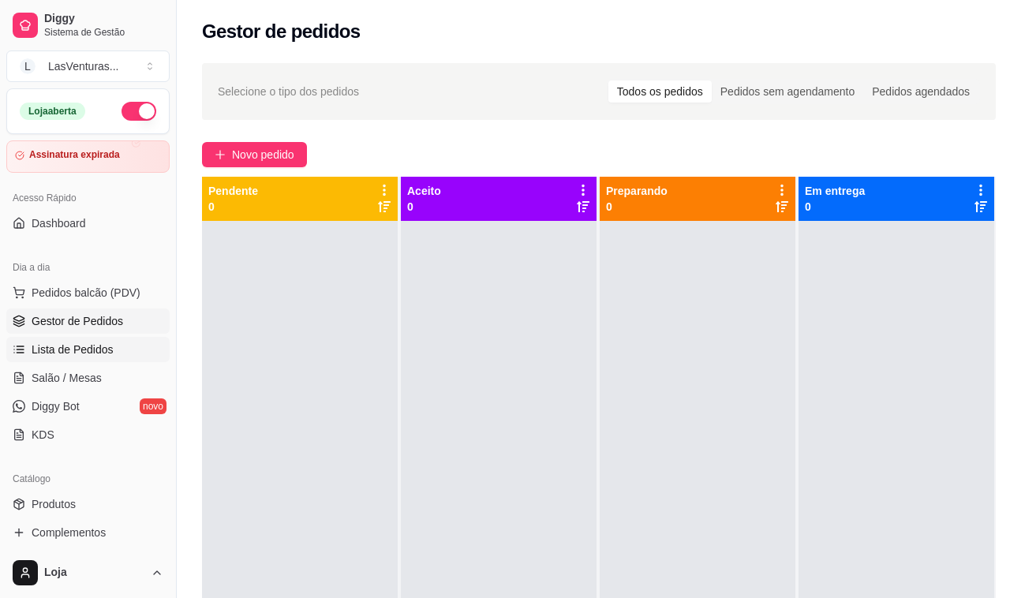
click at [77, 349] on span "Lista de Pedidos" at bounding box center [73, 350] width 82 height 16
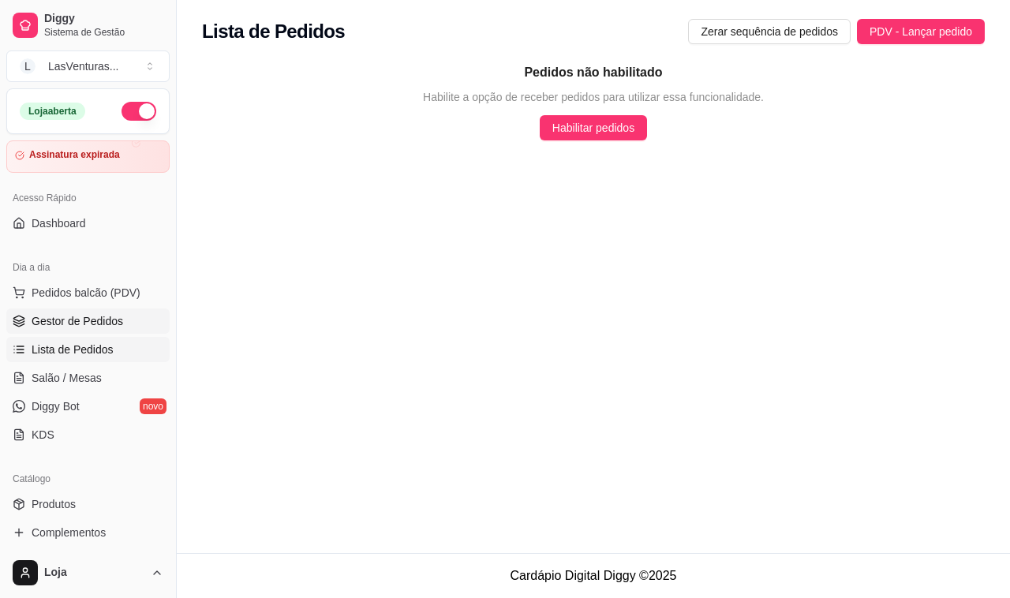
click at [103, 318] on span "Gestor de Pedidos" at bounding box center [77, 321] width 91 height 16
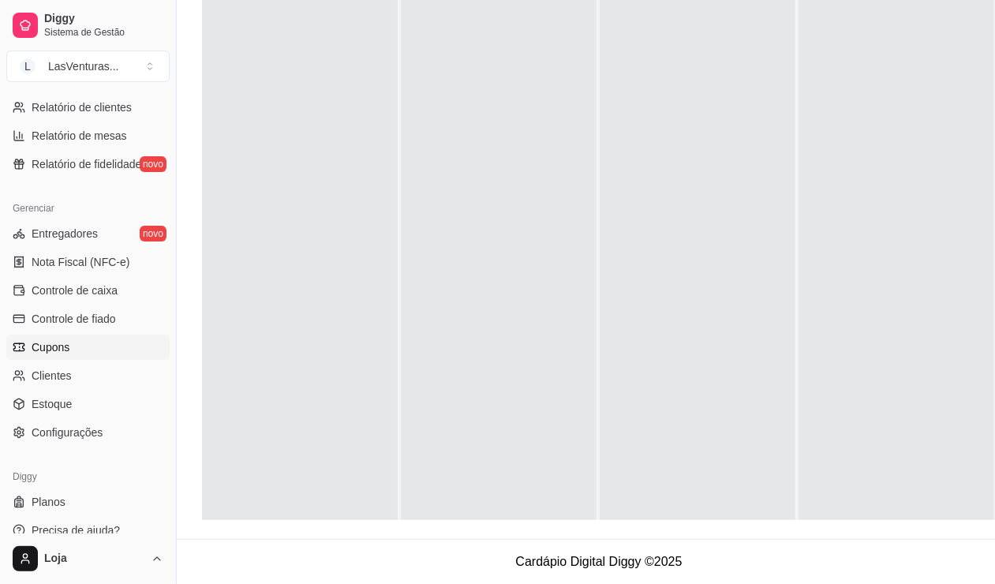
scroll to position [255, 0]
click at [105, 289] on span "Controle de caixa" at bounding box center [75, 290] width 86 height 16
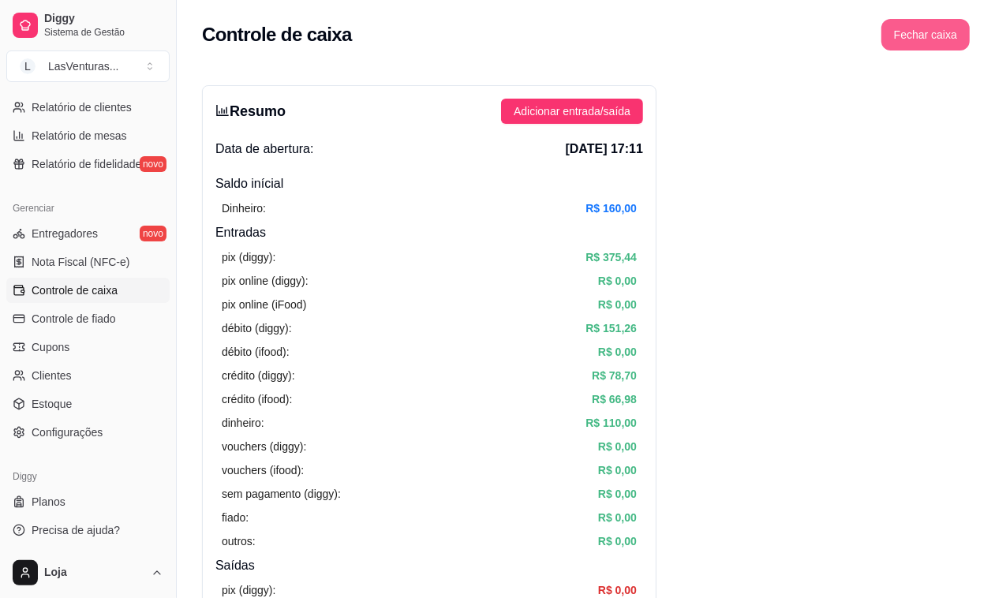
click at [906, 38] on button "Fechar caixa" at bounding box center [925, 35] width 88 height 32
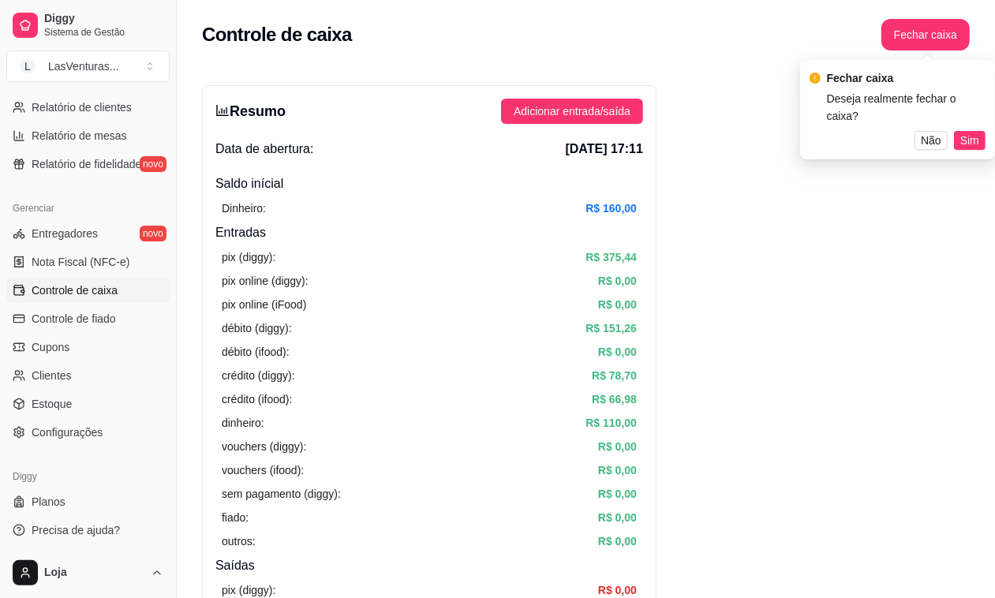
click at [962, 132] on span "Sim" at bounding box center [969, 140] width 19 height 17
